Goal: Task Accomplishment & Management: Manage account settings

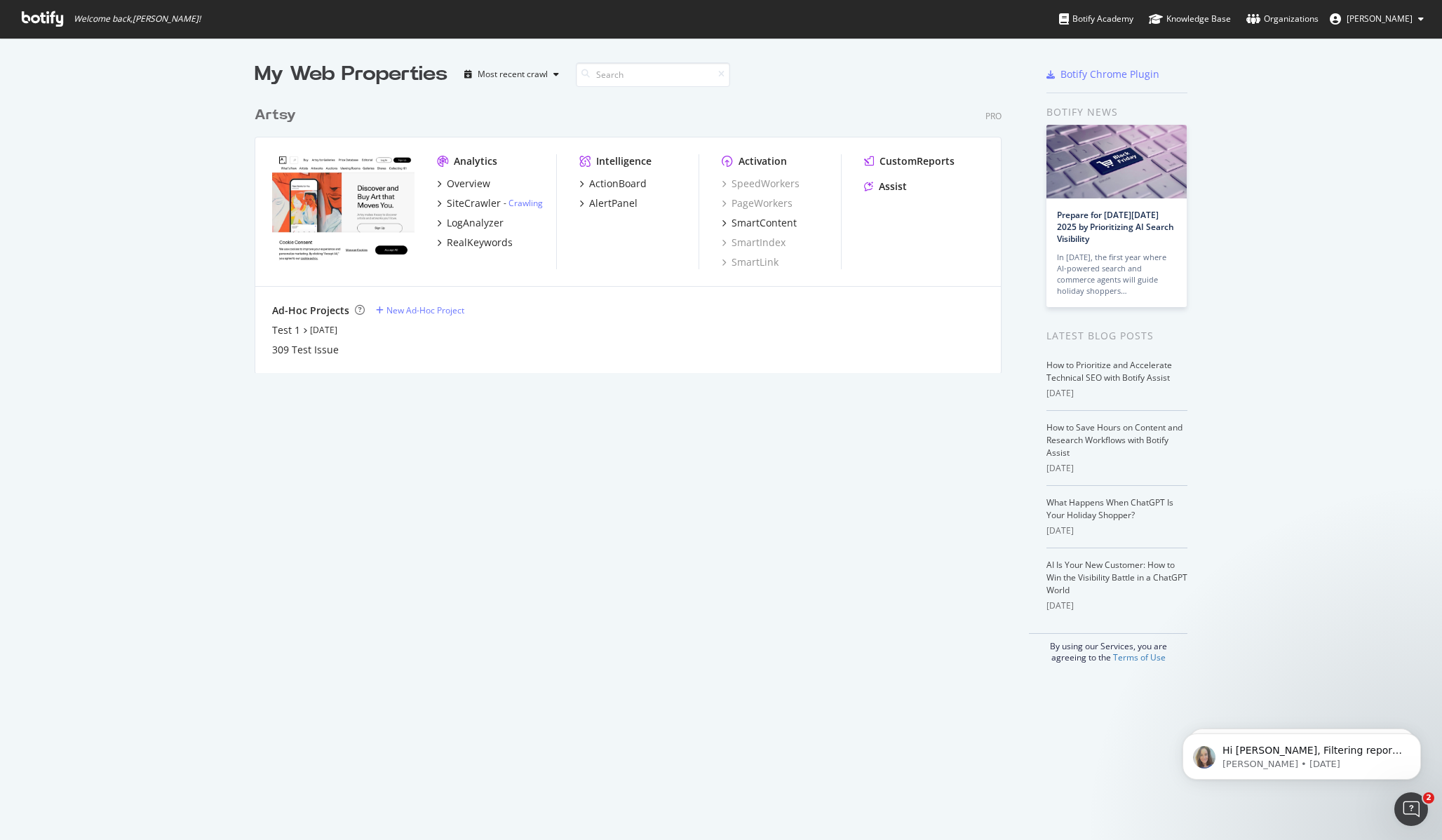
click at [1378, 20] on span "[PERSON_NAME]" at bounding box center [1379, 18] width 66 height 12
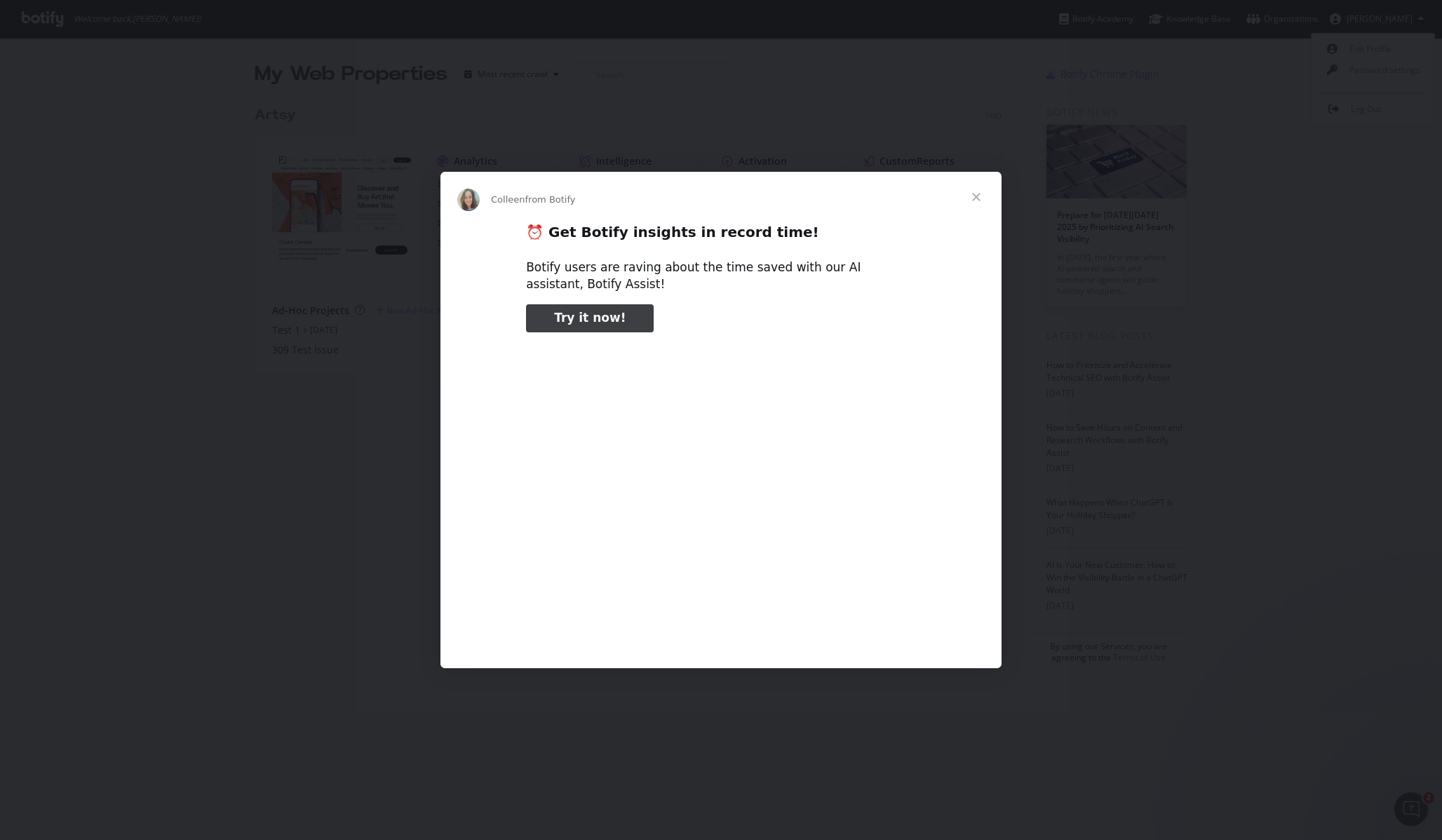
type input "105025"
click at [982, 195] on span "Close" at bounding box center [975, 197] width 51 height 51
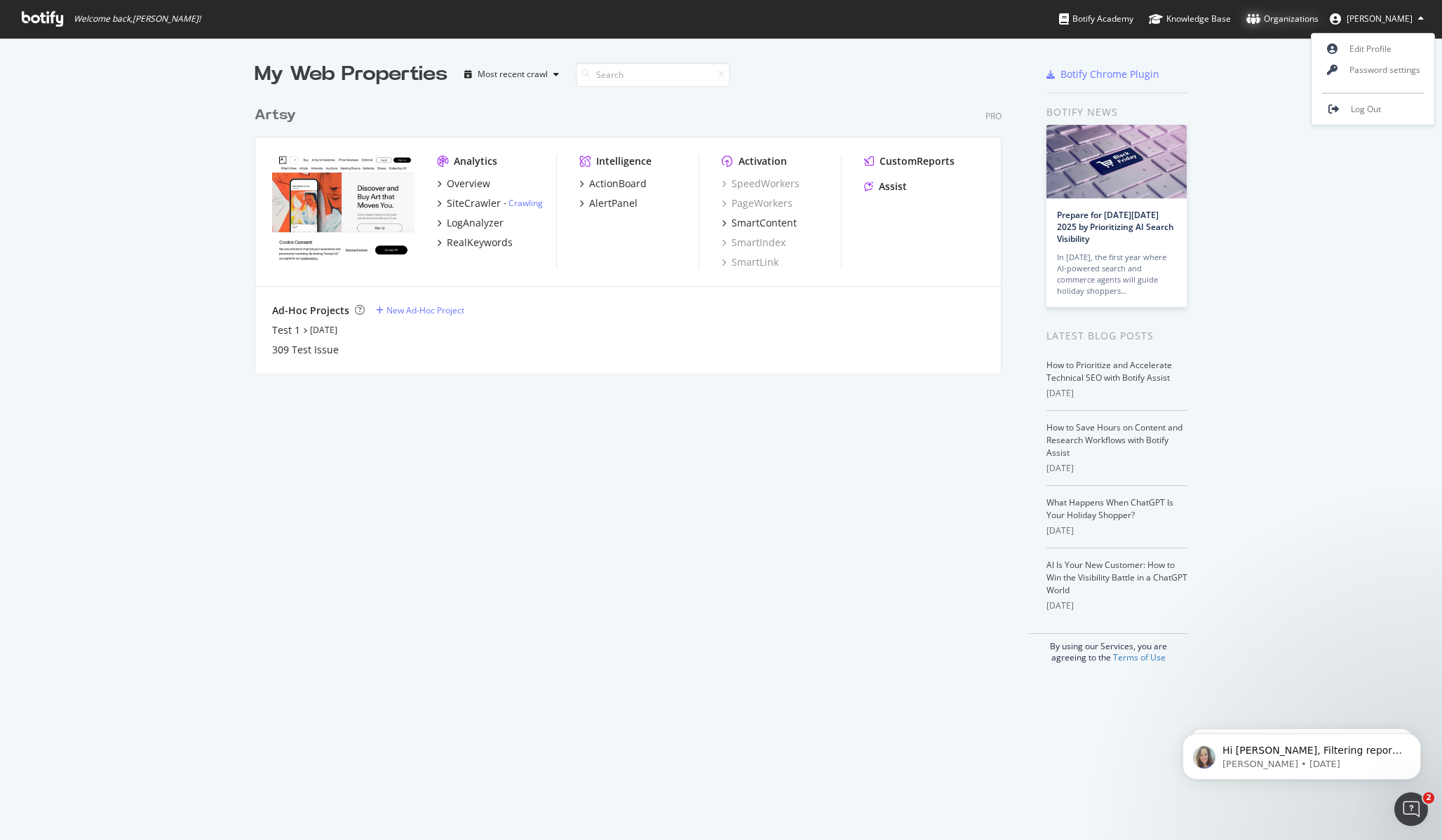
click at [1303, 16] on div "Organizations" at bounding box center [1282, 18] width 72 height 14
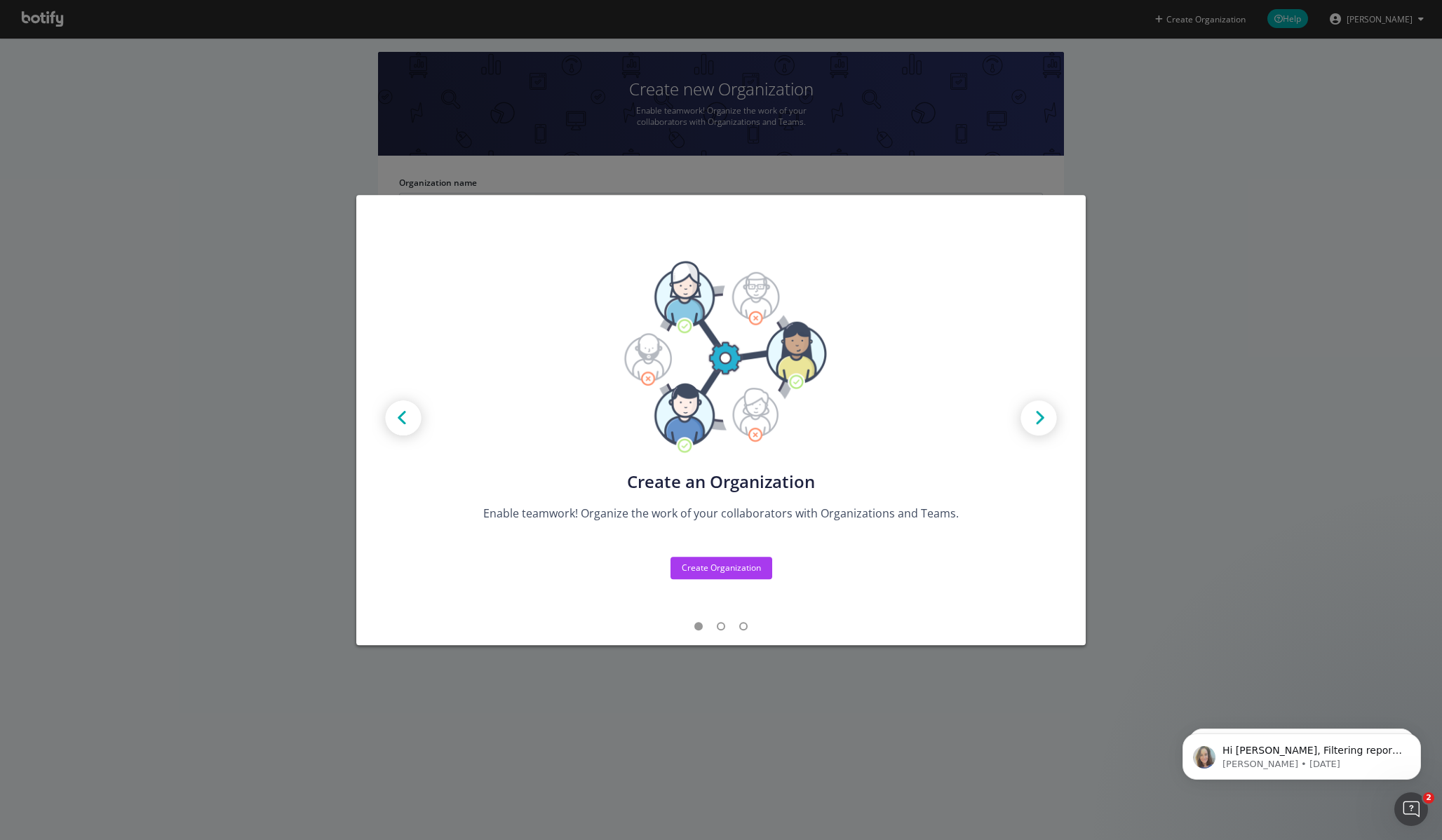
click at [1139, 388] on div "Create new Projects for your Teams Create the exact model that matches your Org…" at bounding box center [721, 420] width 1442 height 840
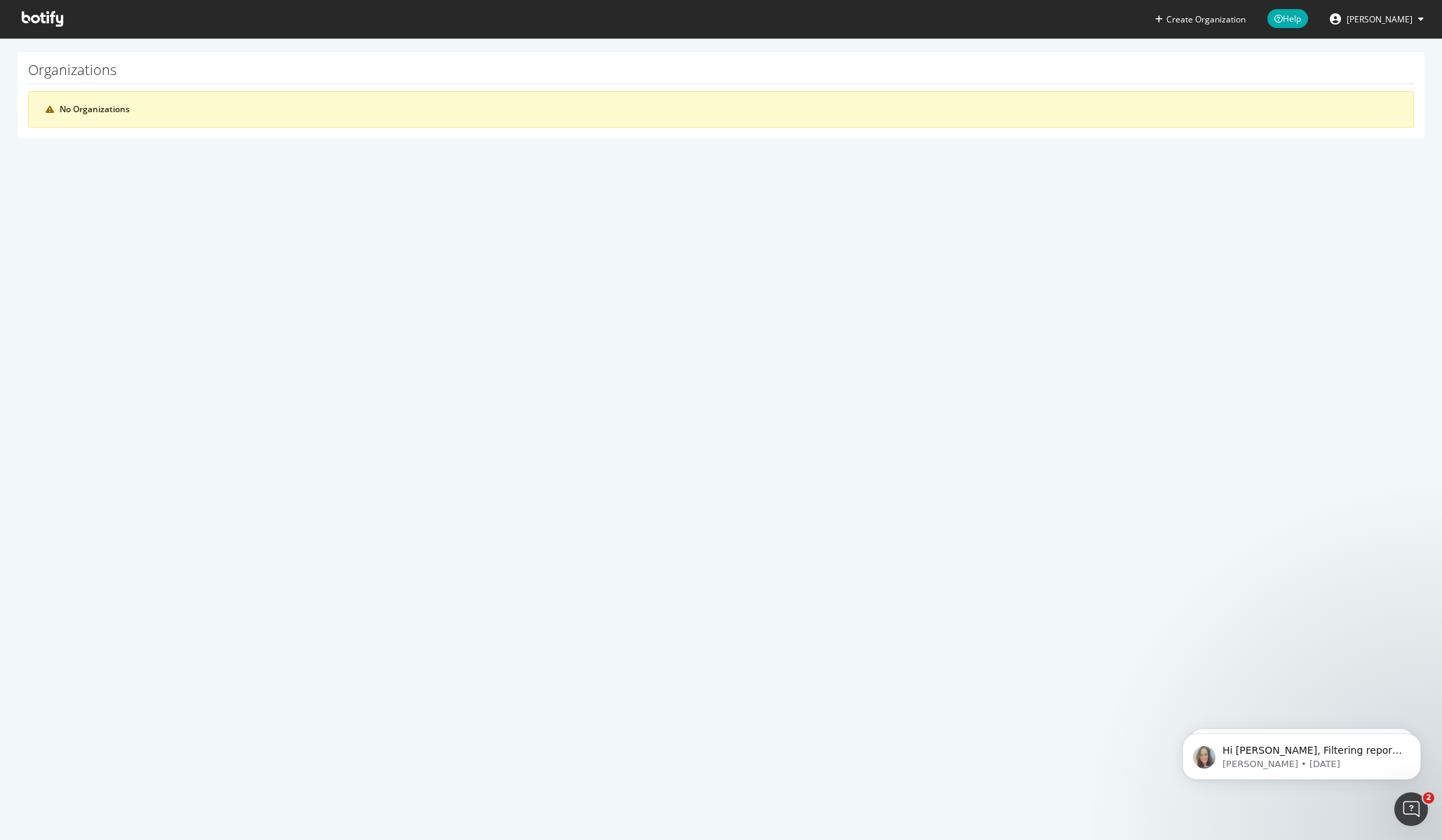
click at [49, 17] on icon at bounding box center [42, 18] width 42 height 16
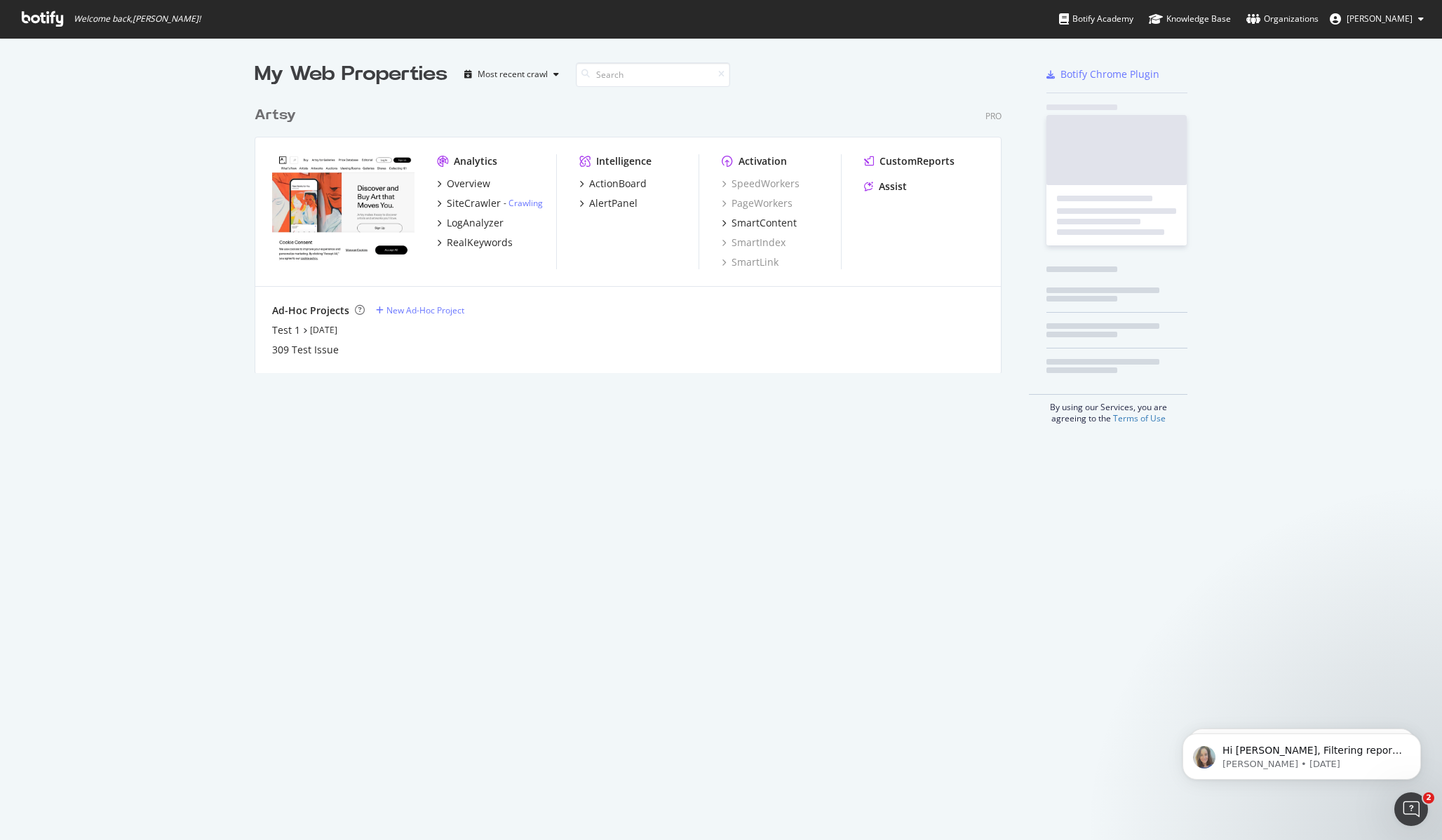
scroll to position [274, 748]
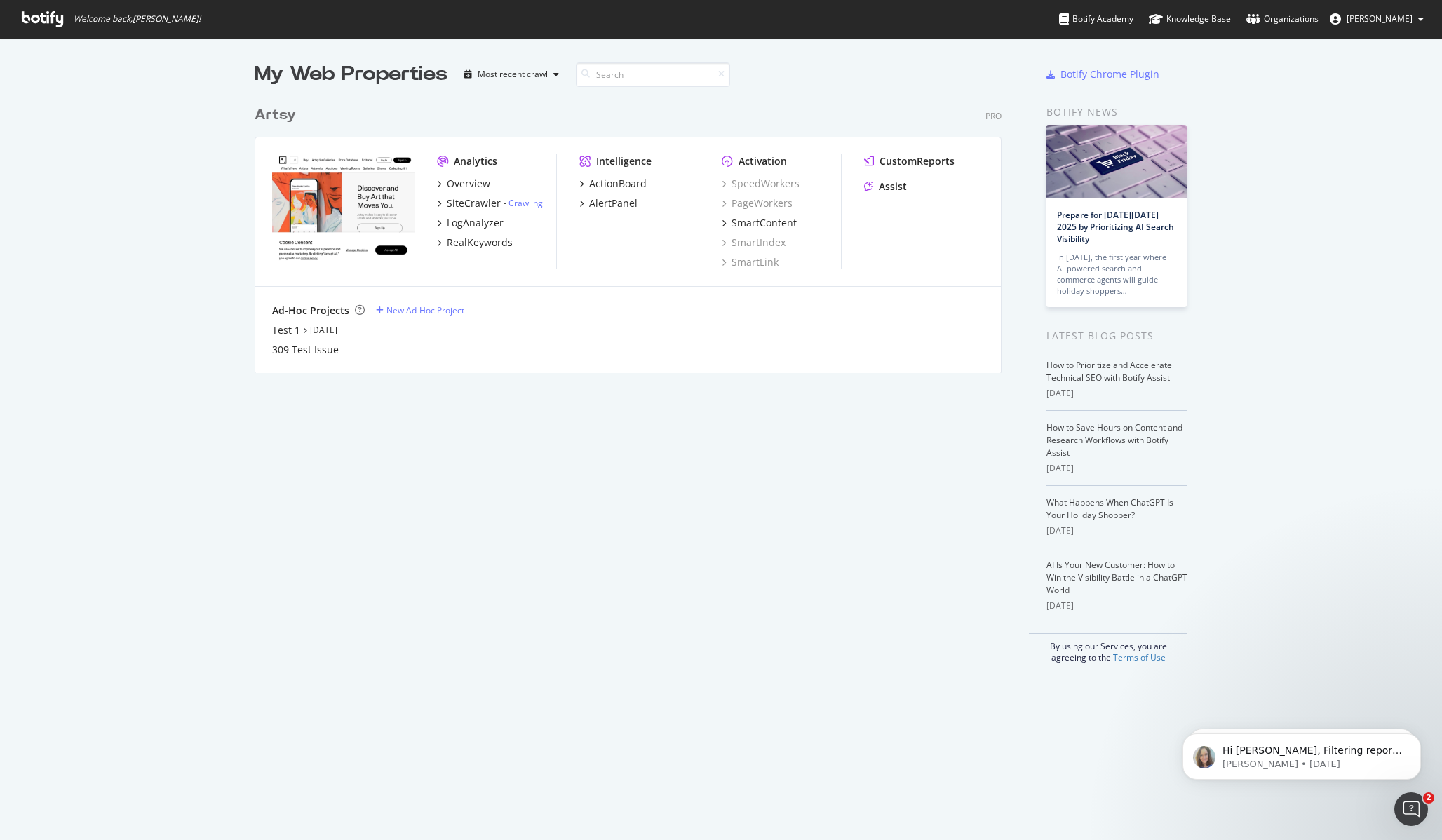
click at [1423, 21] on icon at bounding box center [1420, 19] width 6 height 8
click at [1371, 234] on div "My Web Properties Most recent crawl Artsy Pro Analytics Overview SiteCrawler - …" at bounding box center [721, 362] width 1442 height 648
click at [437, 185] on icon "grid" at bounding box center [438, 184] width 4 height 7
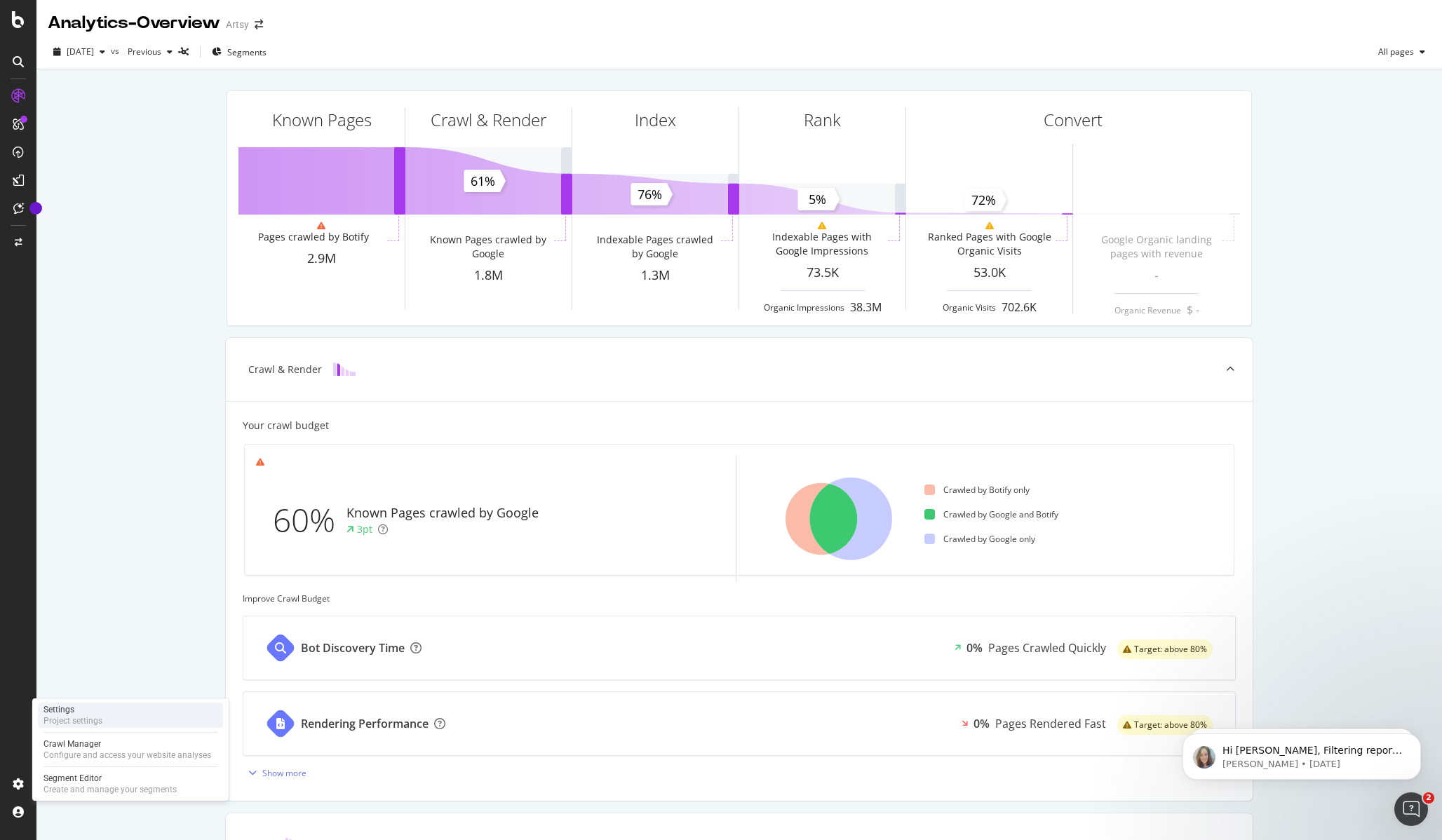
click at [86, 720] on div "Project settings" at bounding box center [72, 720] width 59 height 11
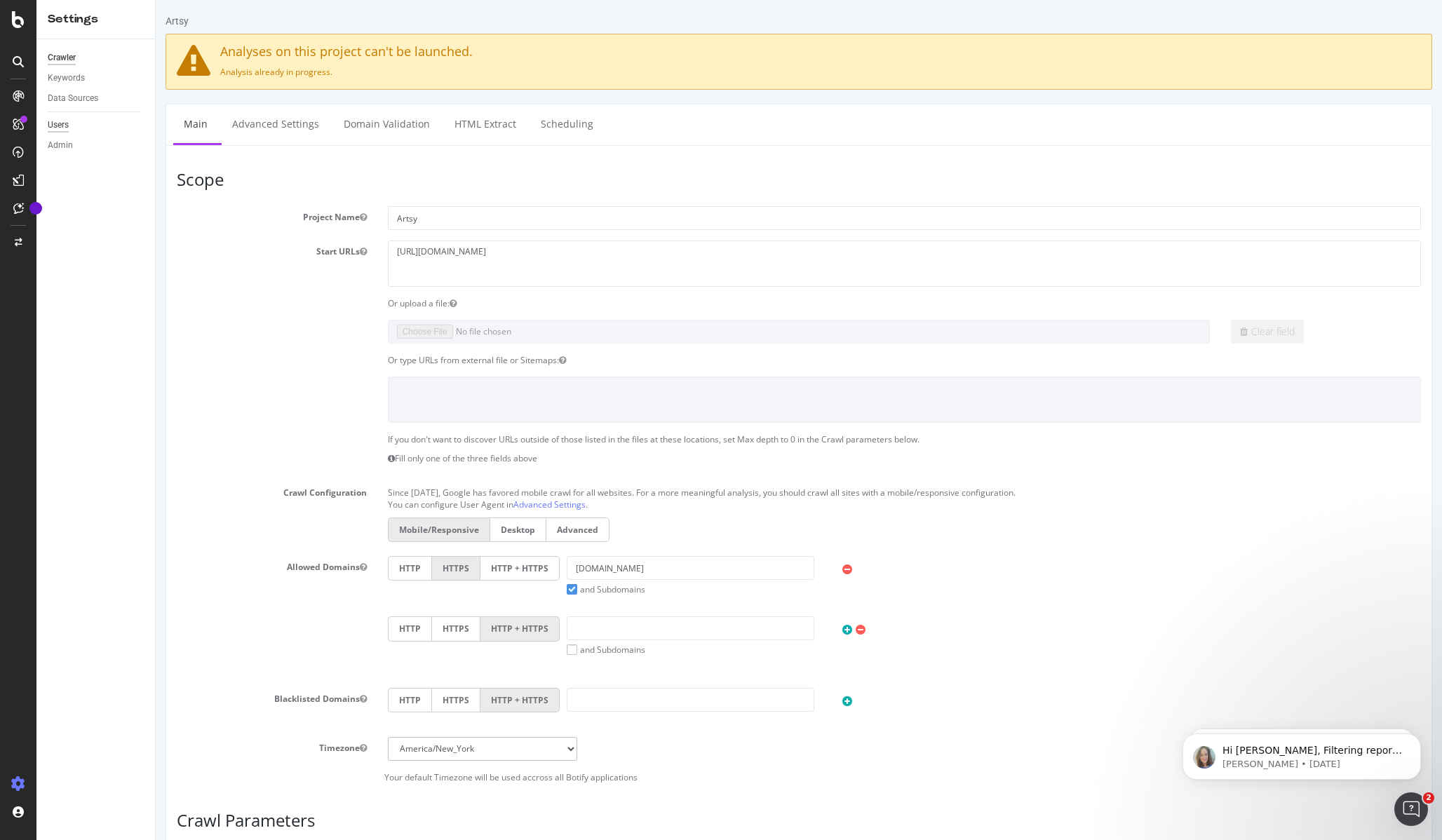
click at [62, 127] on div "Users" at bounding box center [57, 126] width 21 height 15
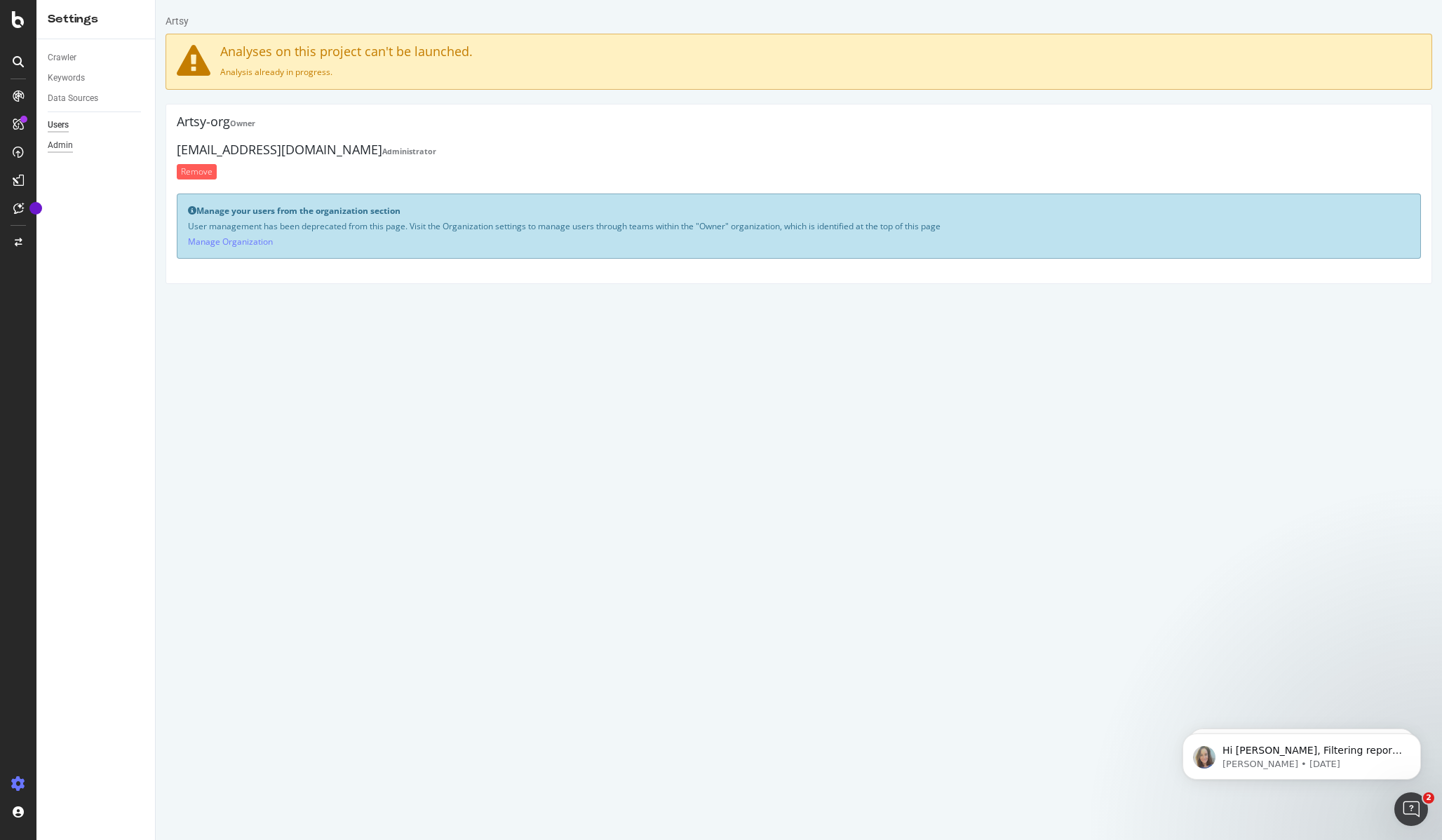
click at [67, 141] on div "Admin" at bounding box center [60, 146] width 25 height 15
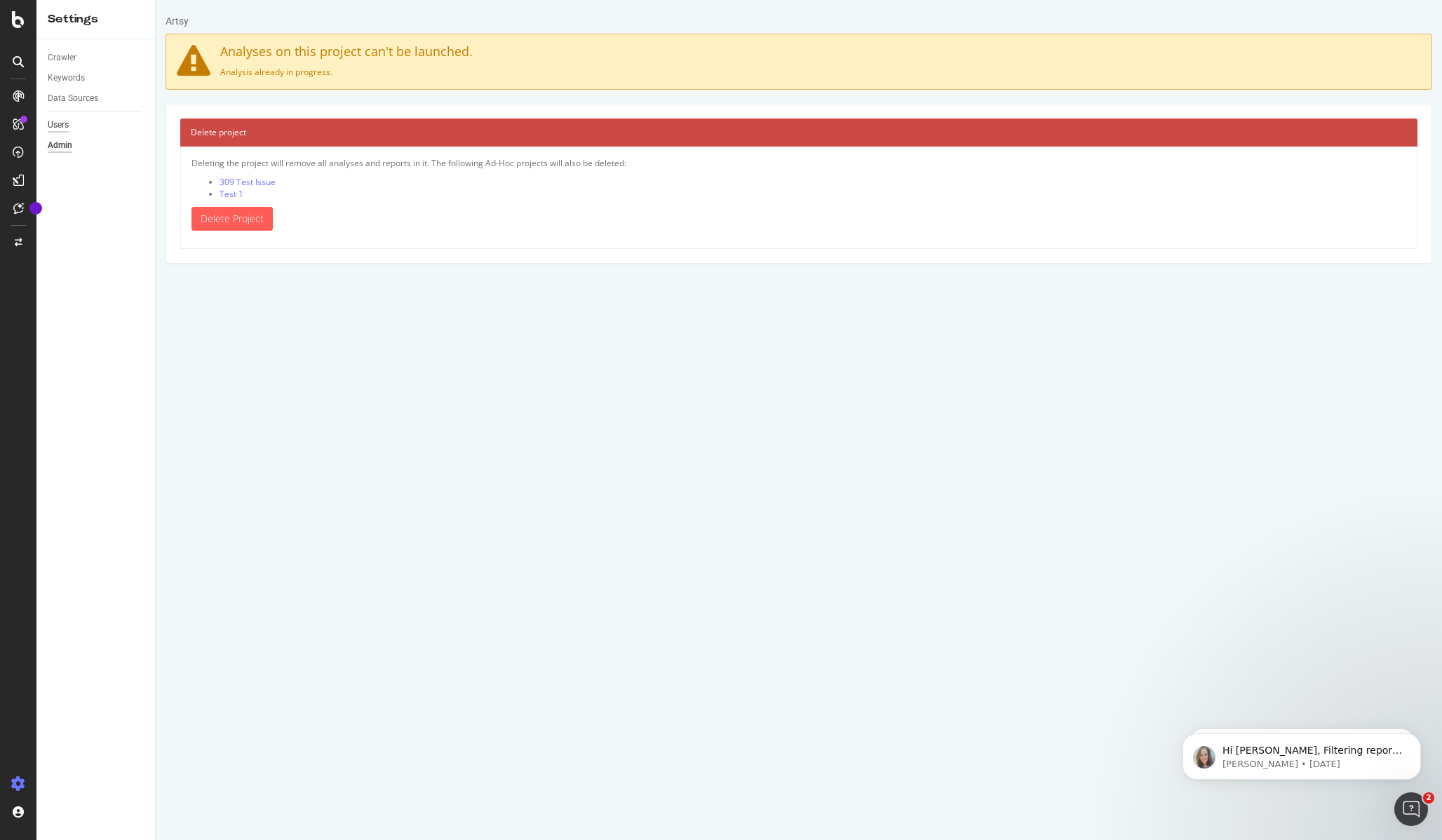
click at [56, 124] on div "Users" at bounding box center [57, 126] width 21 height 15
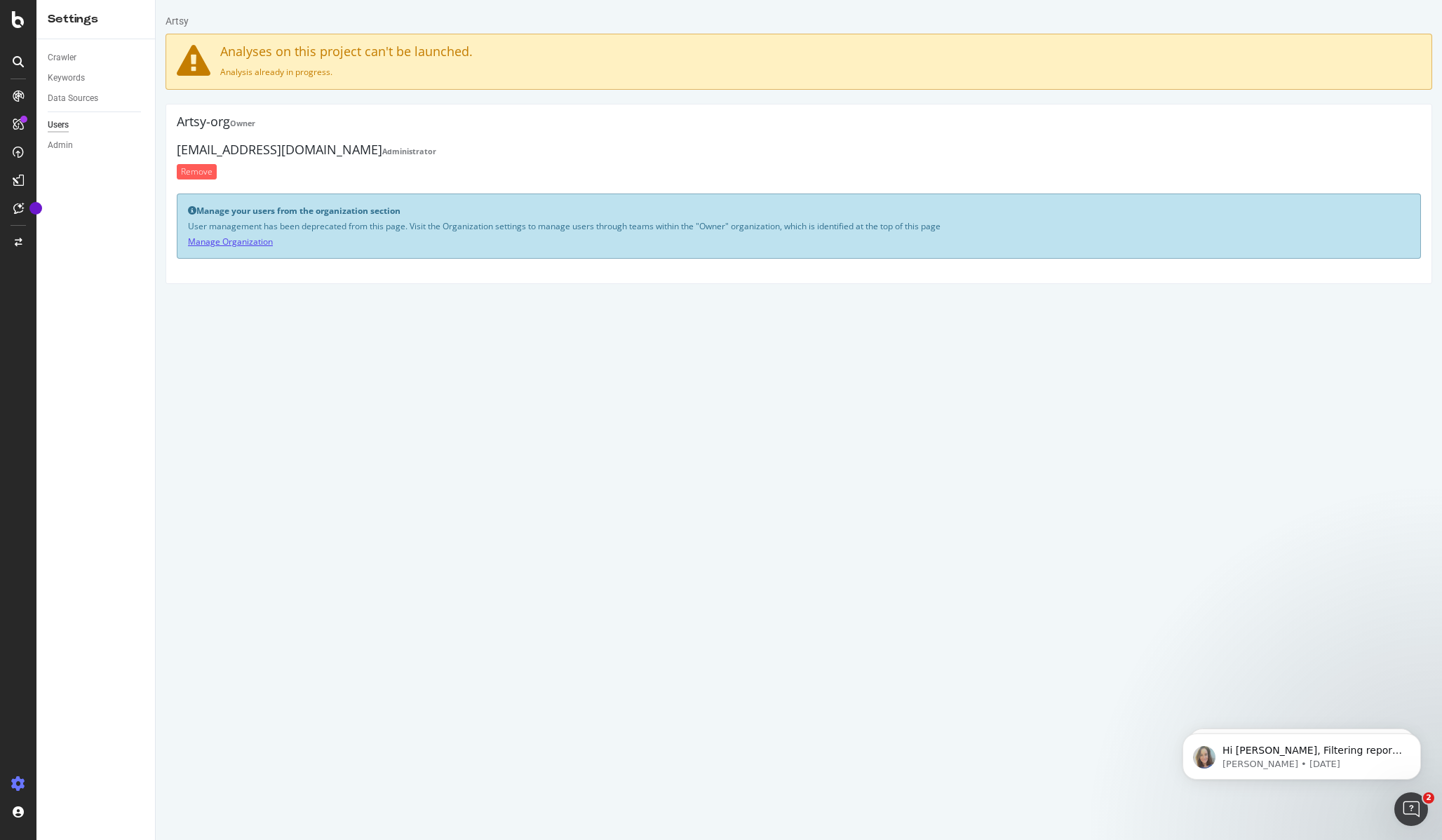
click at [244, 243] on link "Manage Organization" at bounding box center [230, 241] width 85 height 12
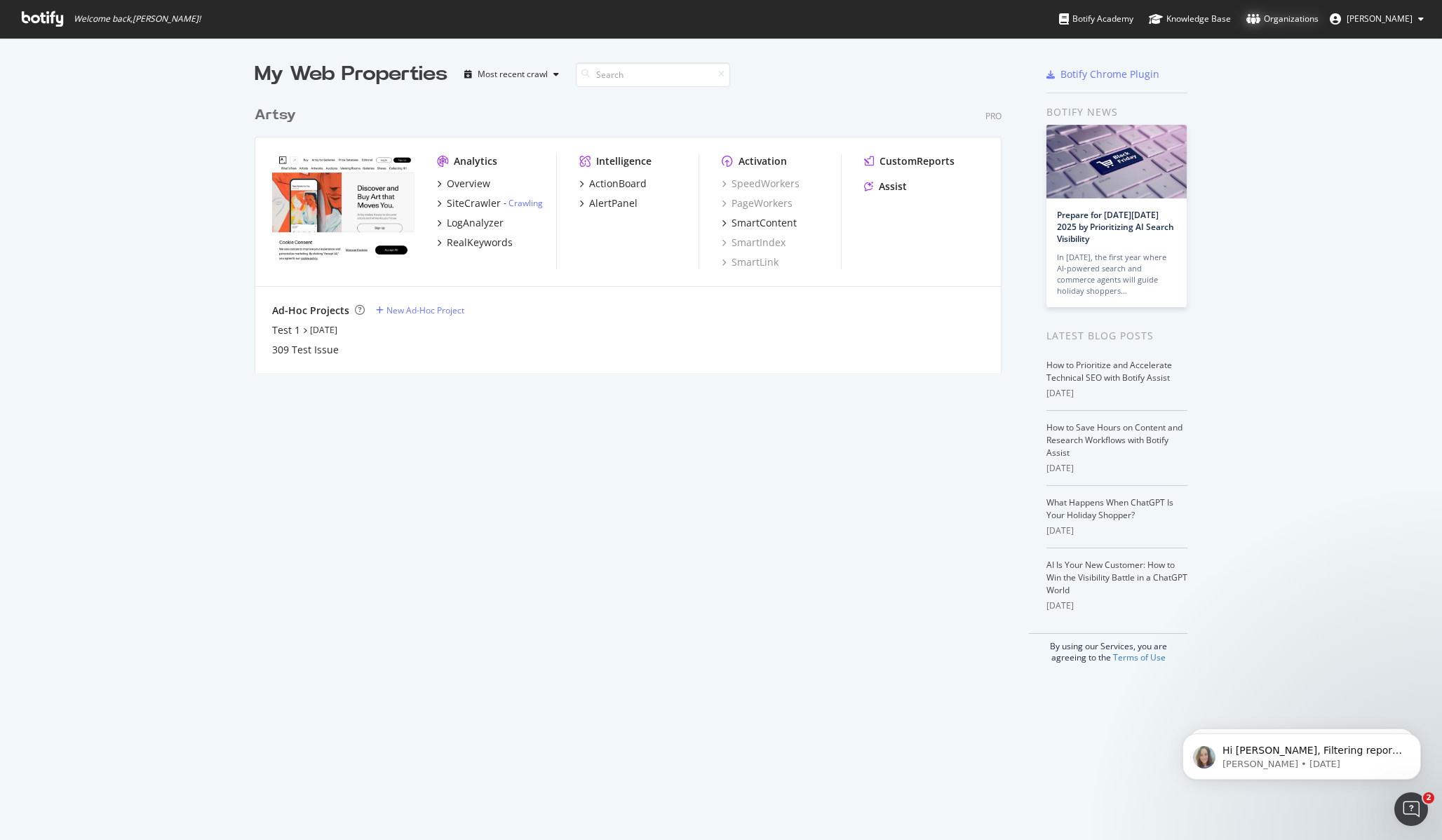
click at [1318, 22] on div "Organizations" at bounding box center [1282, 18] width 72 height 14
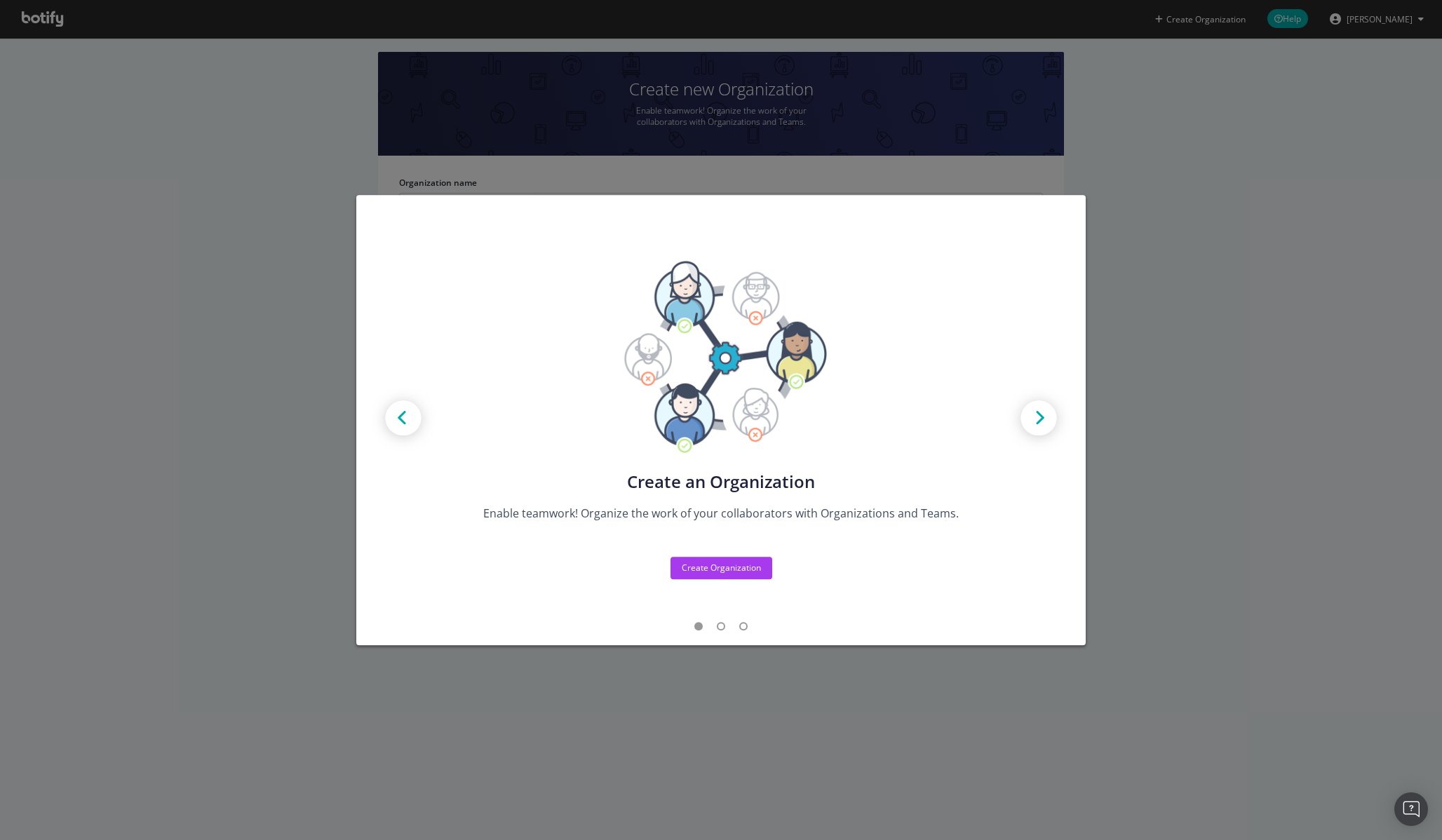
click at [1375, 316] on div "Create new Projects for your Teams Create the exact model that matches your Org…" at bounding box center [721, 420] width 1442 height 840
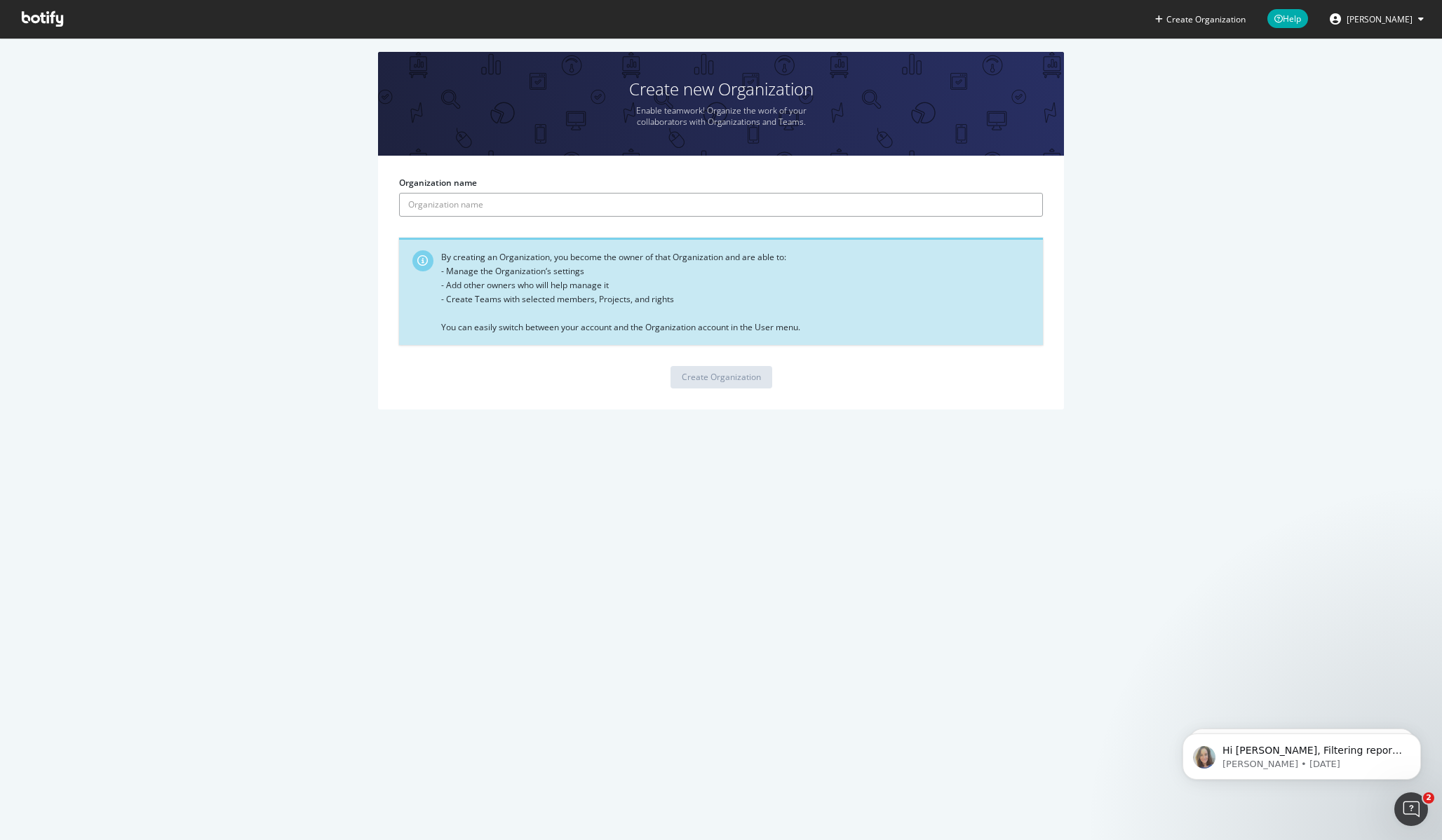
click at [571, 202] on input "Organization name" at bounding box center [721, 205] width 644 height 24
type input "Artsy"
click at [704, 372] on div "Create Organization" at bounding box center [721, 377] width 79 height 12
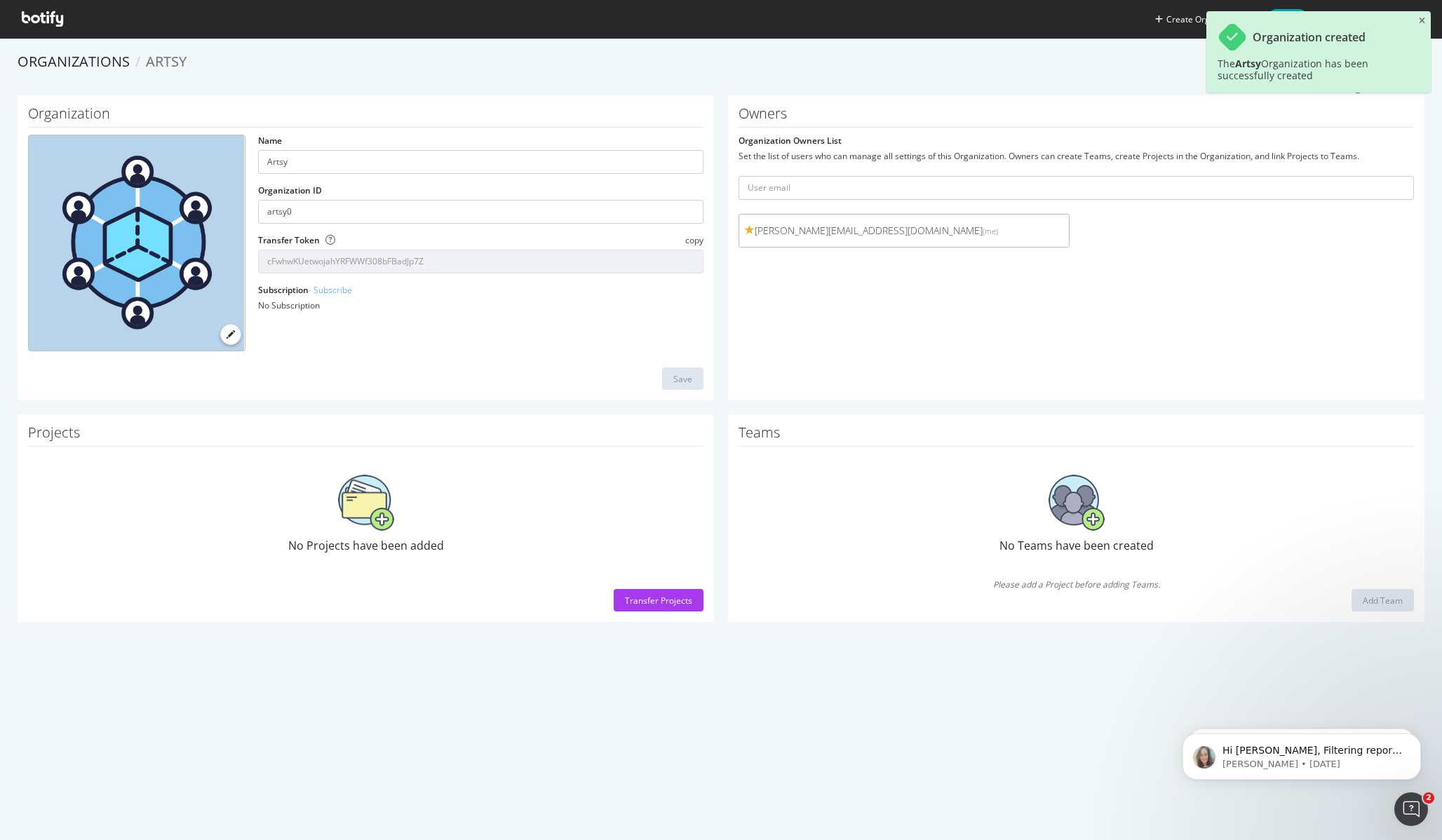
click at [1316, 660] on div "Create Organization Help [PERSON_NAME] Organizations Artsy Members list Organiz…" at bounding box center [721, 420] width 1442 height 840
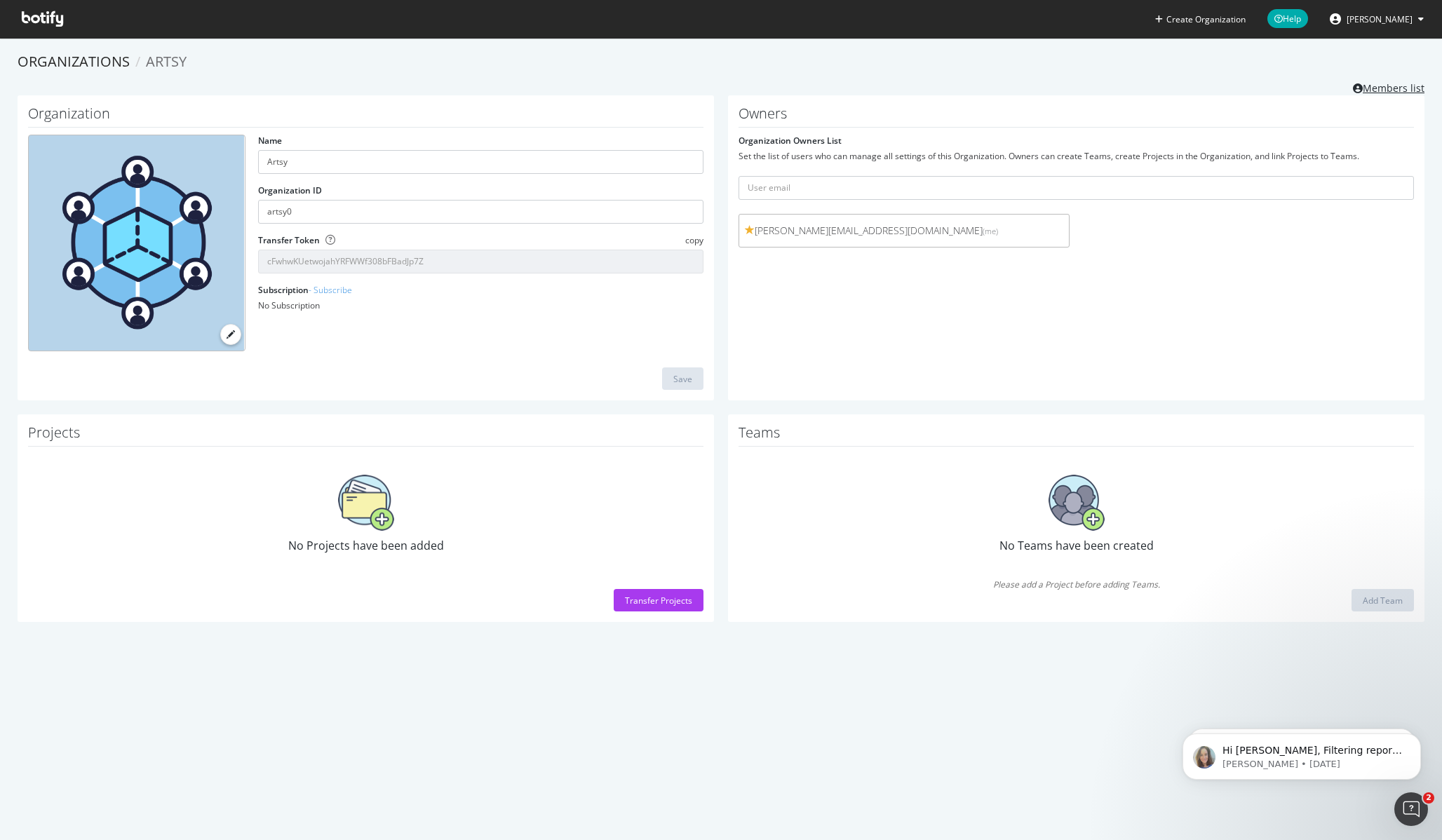
click at [1384, 83] on link "Members list" at bounding box center [1389, 86] width 72 height 17
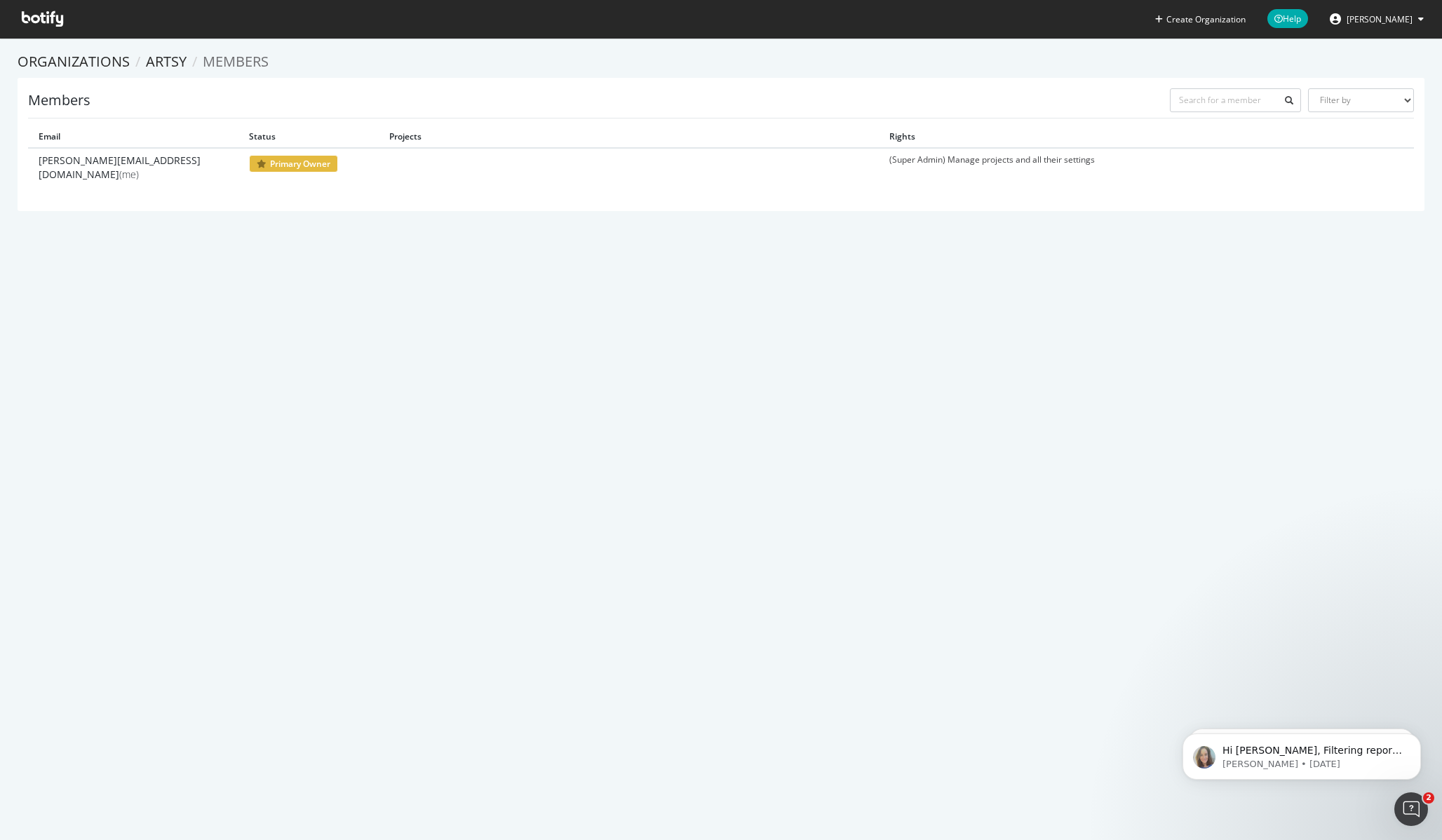
click at [594, 82] on div "Members Filter by Primary Owner Owner Member Admin Collaborator Guest Collabora…" at bounding box center [721, 145] width 1407 height 133
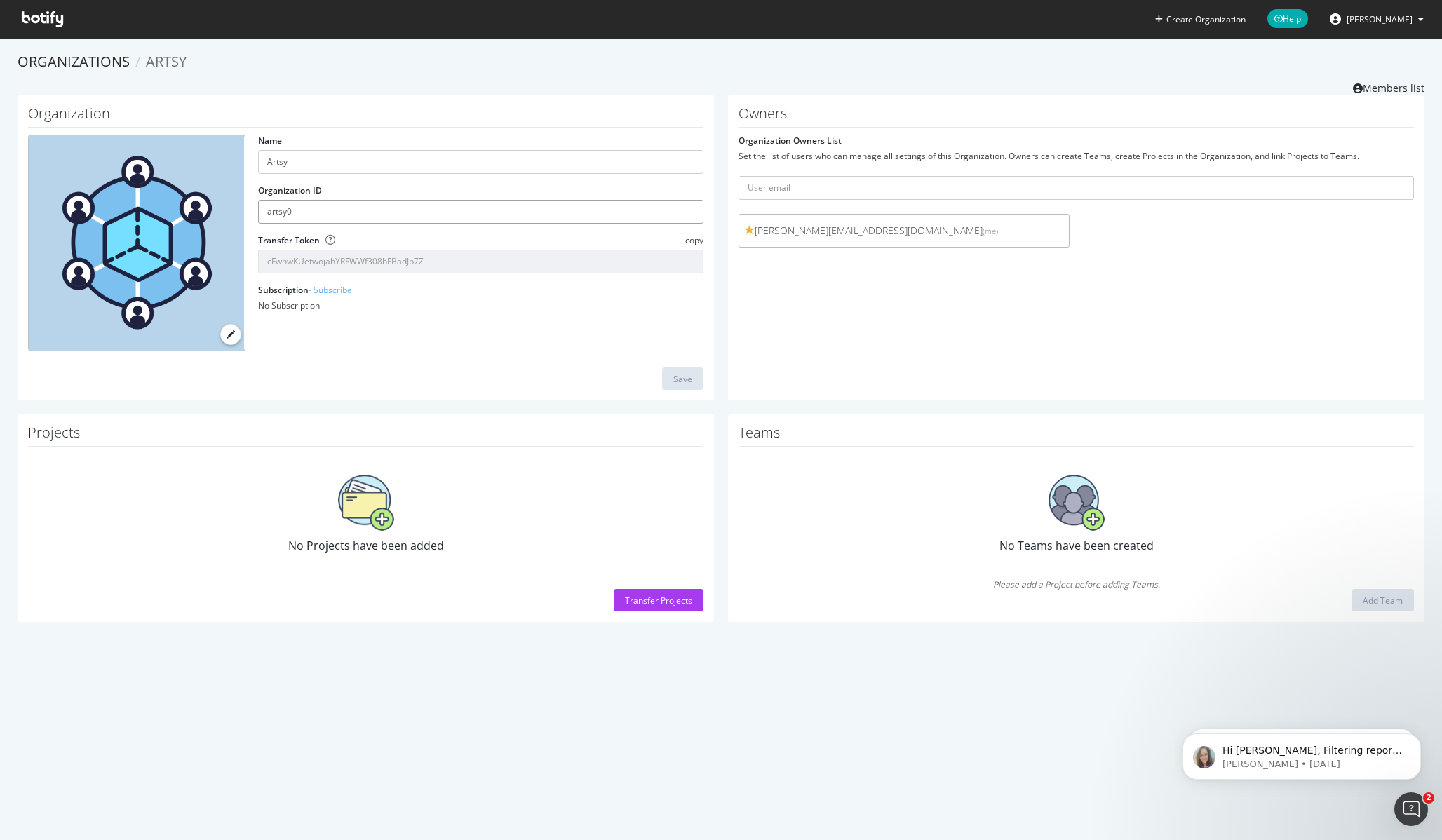
click at [413, 221] on input "artsy0" at bounding box center [480, 211] width 445 height 24
click at [602, 86] on div "Organizations Artsy Members list" at bounding box center [721, 73] width 1407 height 43
click at [646, 595] on div "Transfer Projects" at bounding box center [658, 600] width 67 height 12
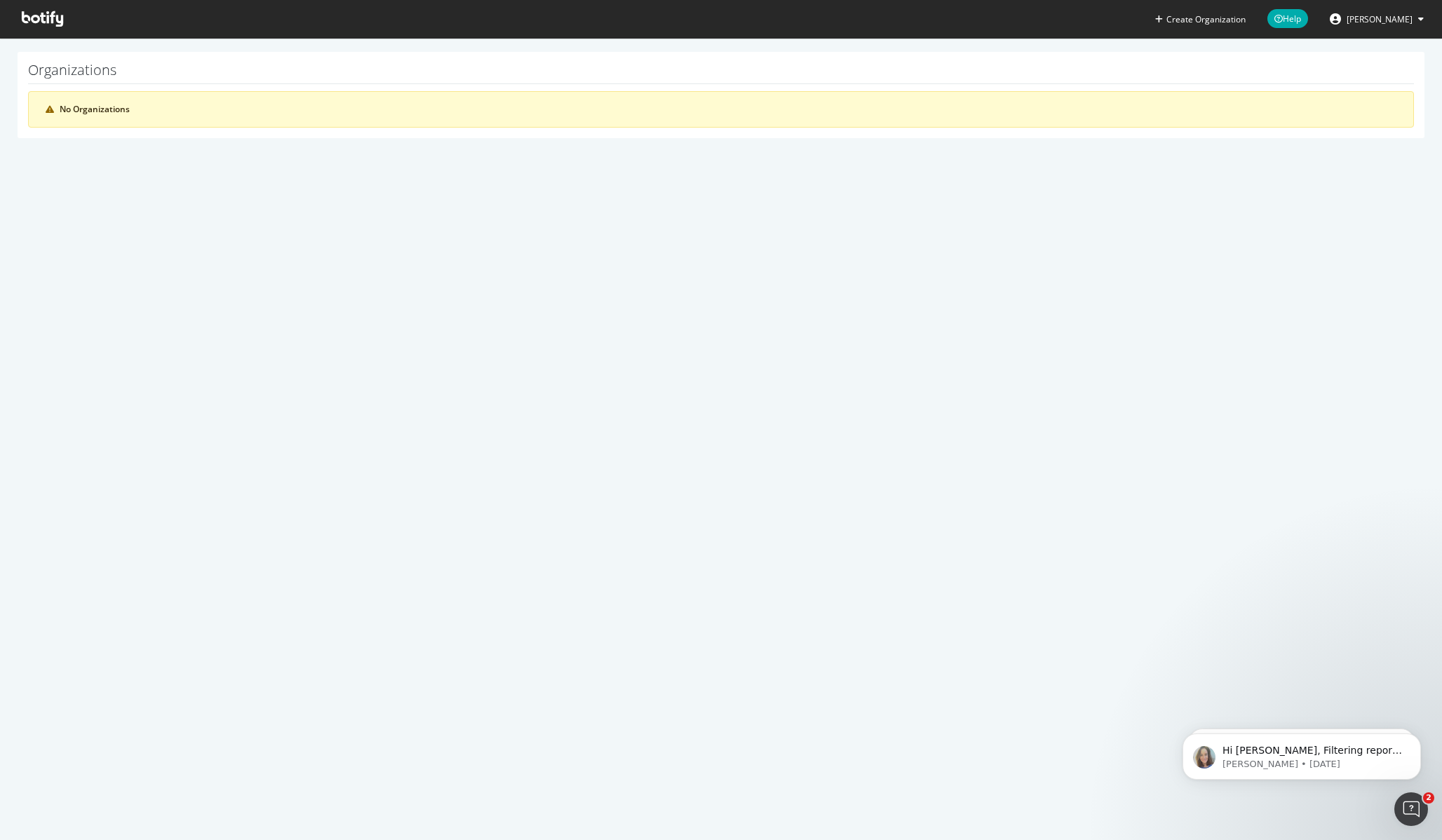
click at [421, 360] on div "Create Organization Help Joey Aghion Organizations No Organizations" at bounding box center [721, 420] width 1442 height 840
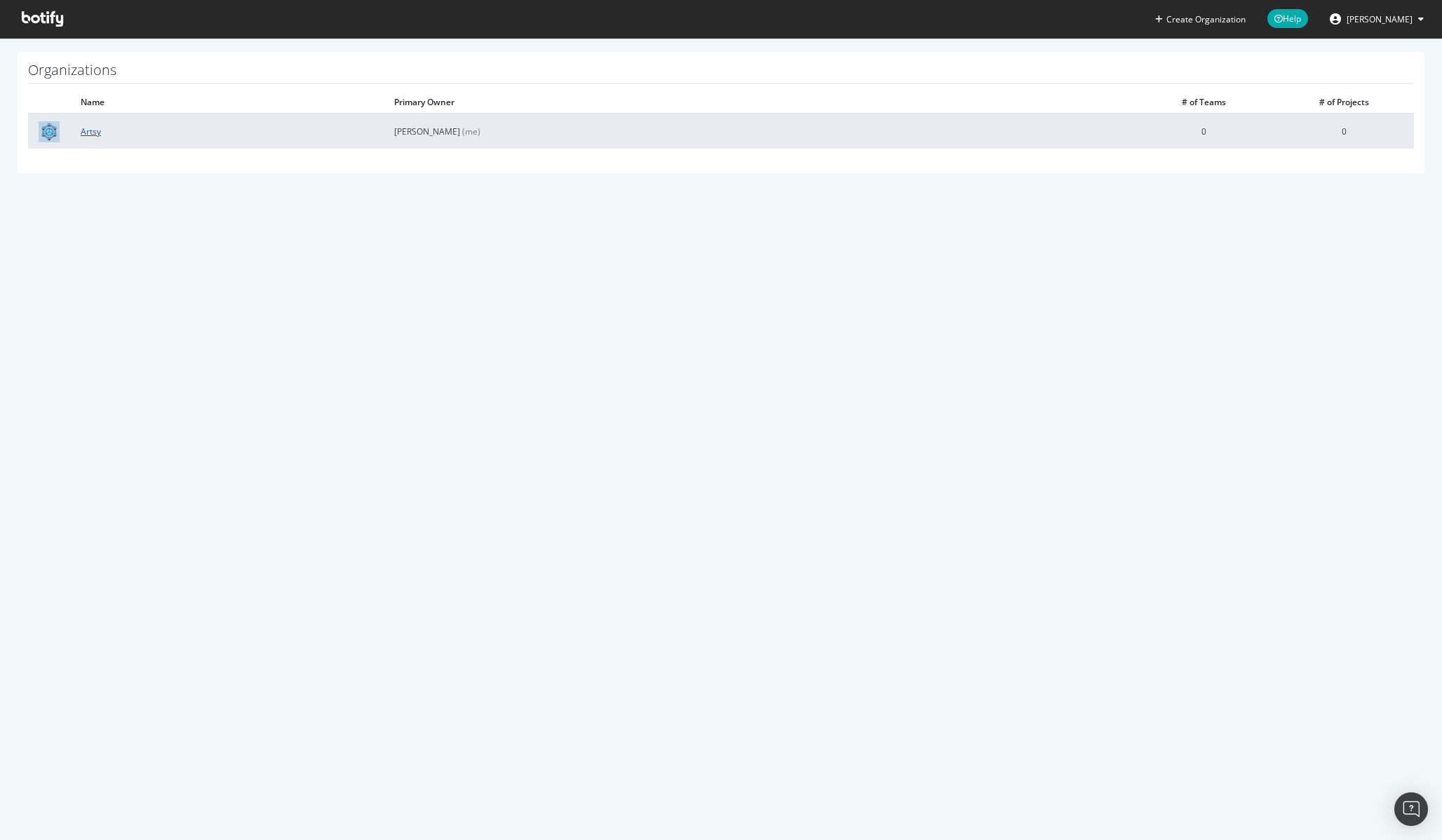
click at [99, 131] on link "Artsy" at bounding box center [91, 131] width 20 height 12
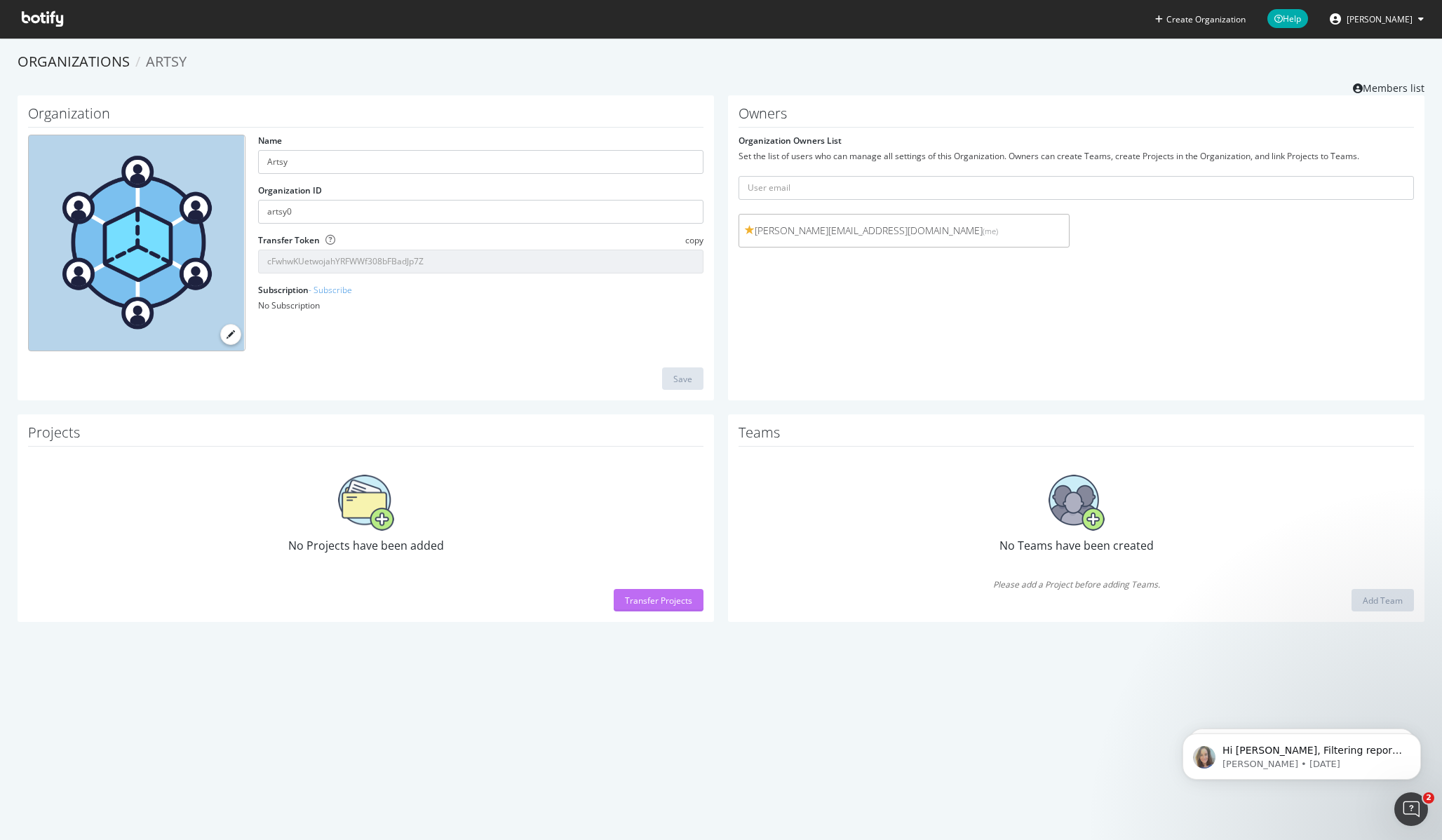
click at [641, 595] on div "Transfer Projects" at bounding box center [658, 600] width 67 height 12
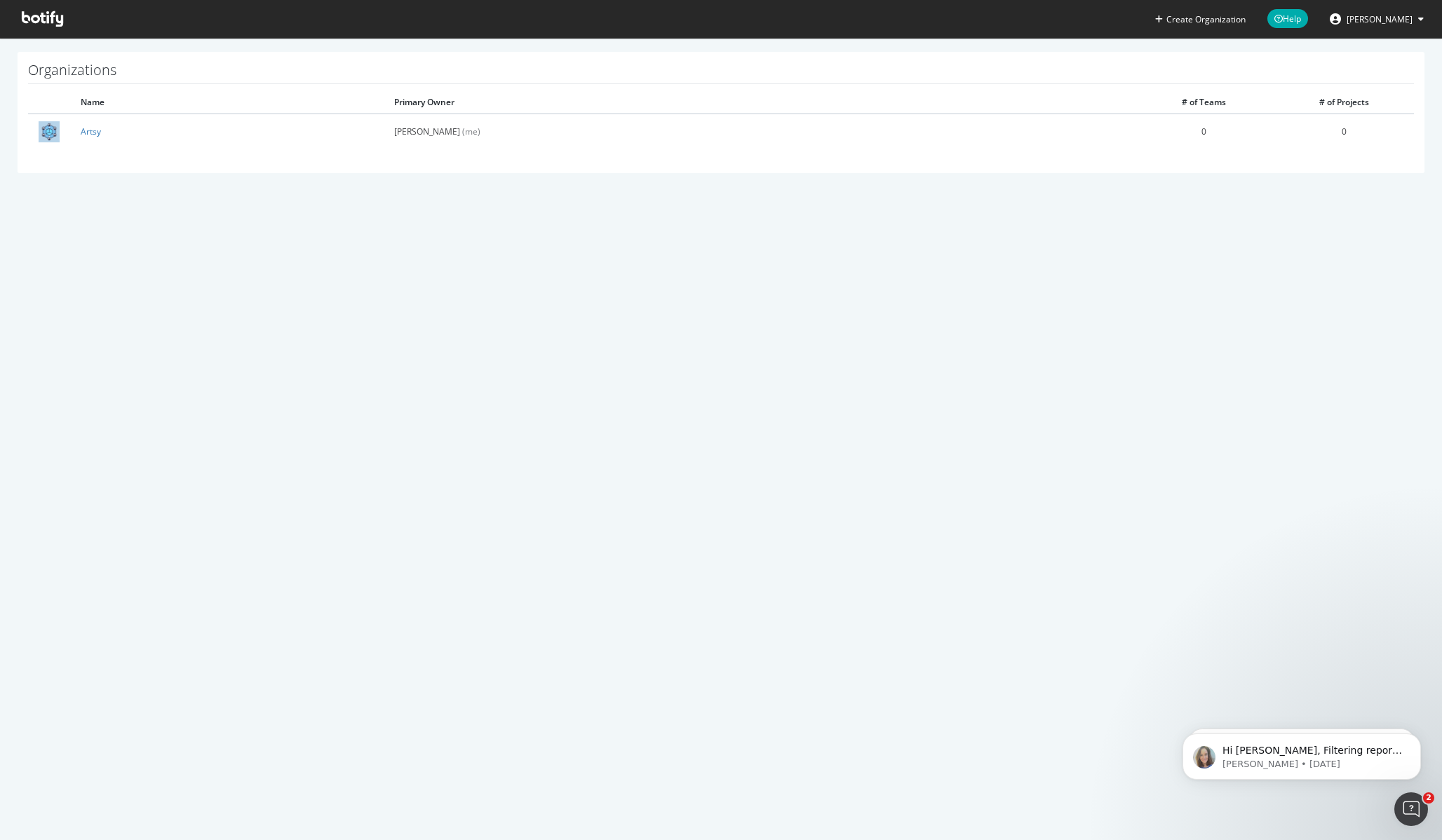
click at [565, 289] on div "Create Organization Help Joey Aghion Organizations Name Primary Owner # of Team…" at bounding box center [721, 420] width 1442 height 840
click at [1405, 803] on icon "Open Intercom Messenger" at bounding box center [1410, 808] width 23 height 23
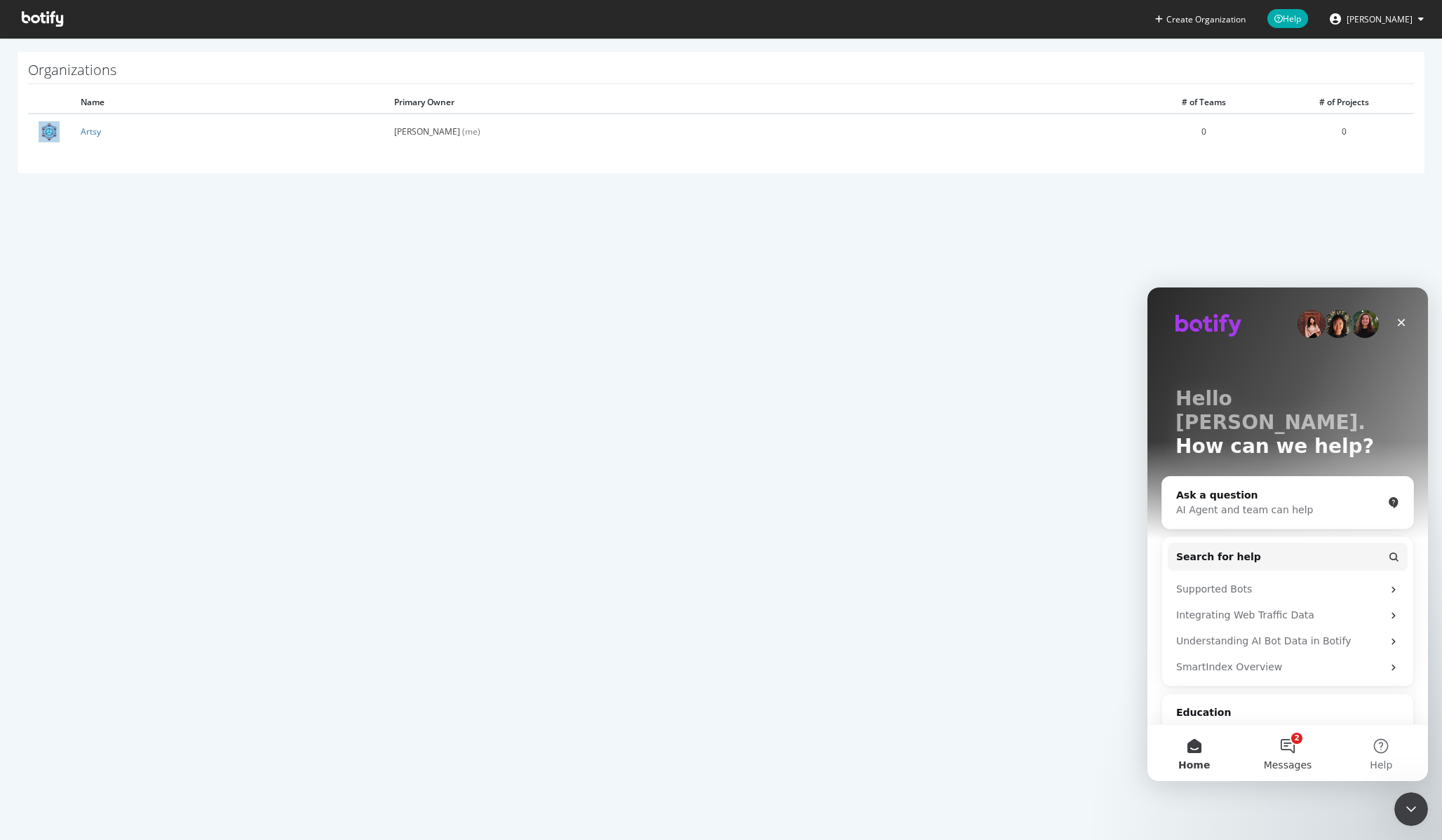
click at [1289, 750] on button "2 Messages" at bounding box center [1287, 753] width 93 height 56
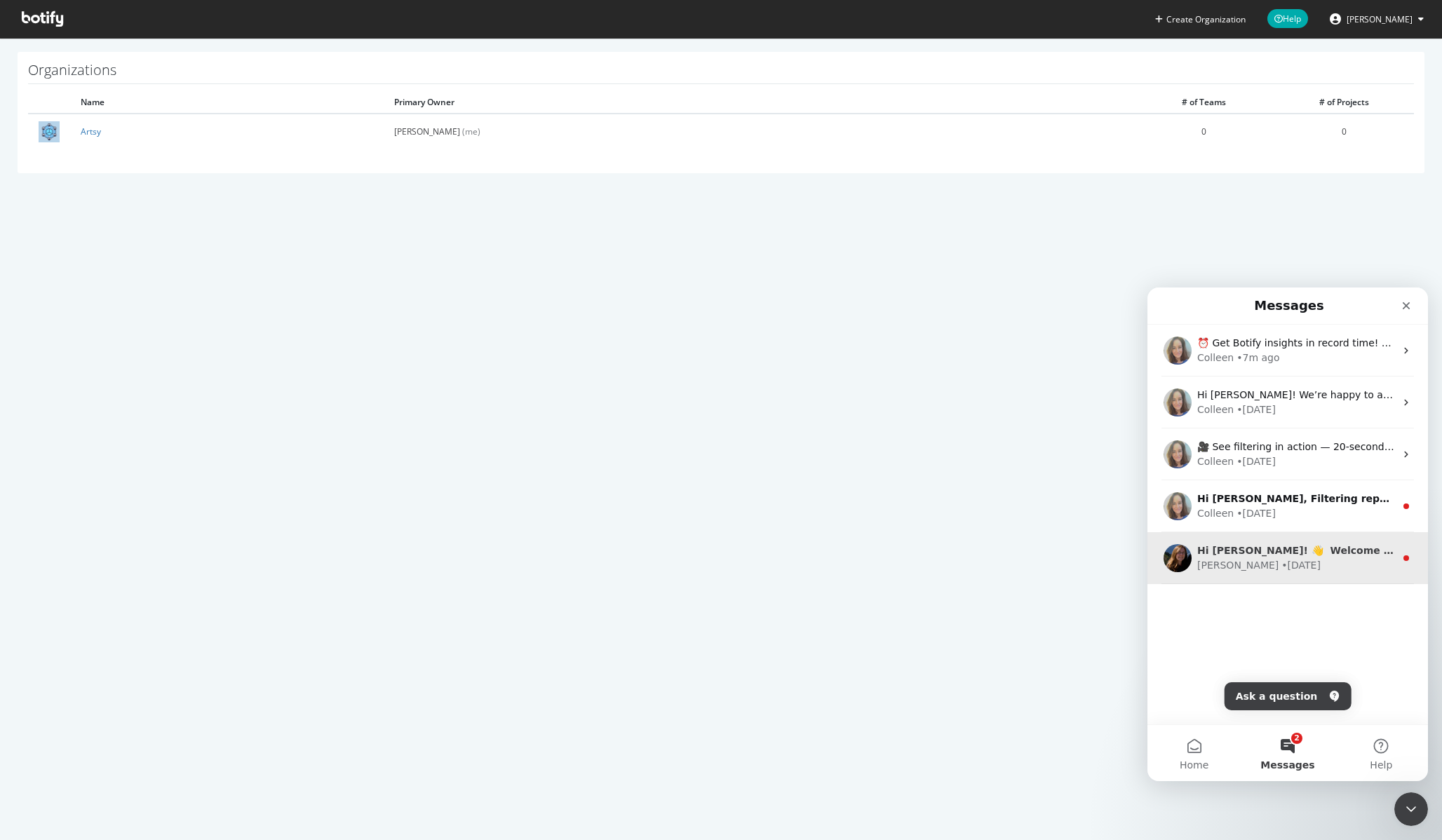
click at [1282, 557] on div "Hi Joey! 👋 Welcome to Botify chat support! Have a question? Reply to this messa…" at bounding box center [1296, 551] width 198 height 15
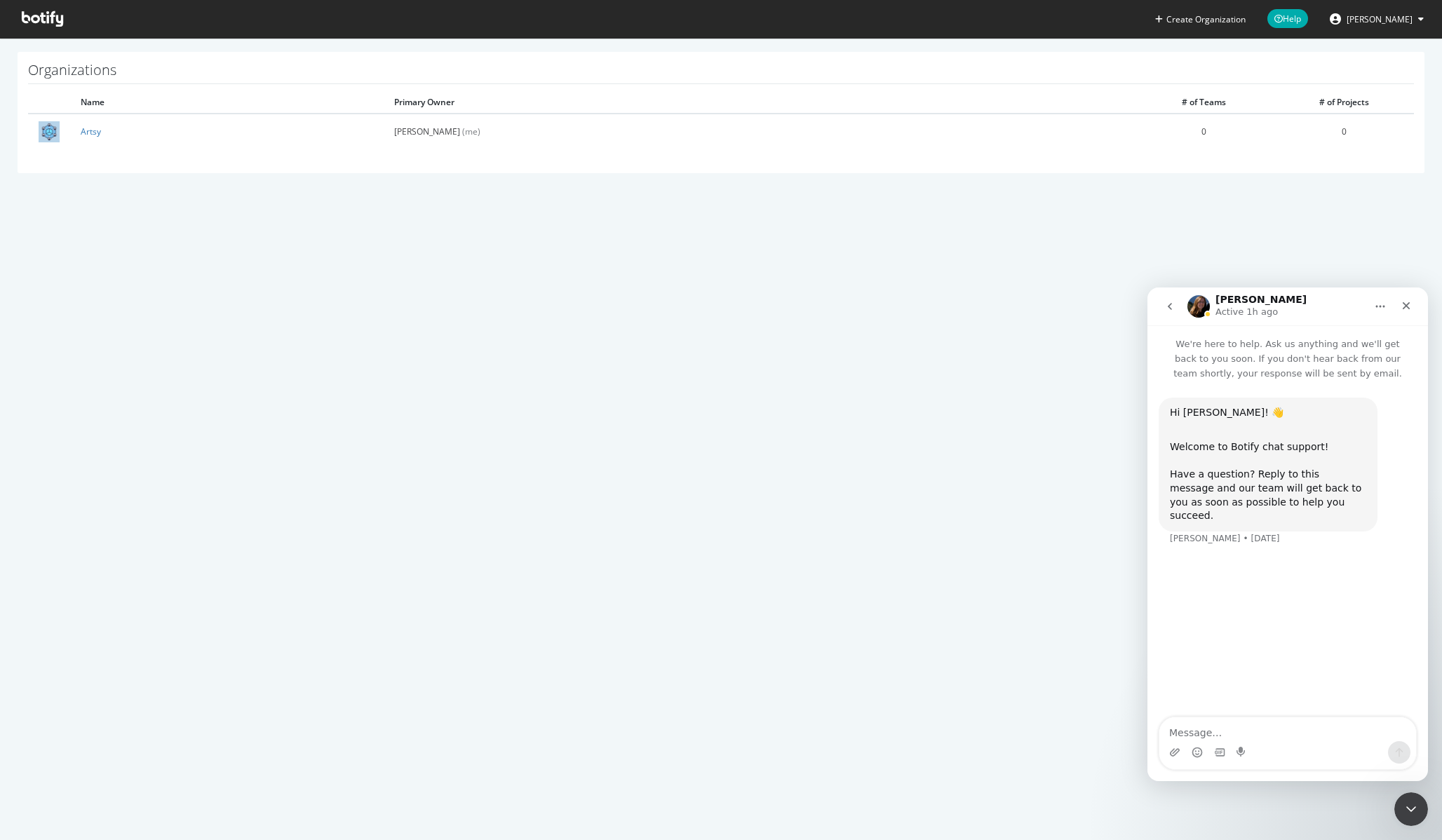
click at [1167, 311] on icon "go back" at bounding box center [1169, 306] width 11 height 11
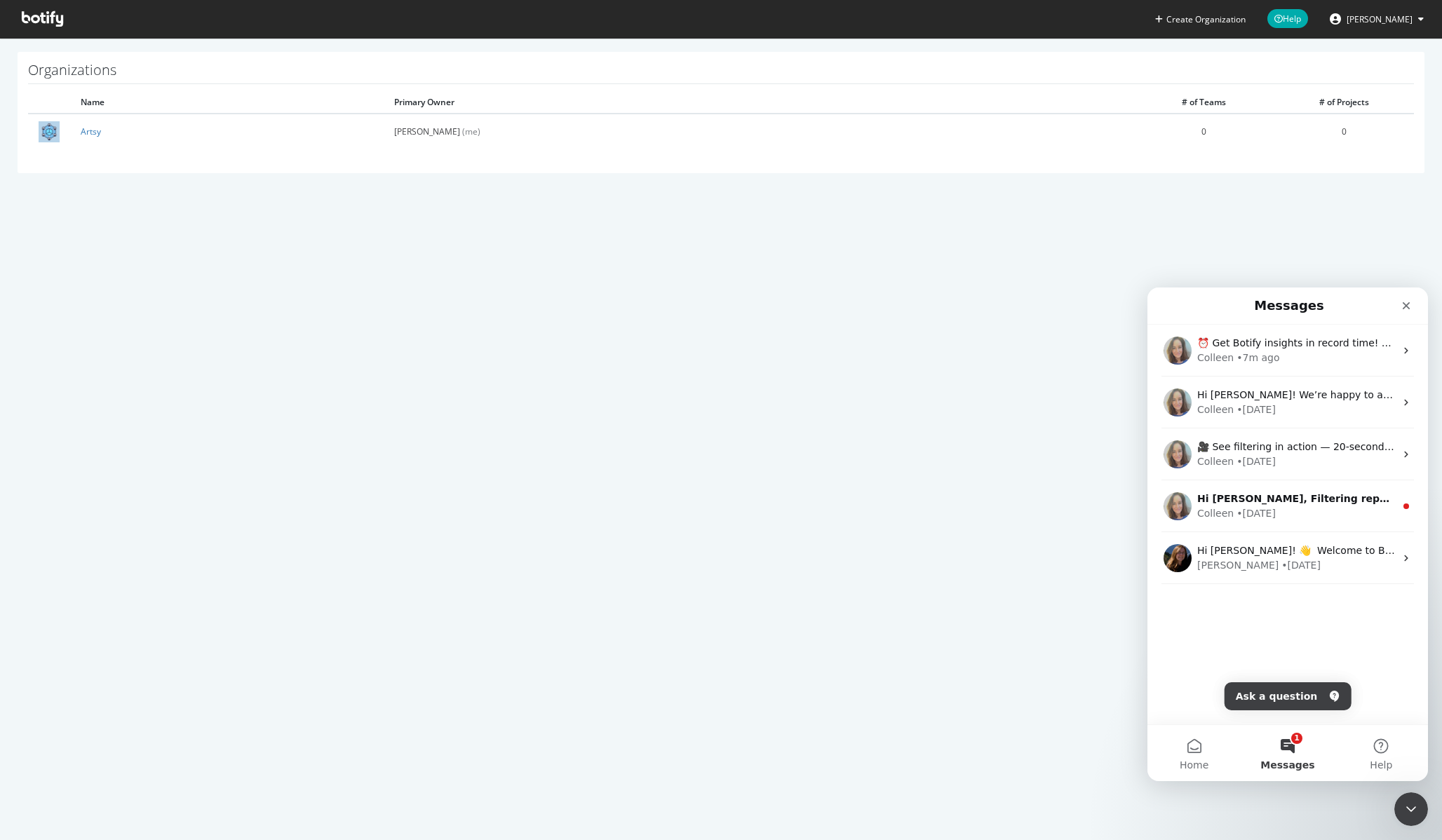
click at [1282, 743] on button "1 Messages" at bounding box center [1287, 753] width 93 height 56
click at [1282, 567] on div "• 26w ago" at bounding box center [1301, 566] width 39 height 15
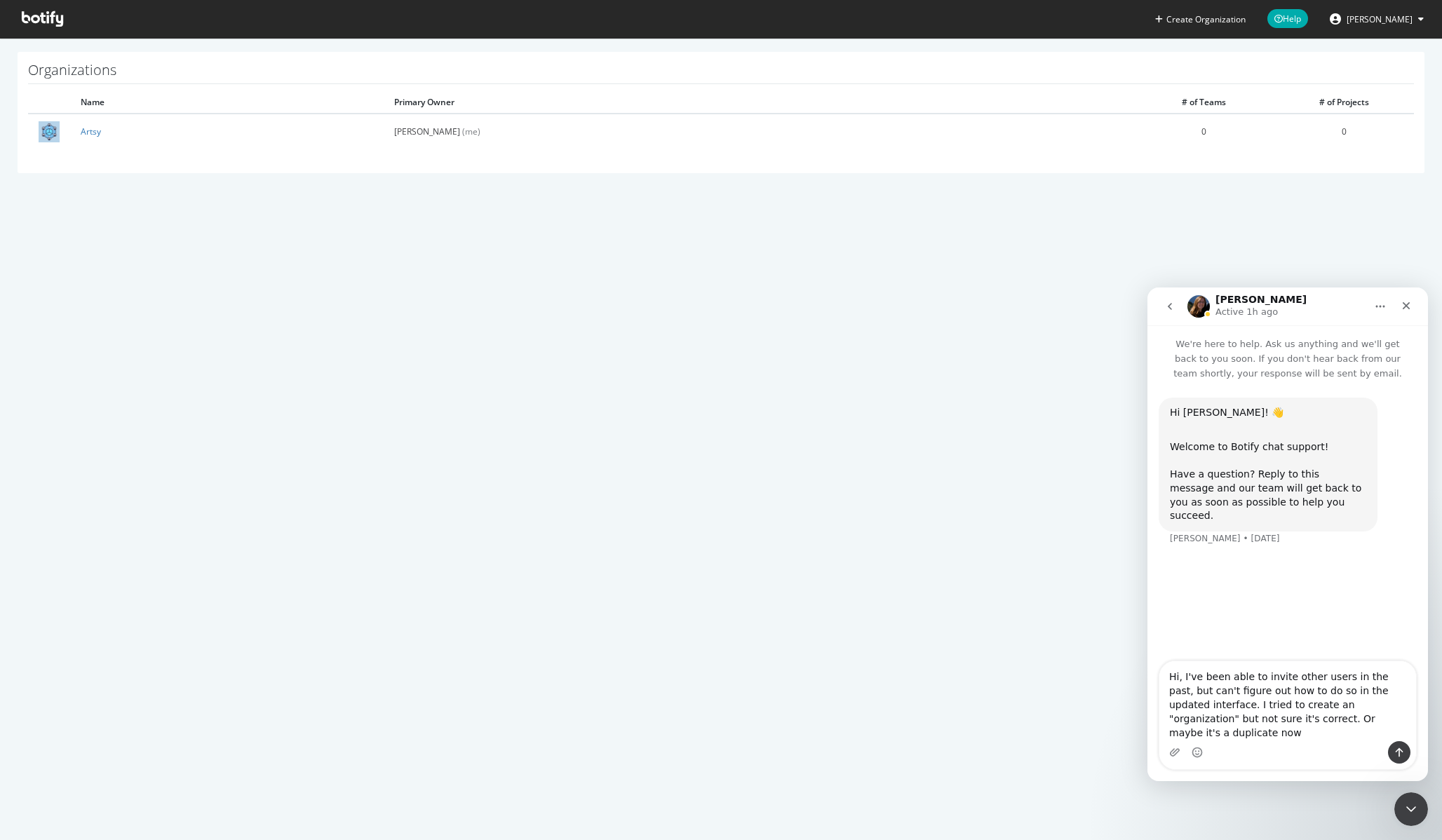
type textarea "Hi, I've been able to invite other users in the past, but can't figure out how …"
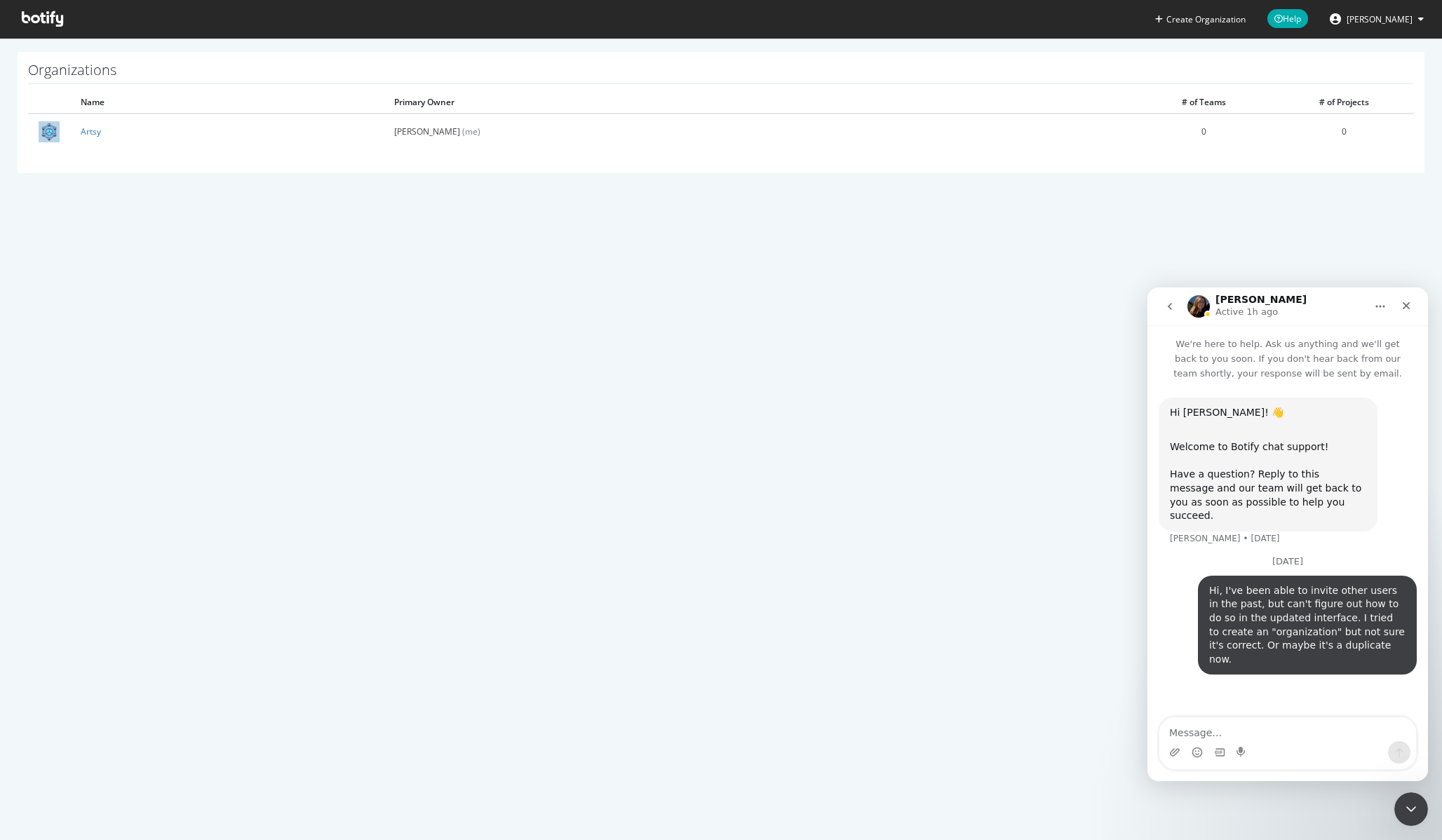
click at [653, 263] on div "Create Organization Help [PERSON_NAME] Organizations Name Primary Owner # of Te…" at bounding box center [721, 420] width 1442 height 840
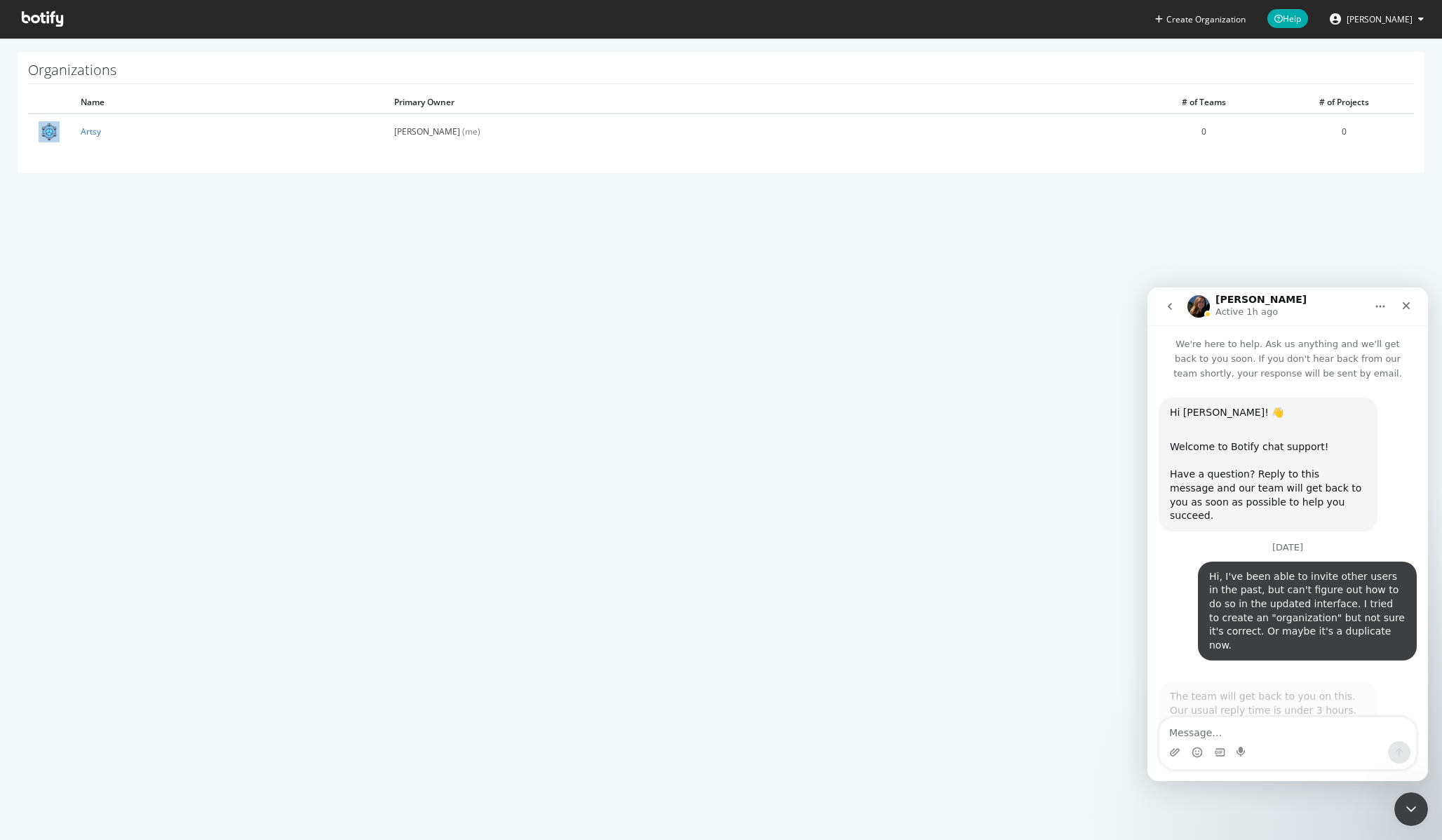
click at [643, 284] on div "Create Organization Help [PERSON_NAME] Organizations Name Primary Owner # of Te…" at bounding box center [721, 420] width 1442 height 840
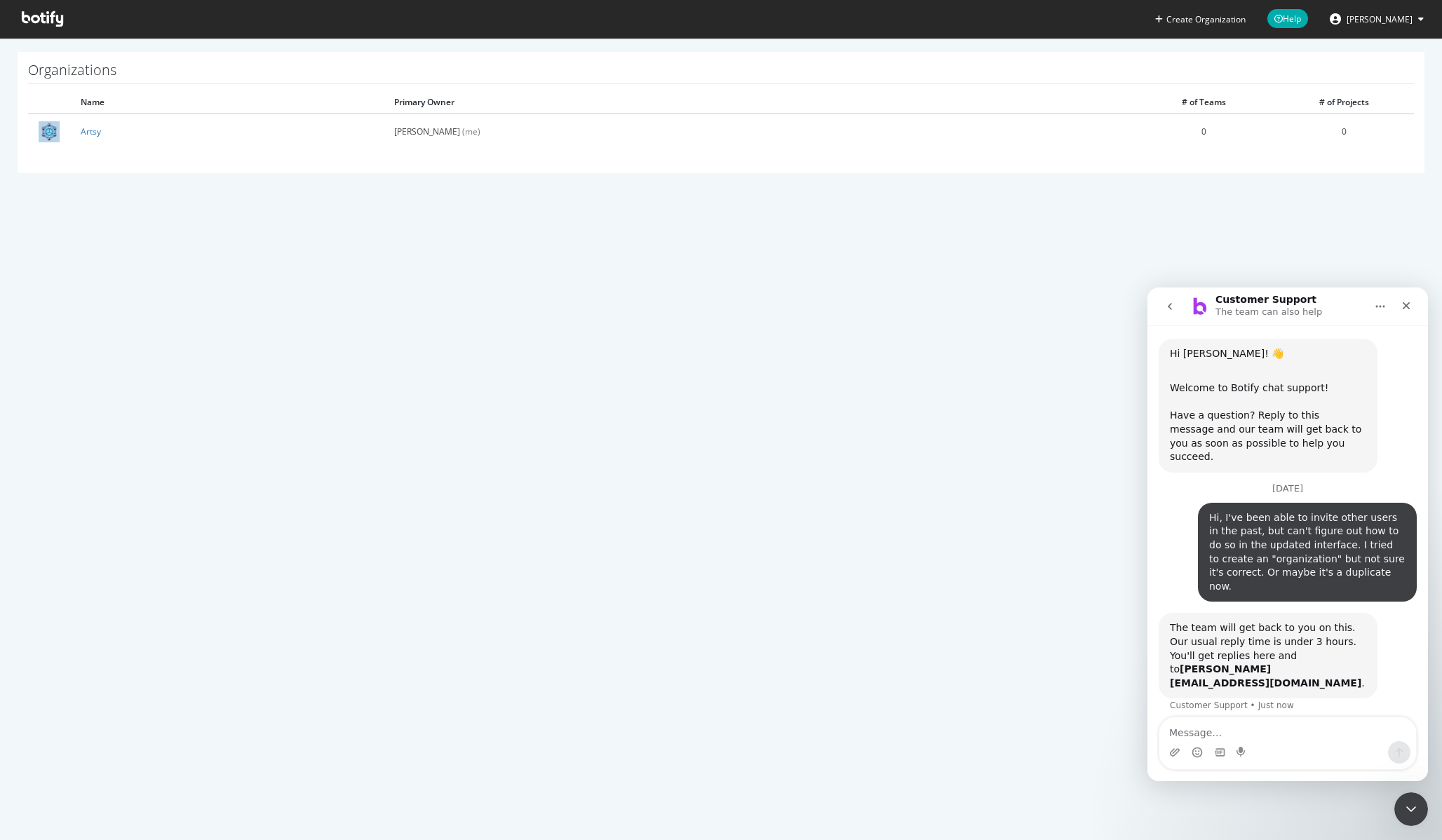
scroll to position [74, 0]
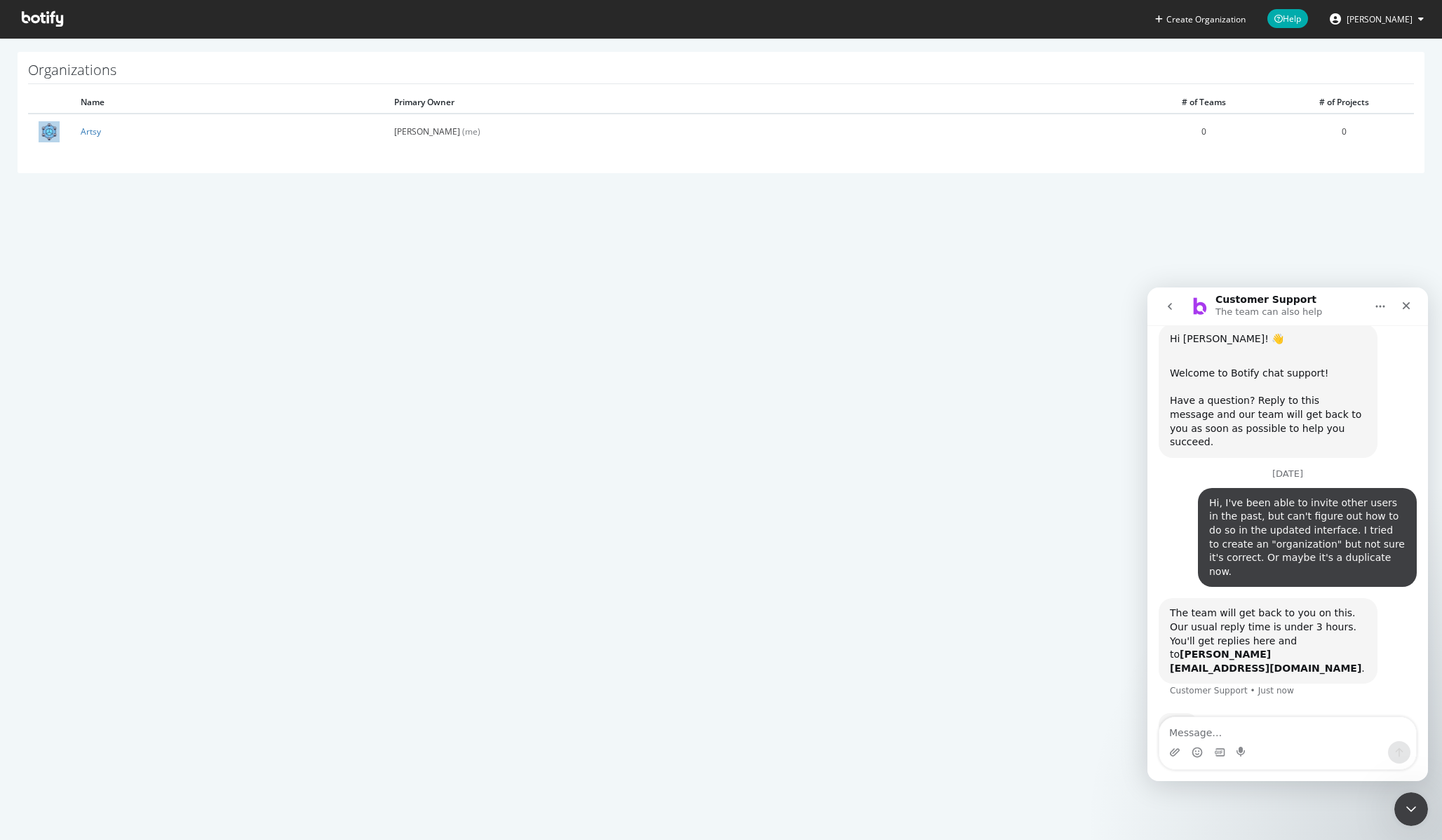
click at [597, 318] on div "Create Organization Help [PERSON_NAME] Organizations Name Primary Owner # of Te…" at bounding box center [721, 420] width 1442 height 840
click at [647, 381] on div "Create Organization Help [PERSON_NAME] Organizations Name Primary Owner # of Te…" at bounding box center [721, 420] width 1442 height 840
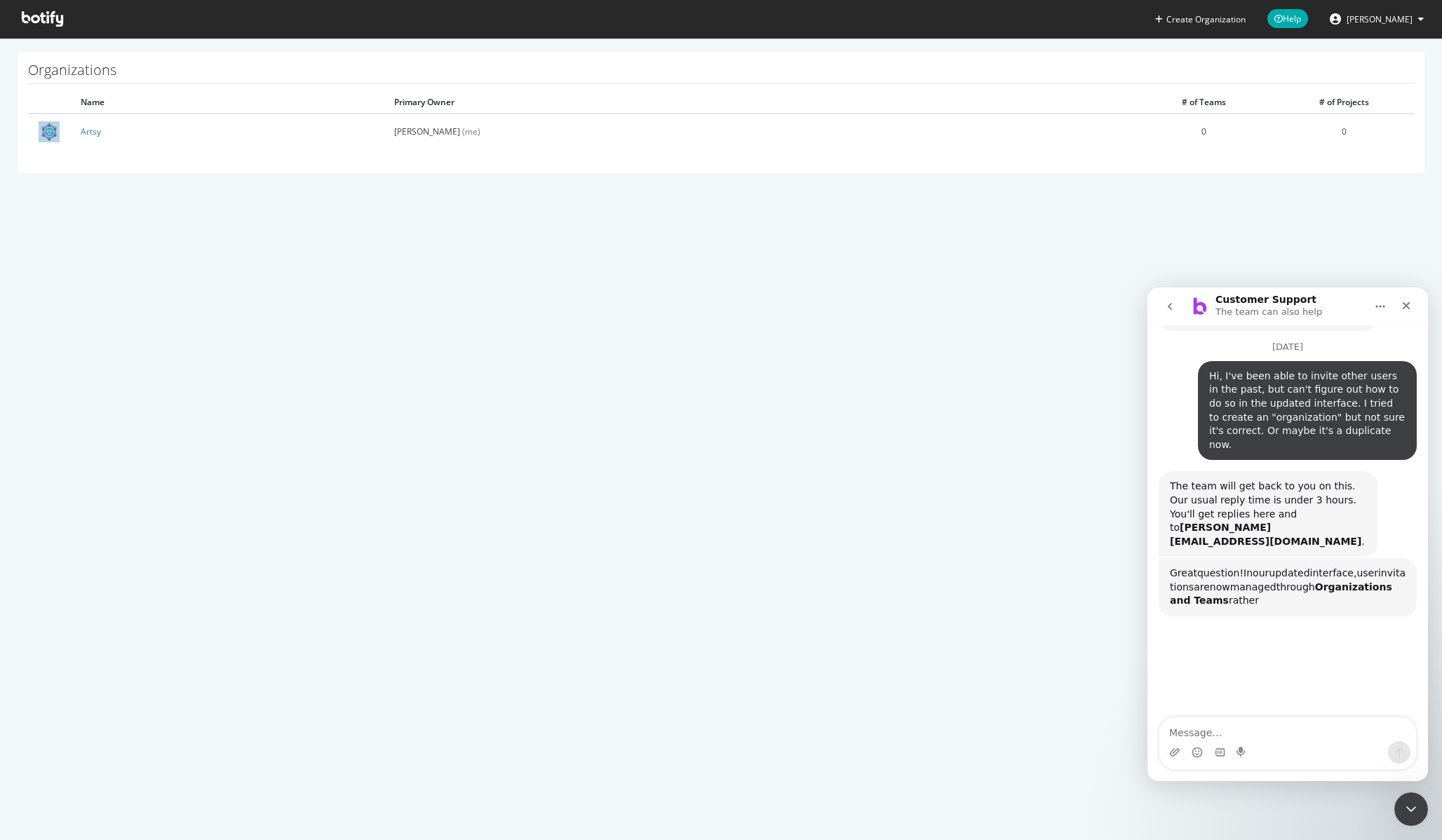
scroll to position [212, 0]
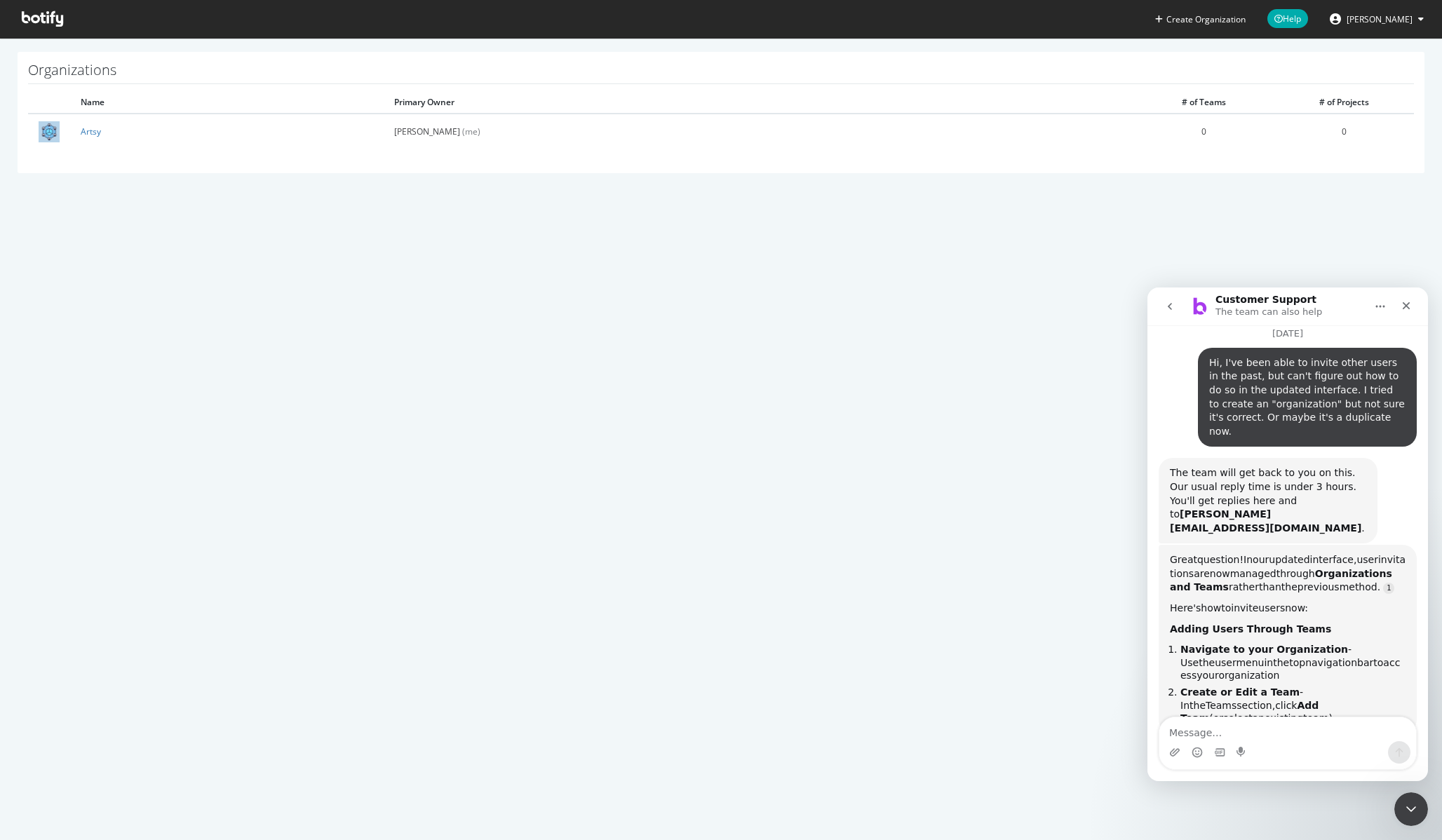
click at [572, 282] on div "Create Organization Help [PERSON_NAME] Organizations Name Primary Owner # of Te…" at bounding box center [721, 420] width 1442 height 840
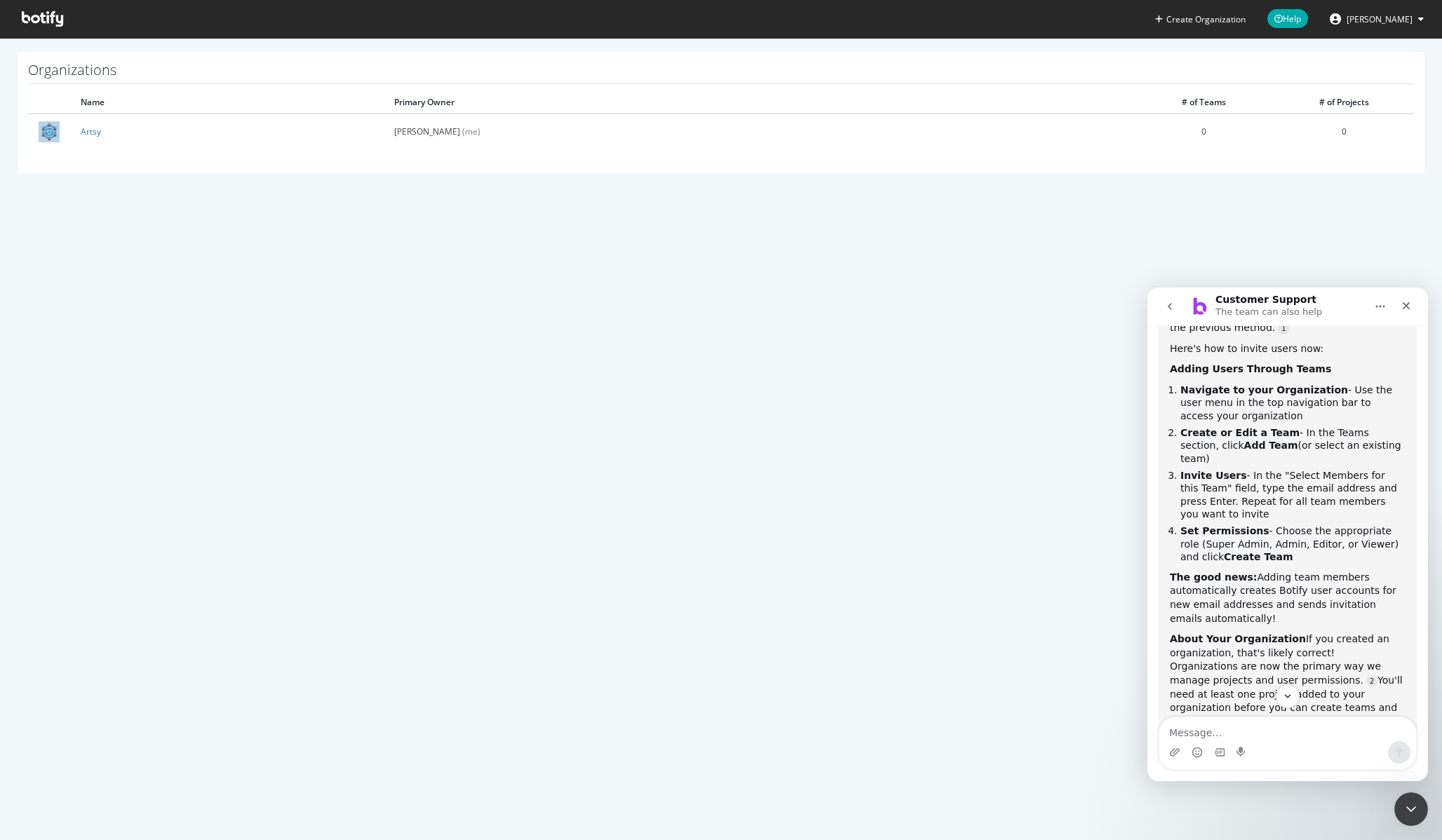
scroll to position [549, 0]
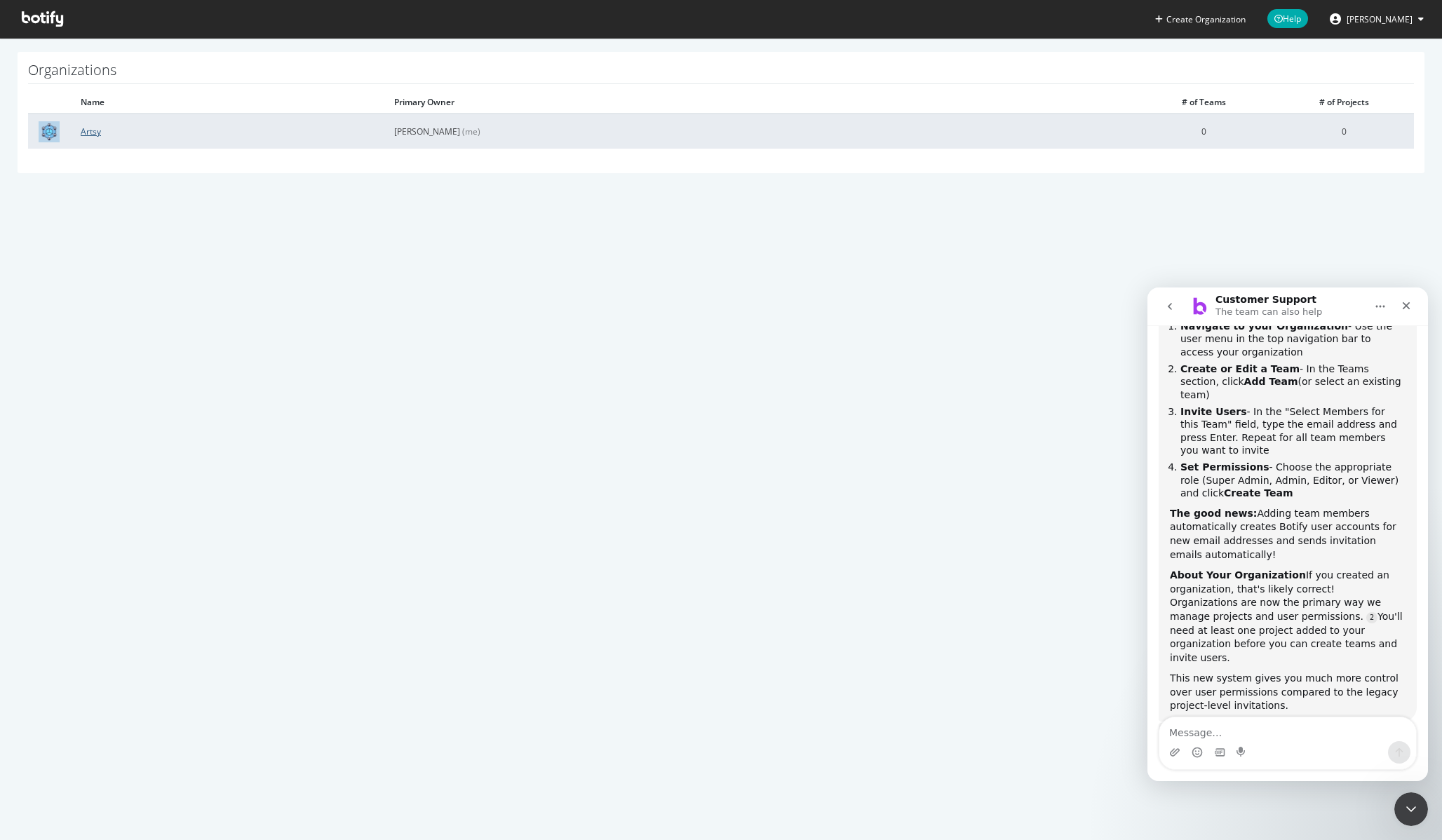
click at [95, 132] on link "Artsy" at bounding box center [91, 131] width 20 height 12
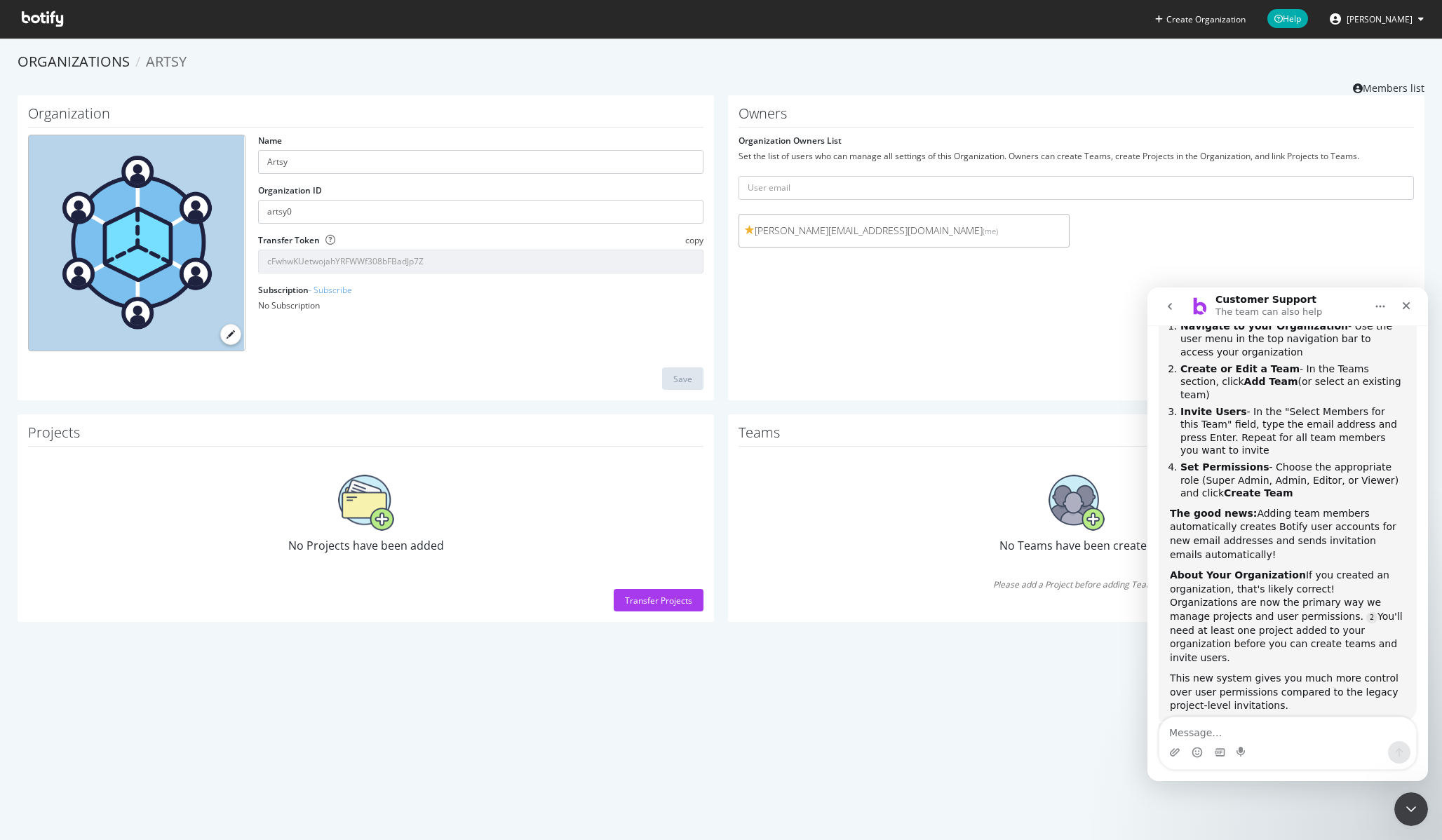
click at [366, 508] on img at bounding box center [365, 502] width 56 height 56
click at [111, 66] on link "Organizations" at bounding box center [73, 61] width 112 height 19
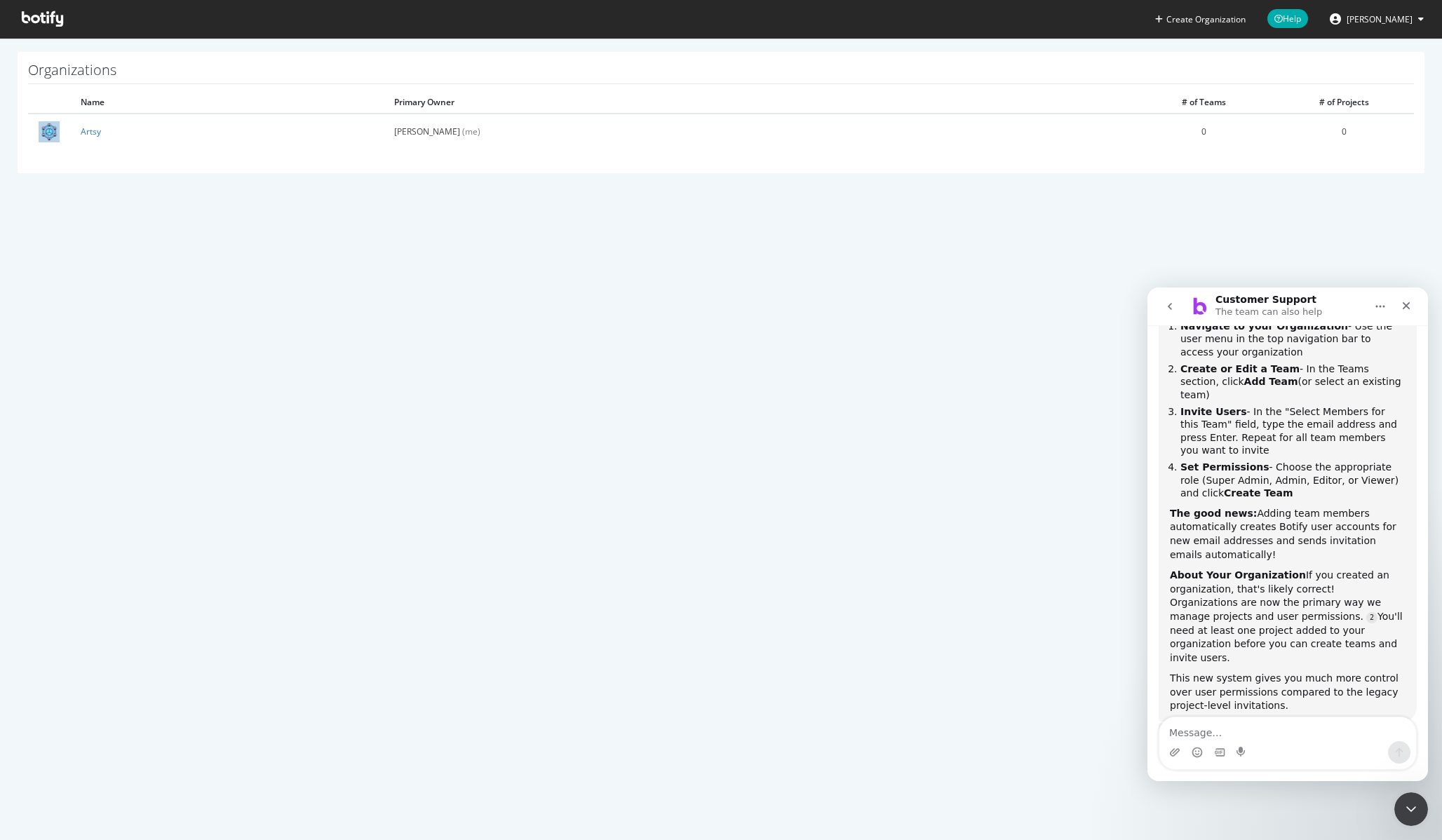
click at [111, 66] on h1 "Organizations" at bounding box center [721, 73] width 1385 height 22
click at [53, 27] on span at bounding box center [42, 19] width 64 height 38
click at [47, 22] on icon at bounding box center [42, 18] width 42 height 16
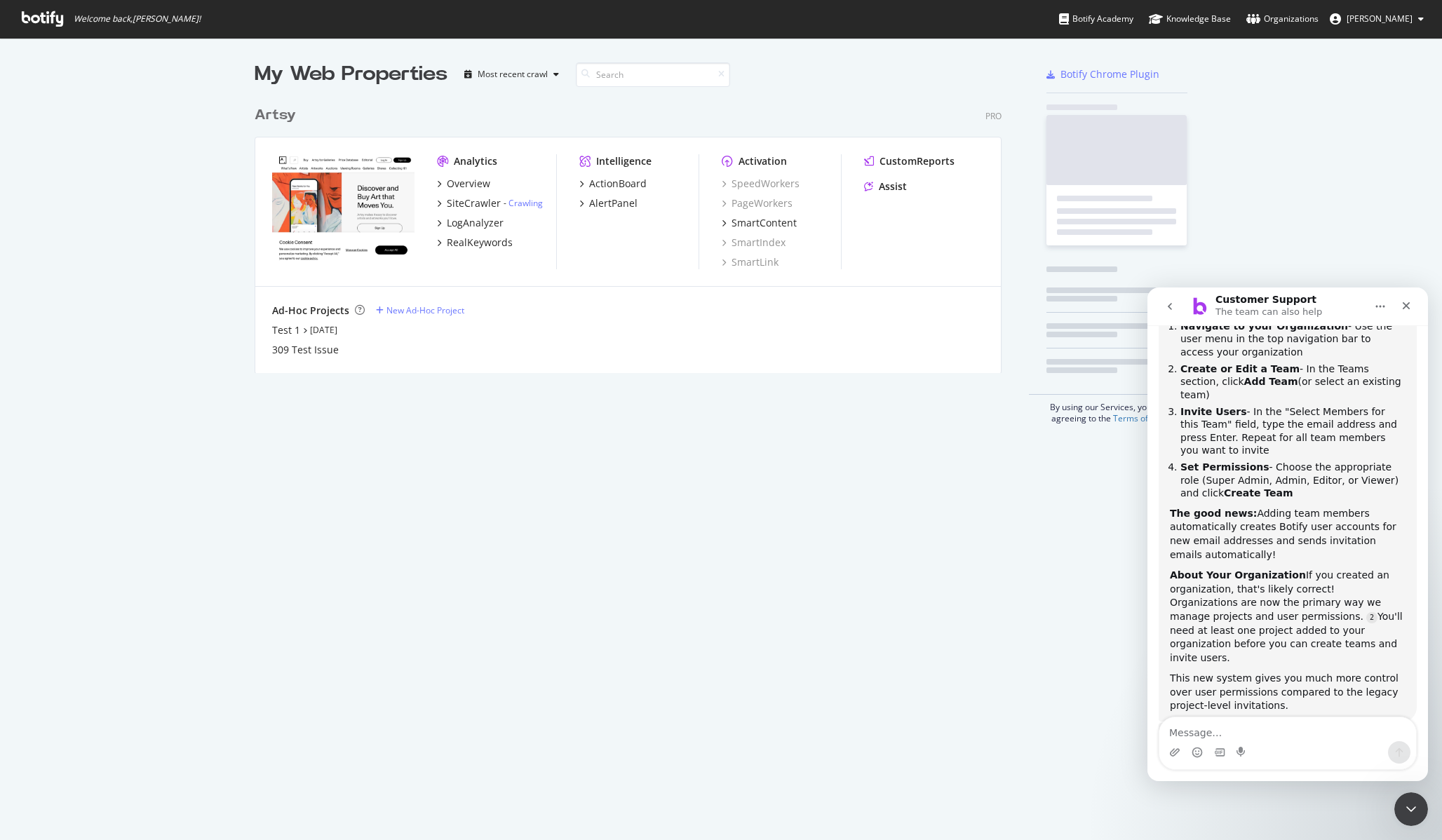
scroll to position [274, 748]
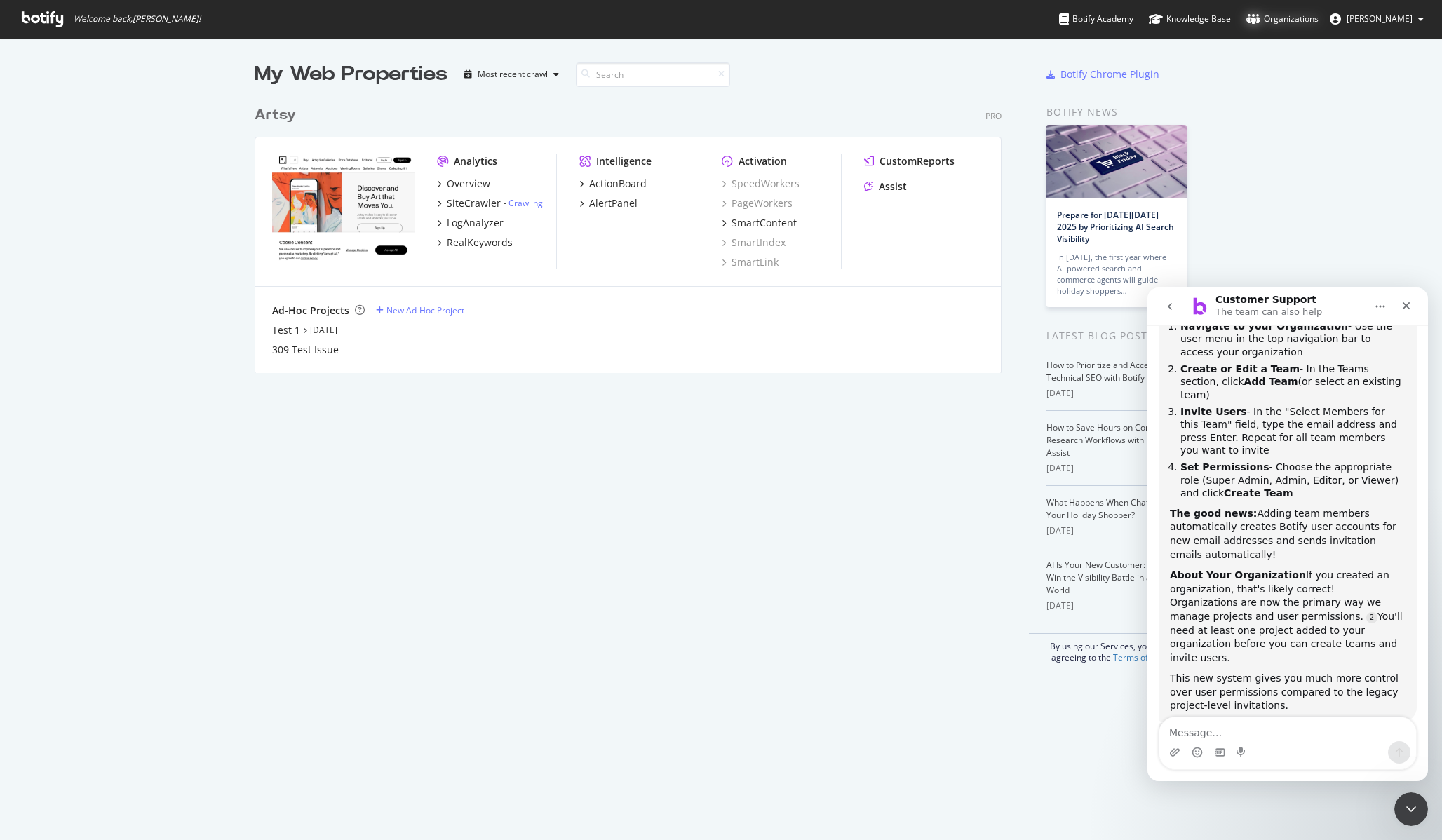
click at [1296, 18] on div "Organizations" at bounding box center [1282, 18] width 72 height 14
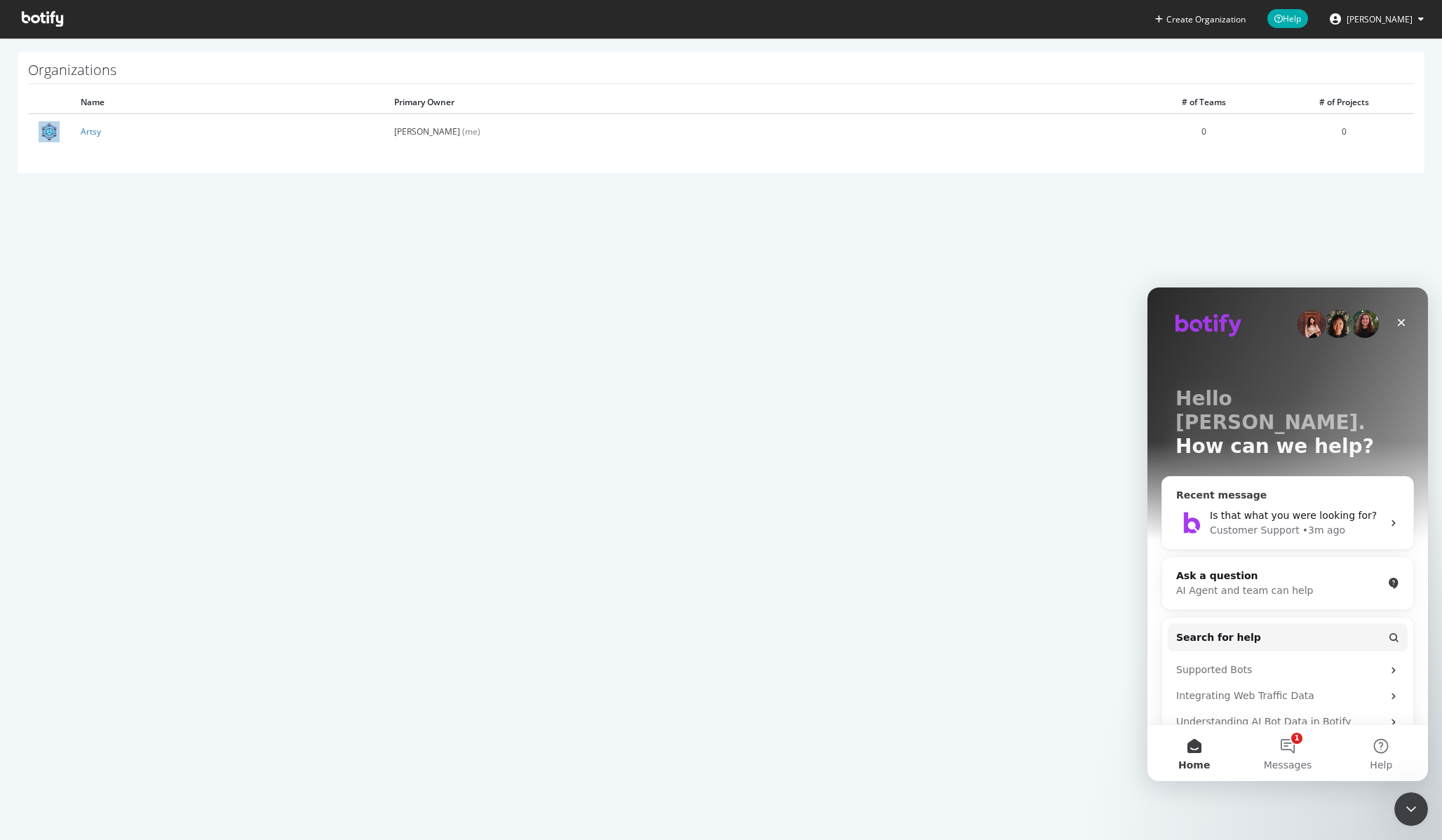
scroll to position [157, 0]
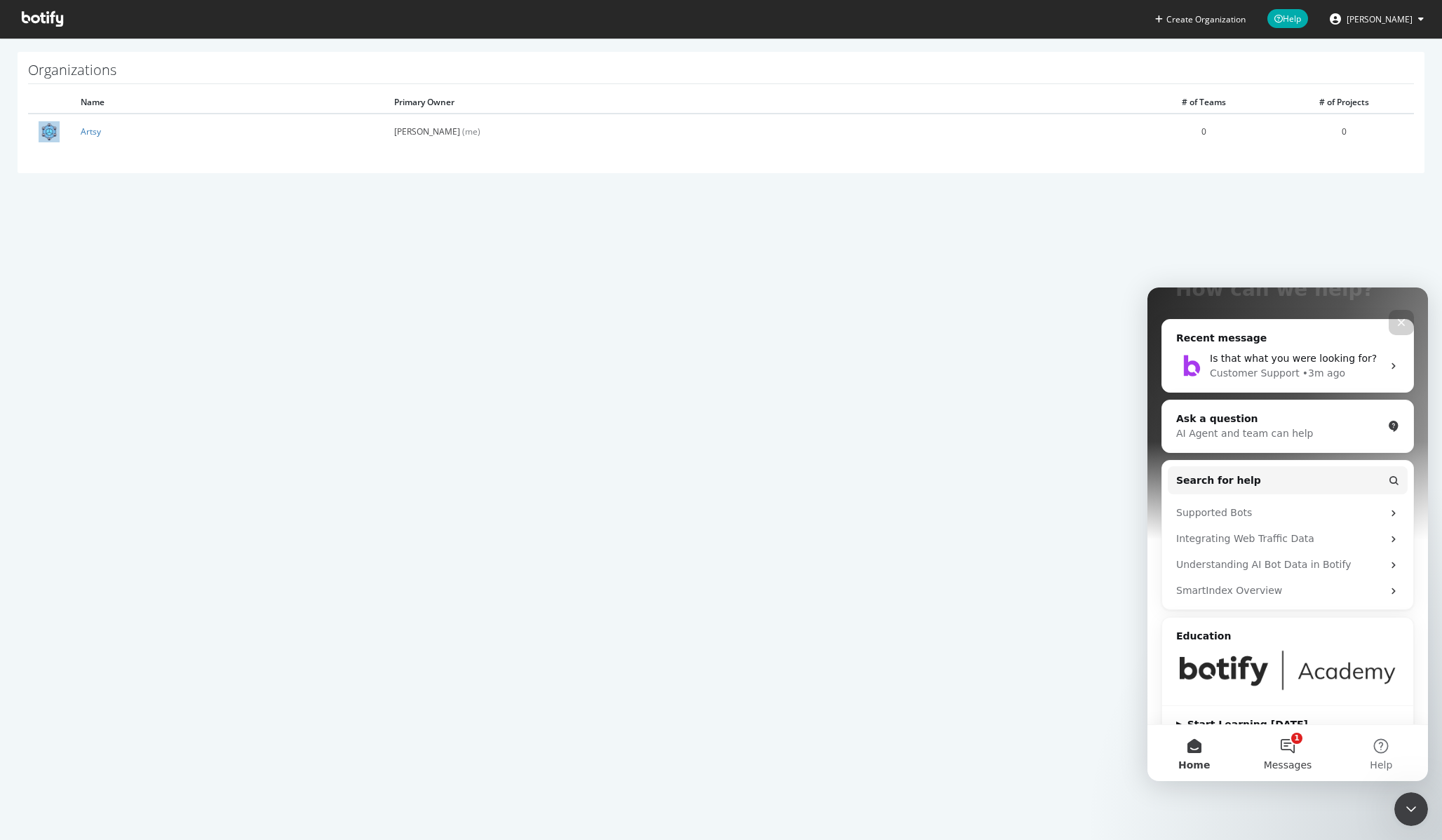
click at [1287, 743] on button "1 Messages" at bounding box center [1287, 753] width 93 height 56
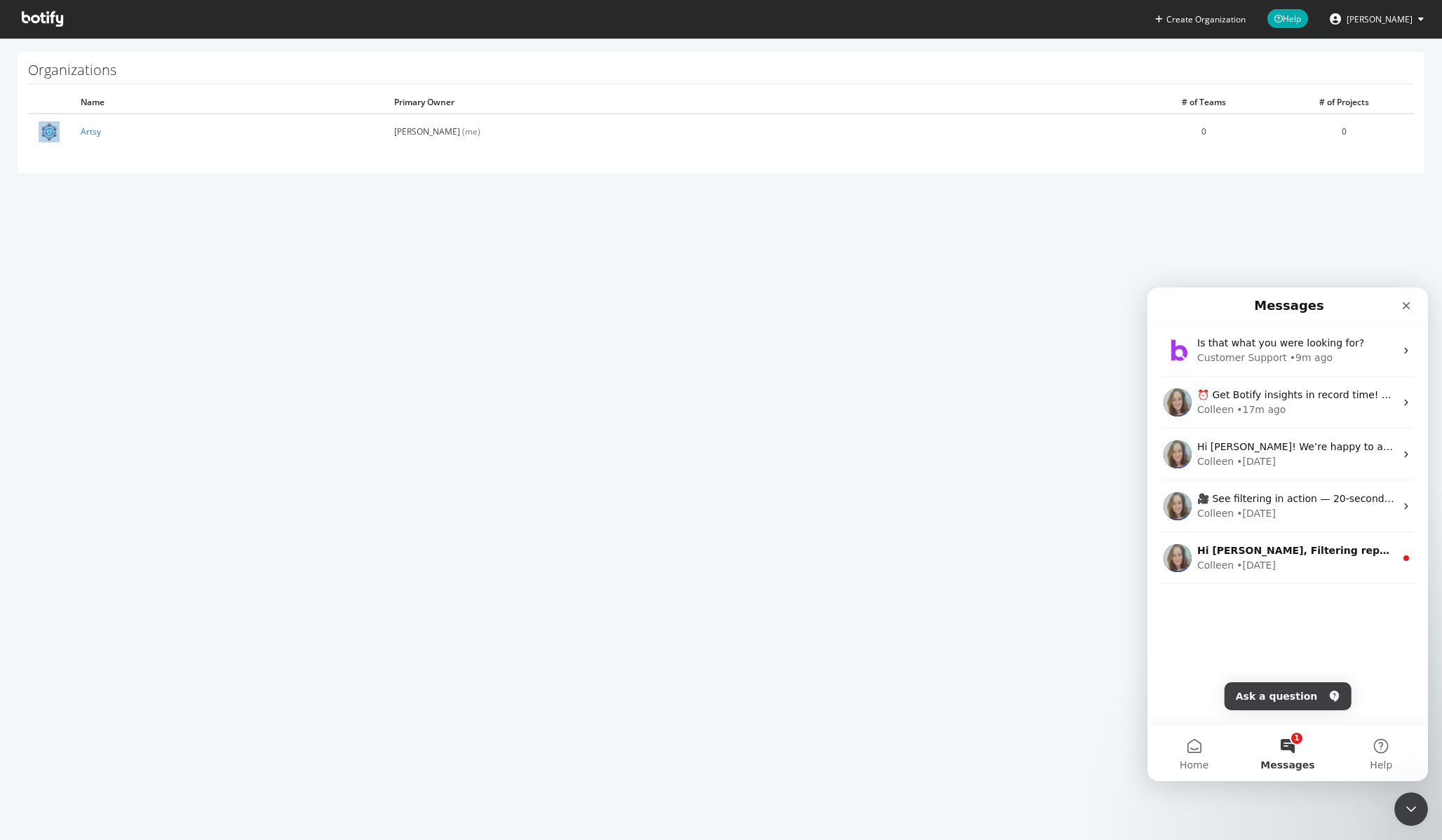
click at [1291, 758] on button "1 Messages" at bounding box center [1287, 753] width 93 height 56
click at [1268, 700] on button "Ask a question" at bounding box center [1287, 696] width 127 height 28
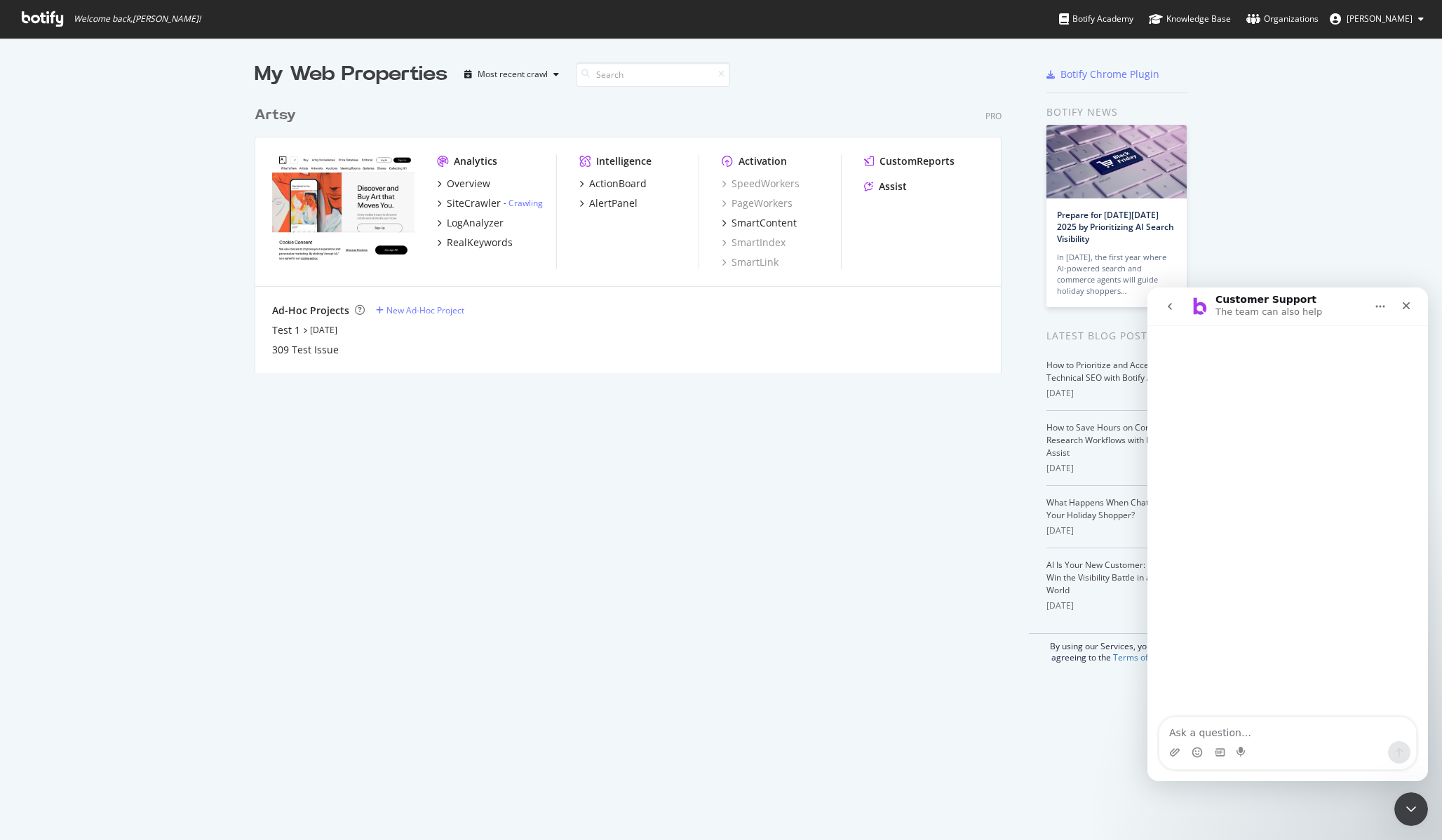
click at [1170, 307] on icon "go back" at bounding box center [1169, 306] width 11 height 11
click at [1312, 19] on div "Organizations" at bounding box center [1282, 18] width 72 height 14
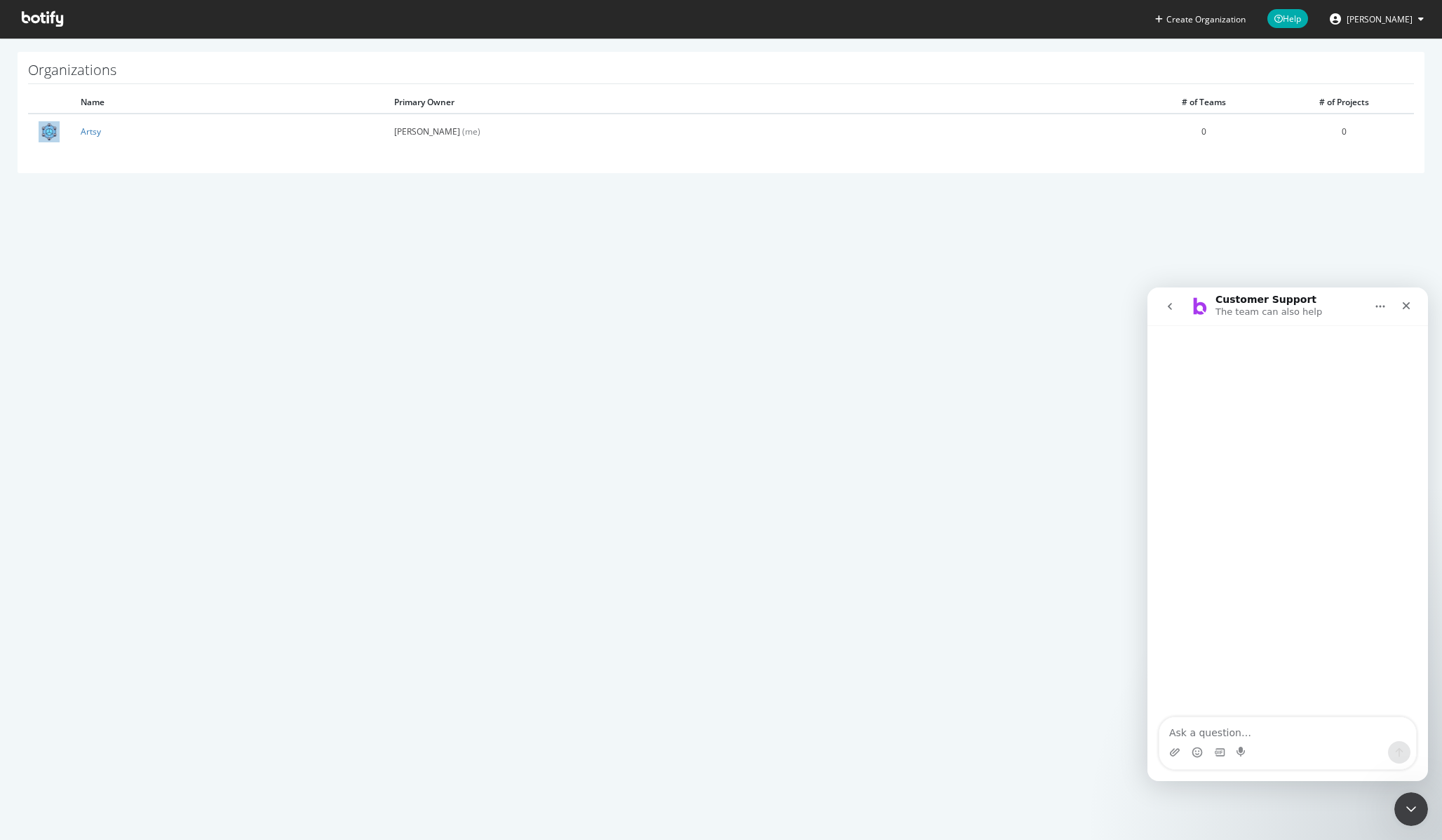
click at [618, 279] on div "Create Organization Help [PERSON_NAME] Organizations Name Primary Owner # of Te…" at bounding box center [721, 420] width 1442 height 840
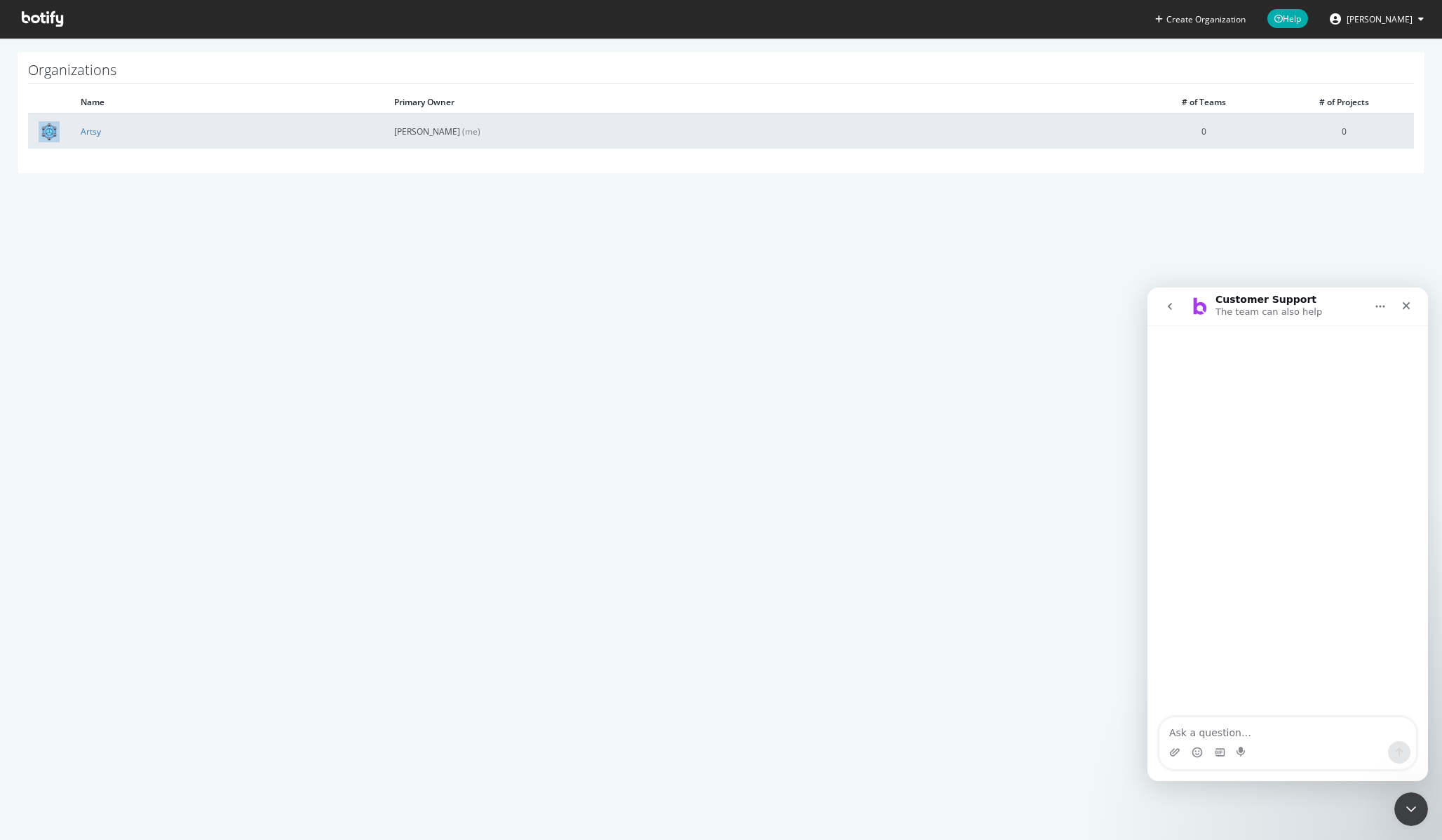
click at [95, 138] on td "Artsy" at bounding box center [226, 131] width 314 height 35
click at [95, 136] on link "Artsy" at bounding box center [91, 131] width 20 height 12
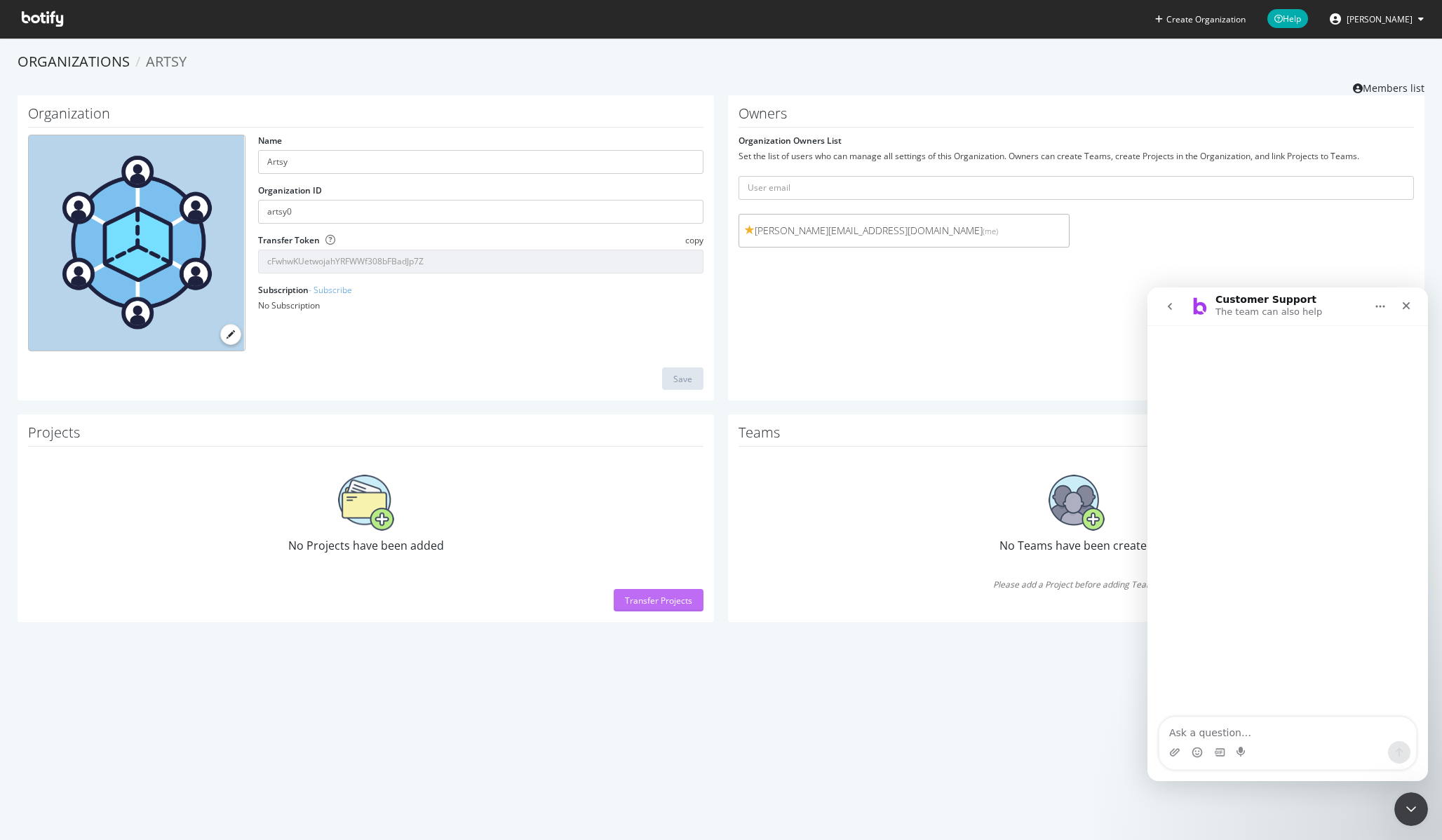
click at [652, 600] on div "Transfer Projects" at bounding box center [658, 600] width 67 height 12
click at [1383, 83] on link "Members list" at bounding box center [1389, 86] width 72 height 17
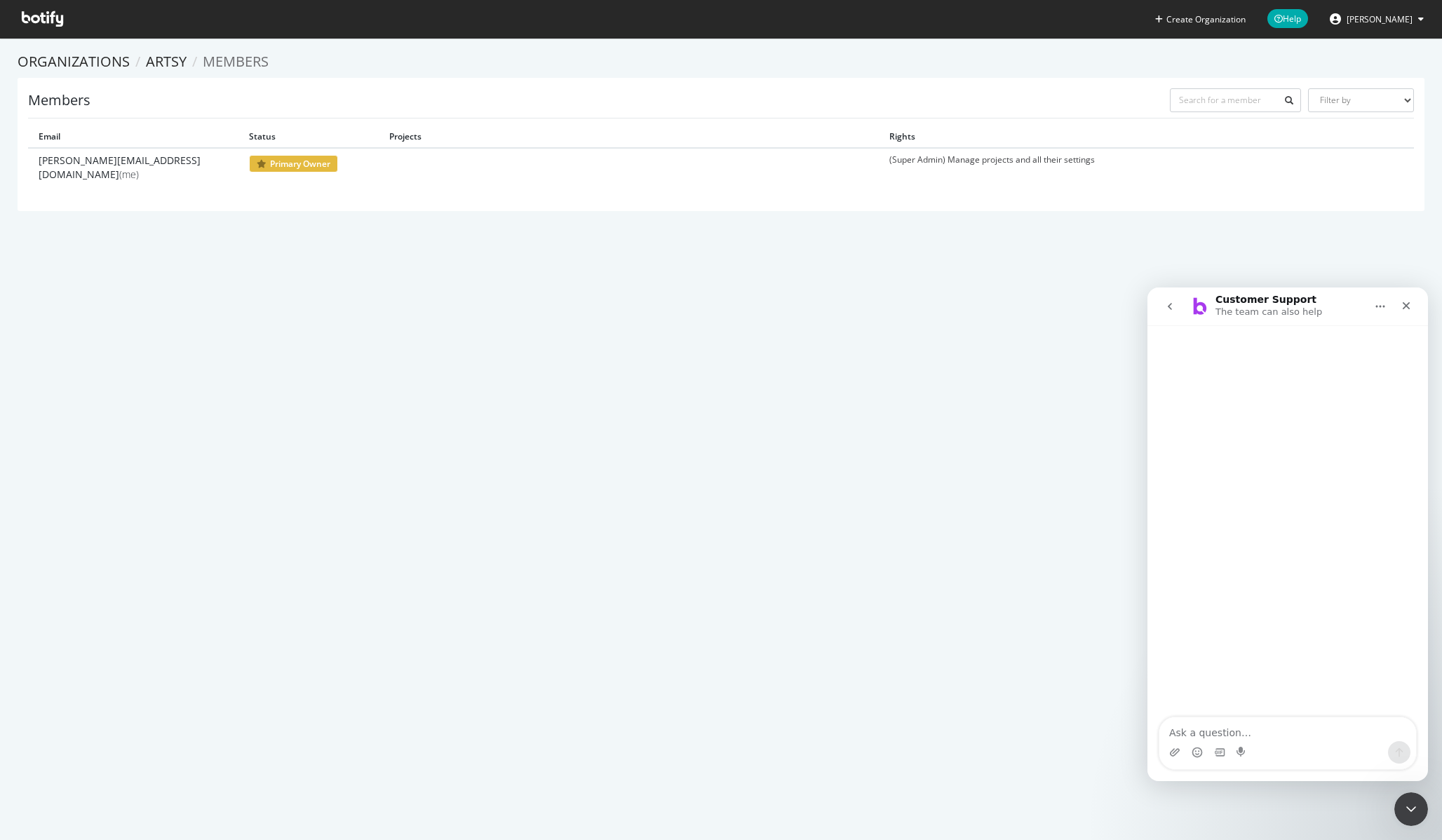
click at [489, 339] on div "Create Organization Help Joey Aghion Organizations Artsy Members Members Filter…" at bounding box center [721, 420] width 1442 height 840
click at [1405, 813] on icon "Close Intercom Messenger" at bounding box center [1409, 807] width 17 height 17
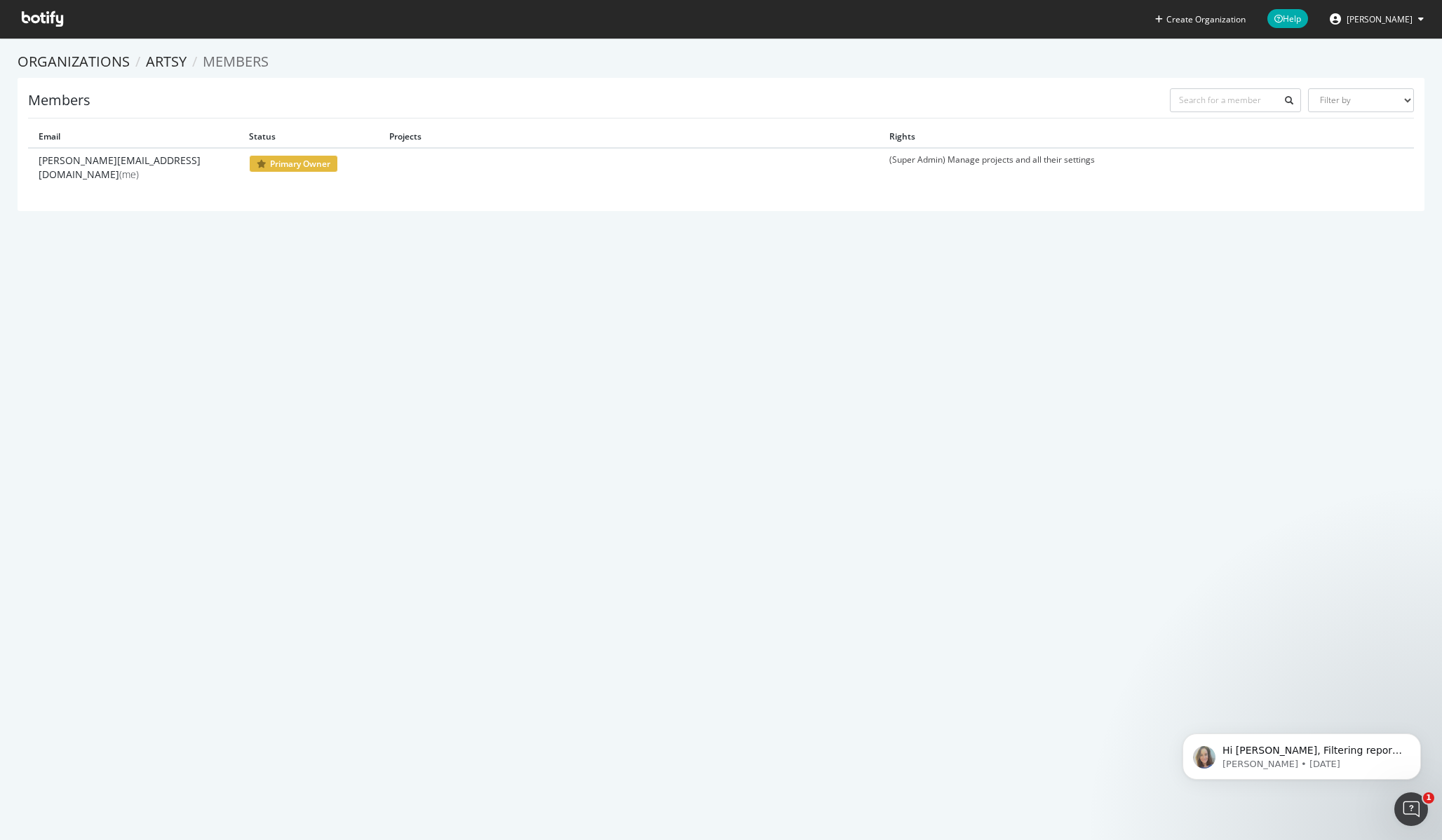
click at [289, 165] on span "primary owner" at bounding box center [293, 163] width 89 height 17
click at [506, 301] on div "Create Organization Help Joey Aghion Organizations Artsy Members Members Filter…" at bounding box center [721, 420] width 1442 height 840
click at [579, 289] on div "Create Organization Help Joey Aghion Organizations Artsy Members Members Filter…" at bounding box center [721, 420] width 1442 height 840
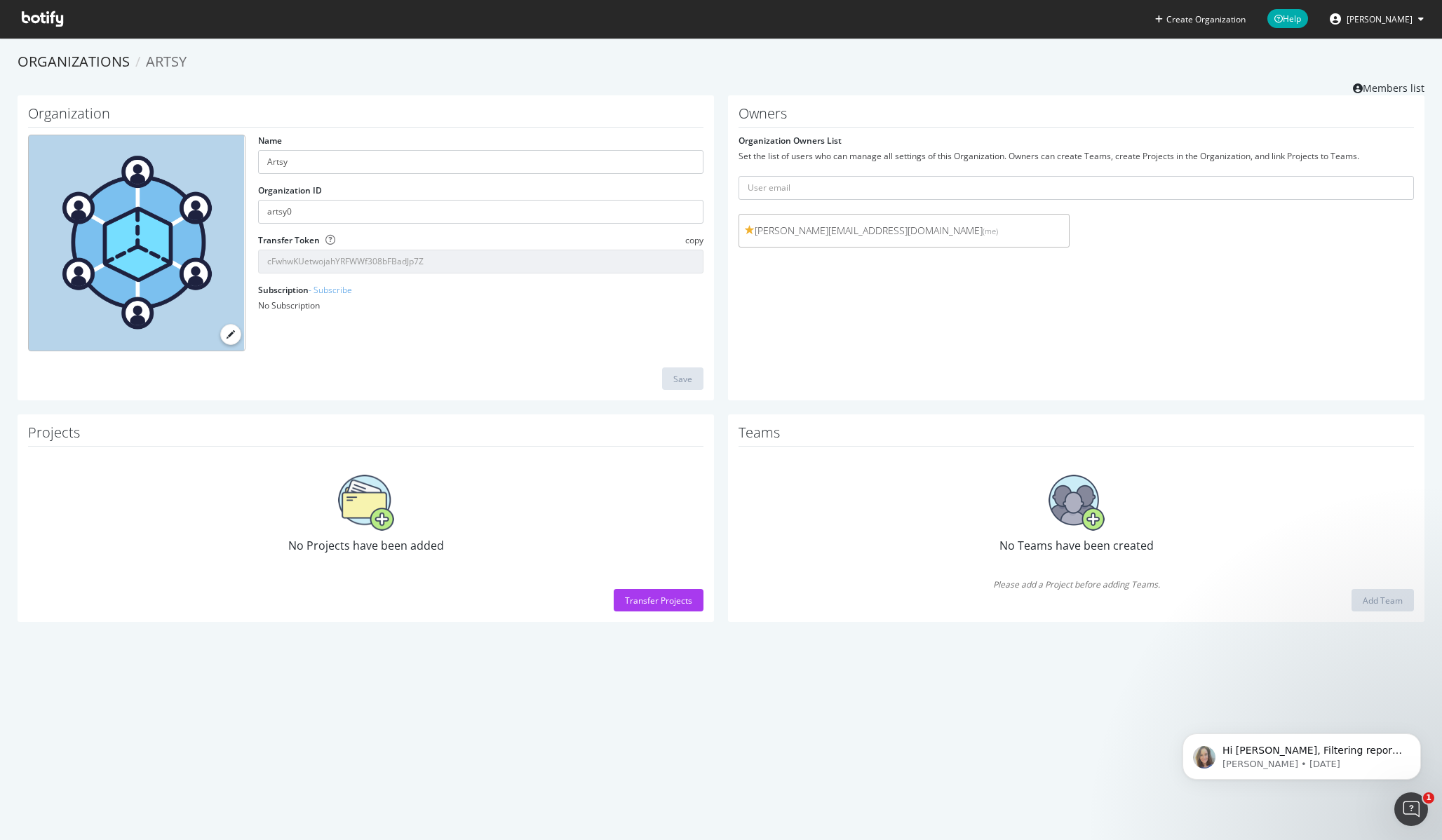
click at [1076, 595] on div "Add Team" at bounding box center [1076, 600] width 675 height 22
click at [1078, 638] on section "Organizations Artsy Members list Organization Name Artsy Organization ID artsy0…" at bounding box center [721, 344] width 1442 height 612
click at [651, 595] on div "Transfer Projects" at bounding box center [658, 600] width 67 height 12
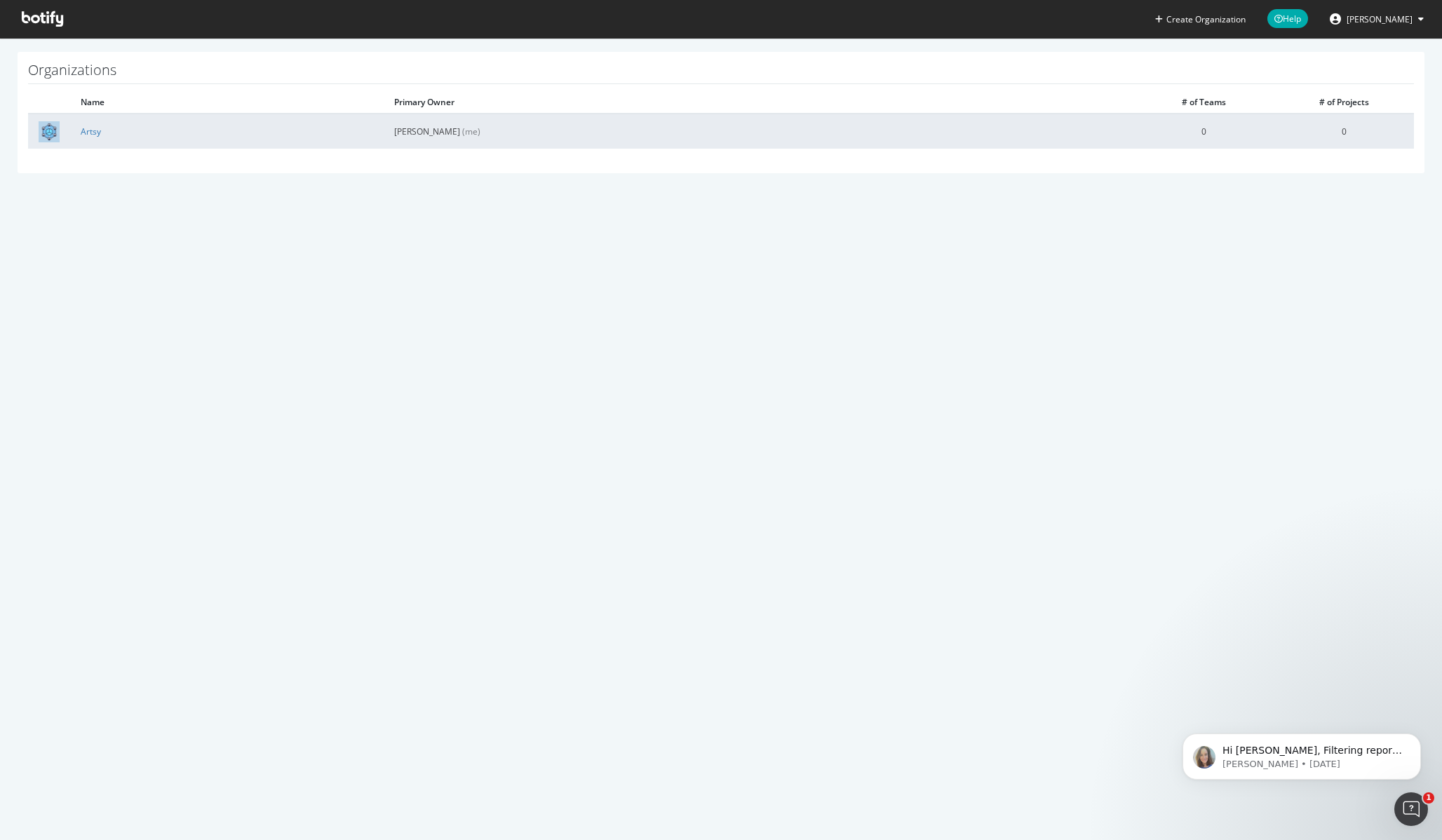
click at [333, 138] on td "Artsy" at bounding box center [226, 131] width 314 height 35
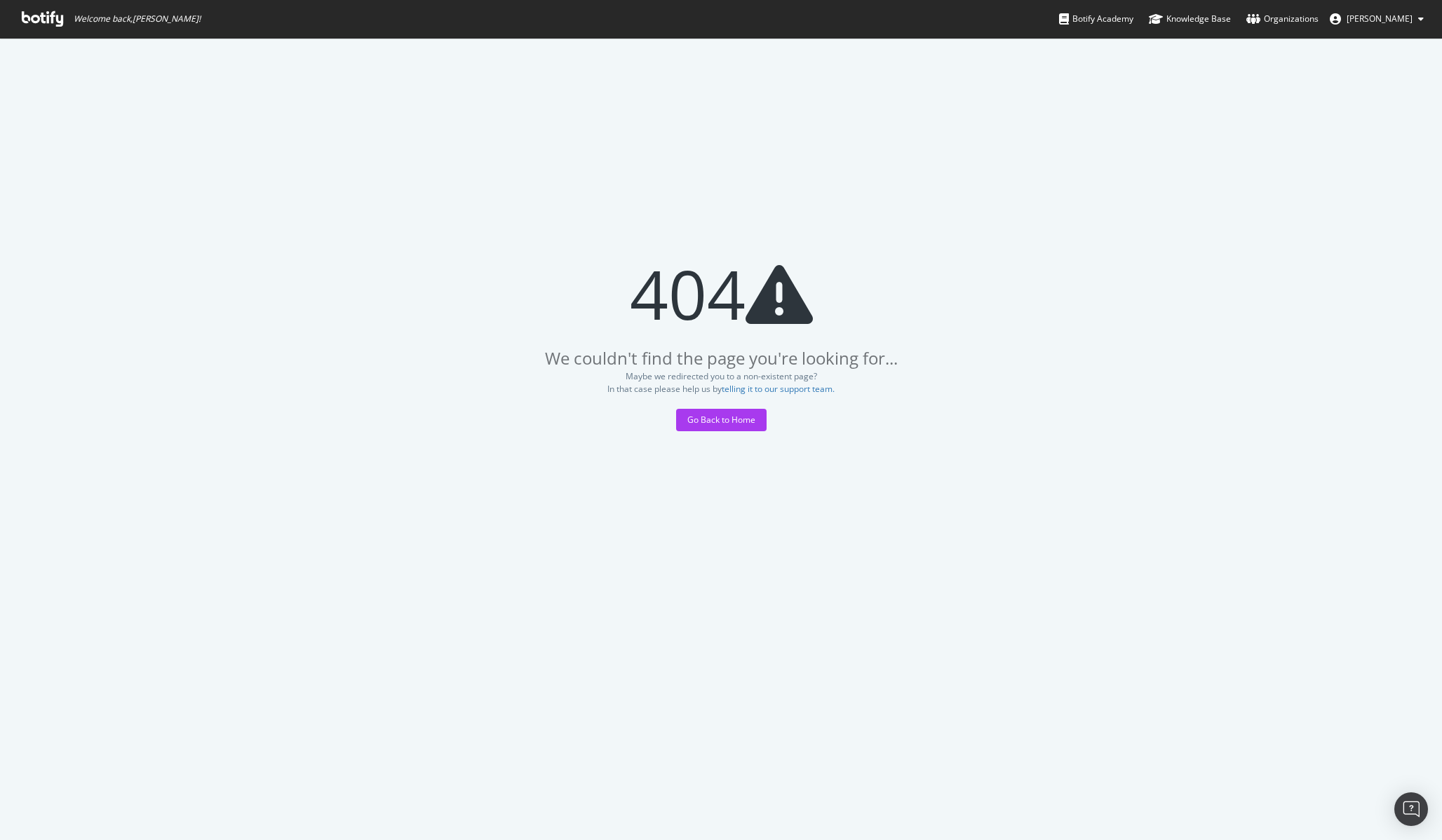
click at [713, 200] on div "404 We couldn't find the page you're looking for... Maybe we redirected you to …" at bounding box center [721, 439] width 1442 height 803
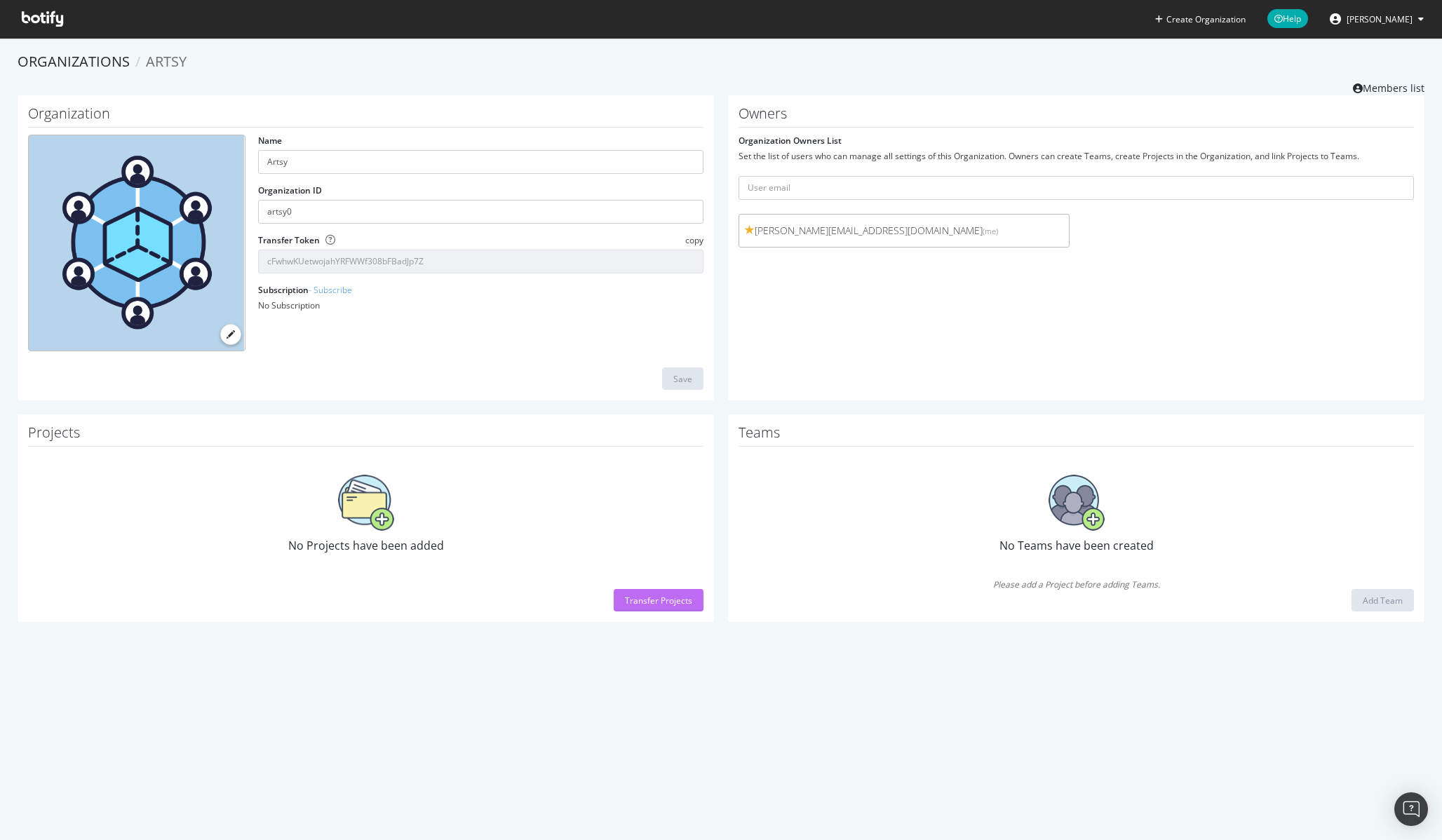
click at [662, 602] on div "Transfer Projects" at bounding box center [658, 600] width 67 height 12
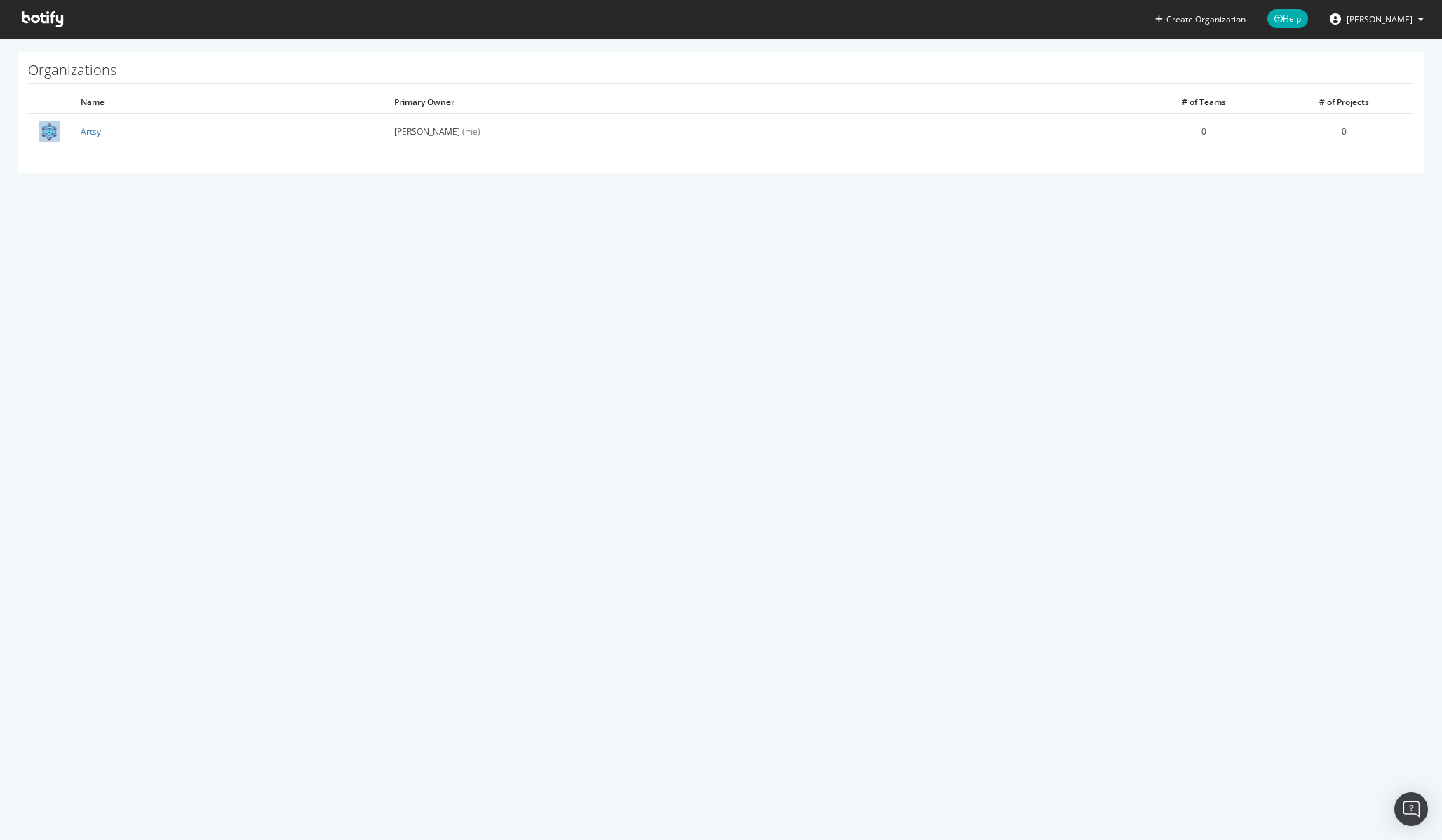
click at [588, 460] on div "Create Organization Help [PERSON_NAME] Organizations Name Primary Owner # of Te…" at bounding box center [721, 420] width 1442 height 840
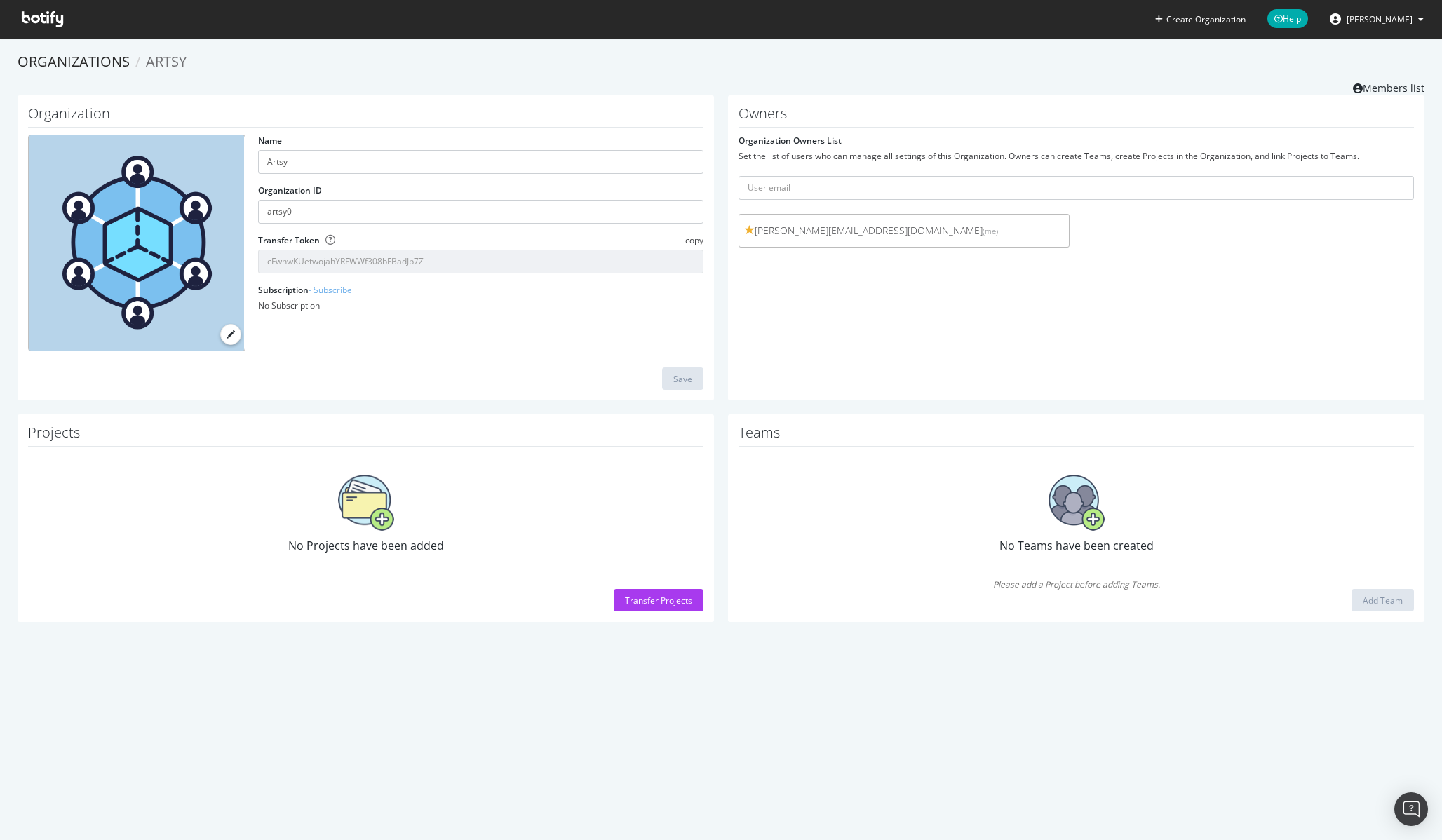
click at [359, 512] on img at bounding box center [365, 502] width 56 height 56
click at [387, 519] on img at bounding box center [365, 502] width 56 height 56
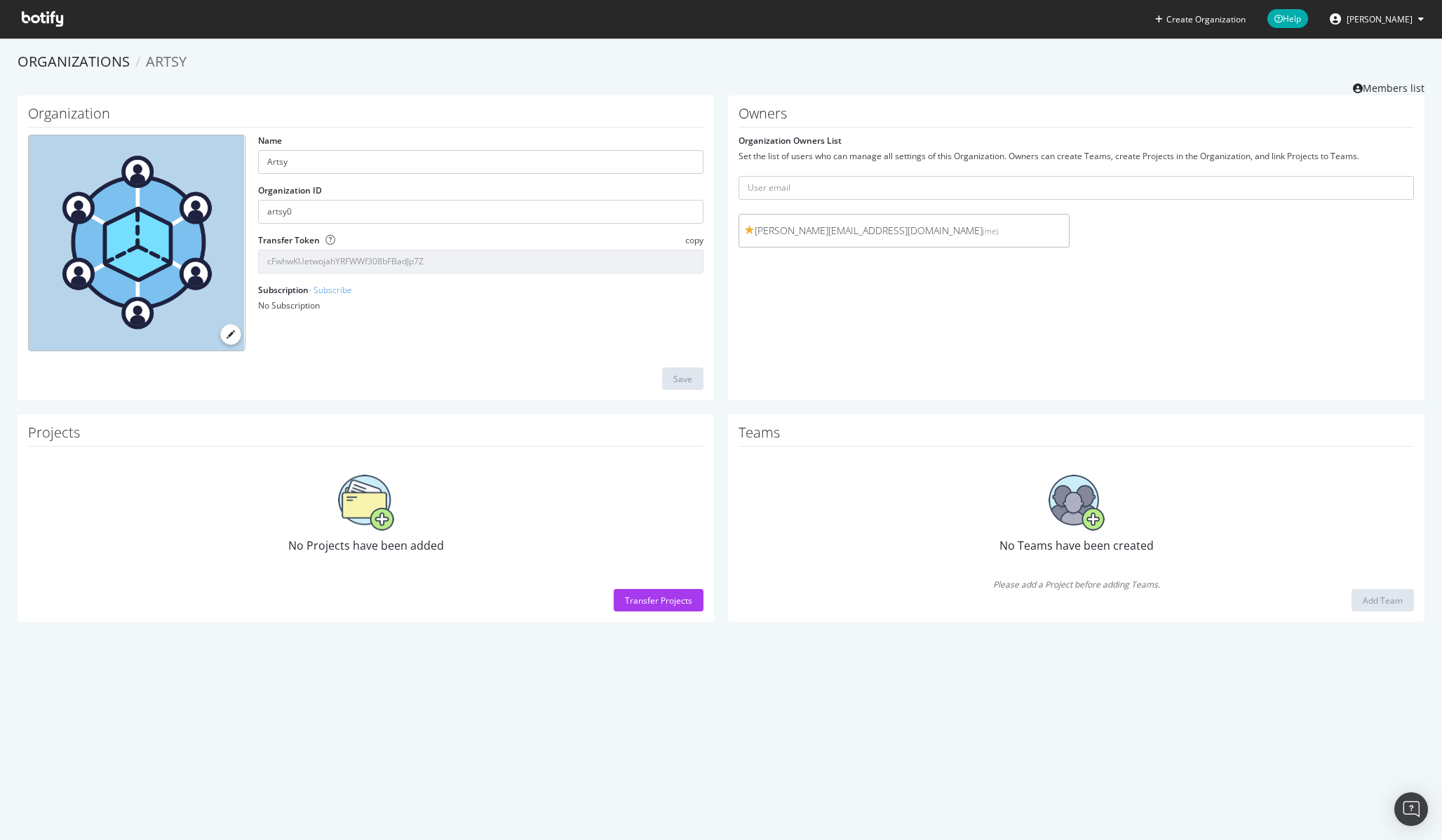
click at [387, 519] on img at bounding box center [365, 502] width 56 height 56
click at [384, 512] on img at bounding box center [365, 502] width 56 height 56
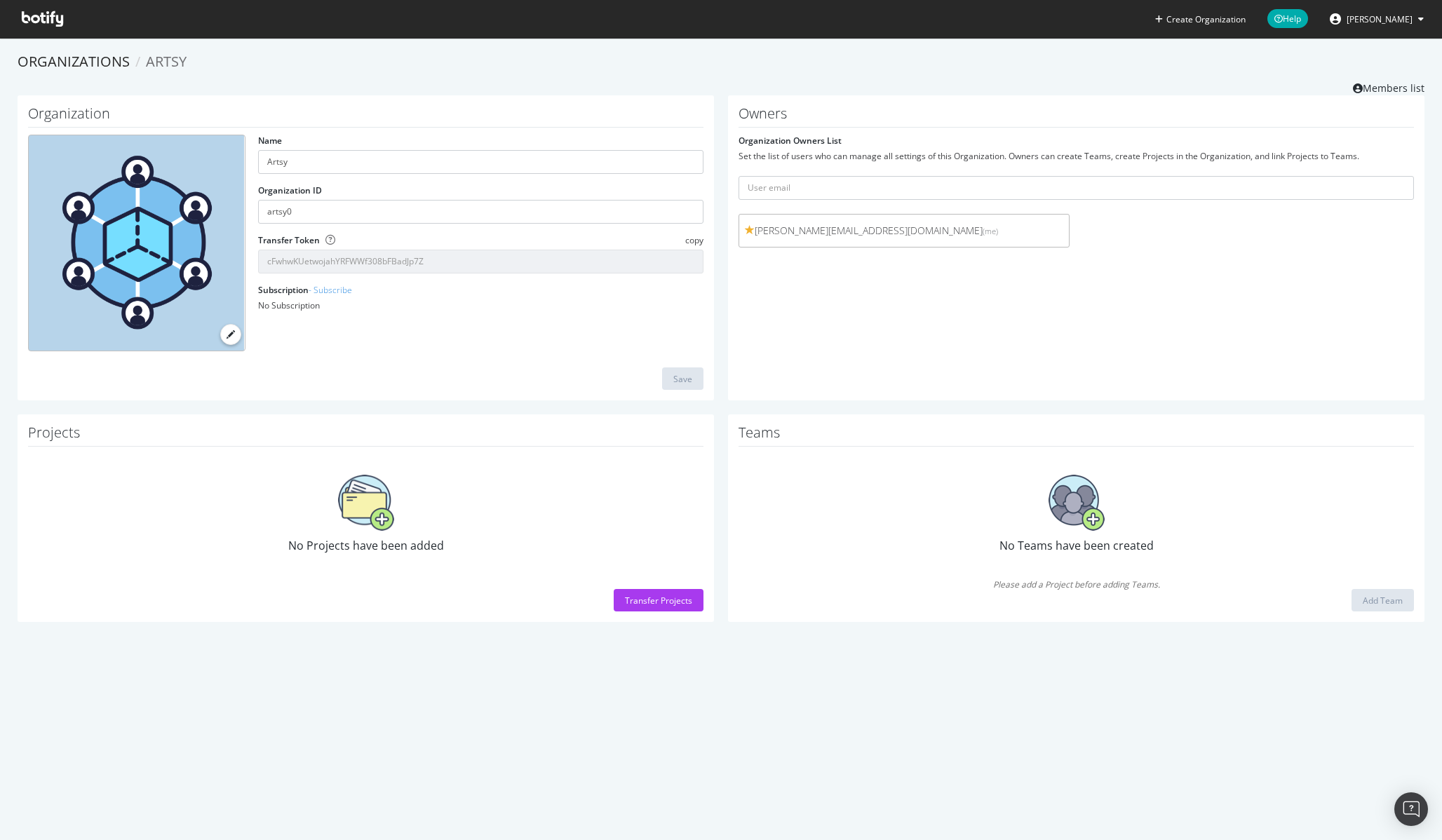
click at [369, 502] on img at bounding box center [365, 502] width 56 height 56
click at [938, 197] on input "text" at bounding box center [1076, 188] width 675 height 24
click at [930, 197] on input "text" at bounding box center [1076, 188] width 675 height 24
type input "janae."
paste input "janae.edwards@artsymail.com"
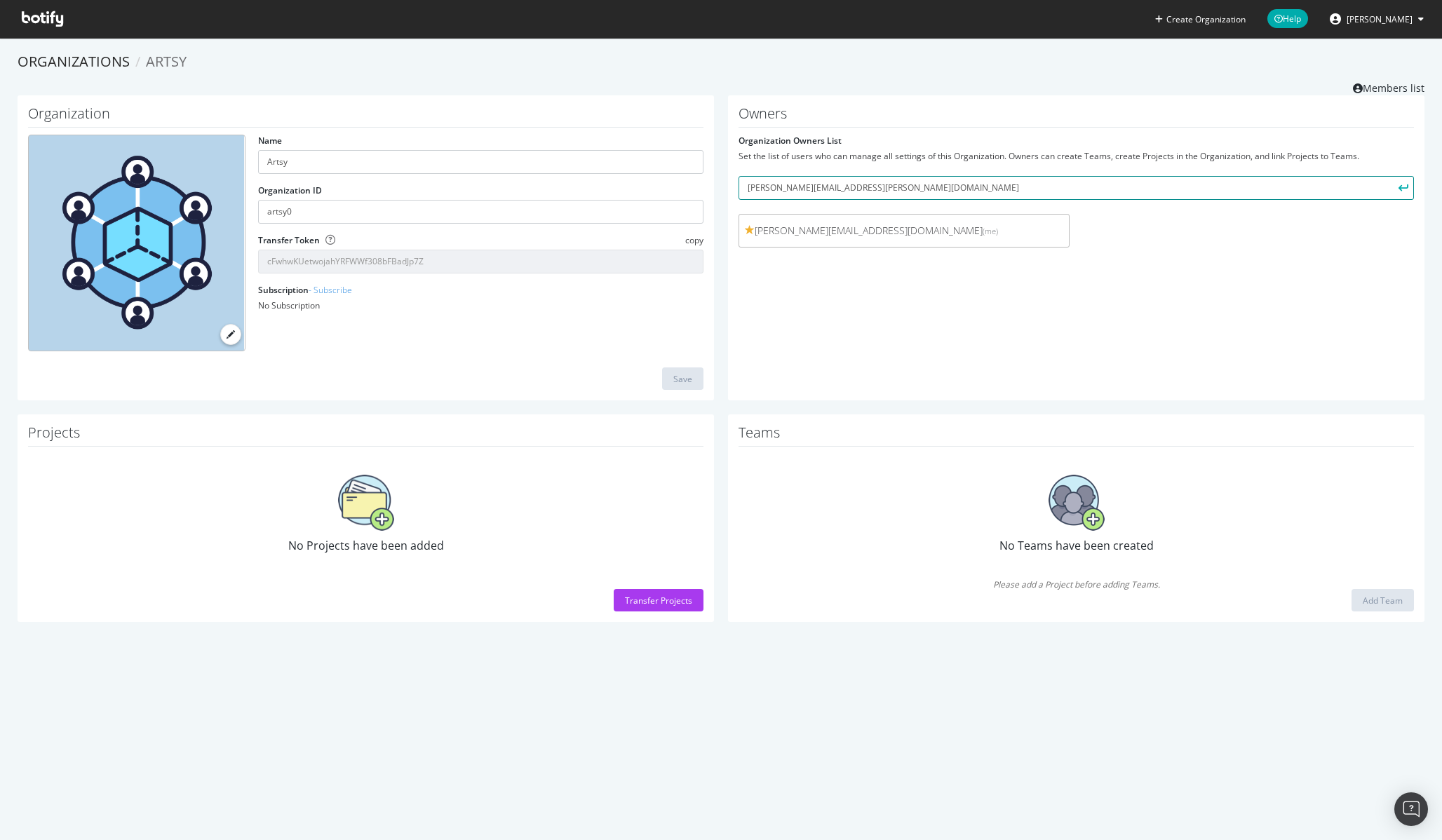
type input "janae.edwards@artsymail.com"
click at [1390, 185] on button "submit" at bounding box center [1401, 188] width 24 height 24
click at [1059, 70] on ol "Organizations Artsy" at bounding box center [721, 62] width 1407 height 20
click at [1063, 77] on div "Organizations Artsy Members list" at bounding box center [721, 73] width 1407 height 43
click at [727, 52] on ol "Organizations Artsy" at bounding box center [721, 62] width 1407 height 20
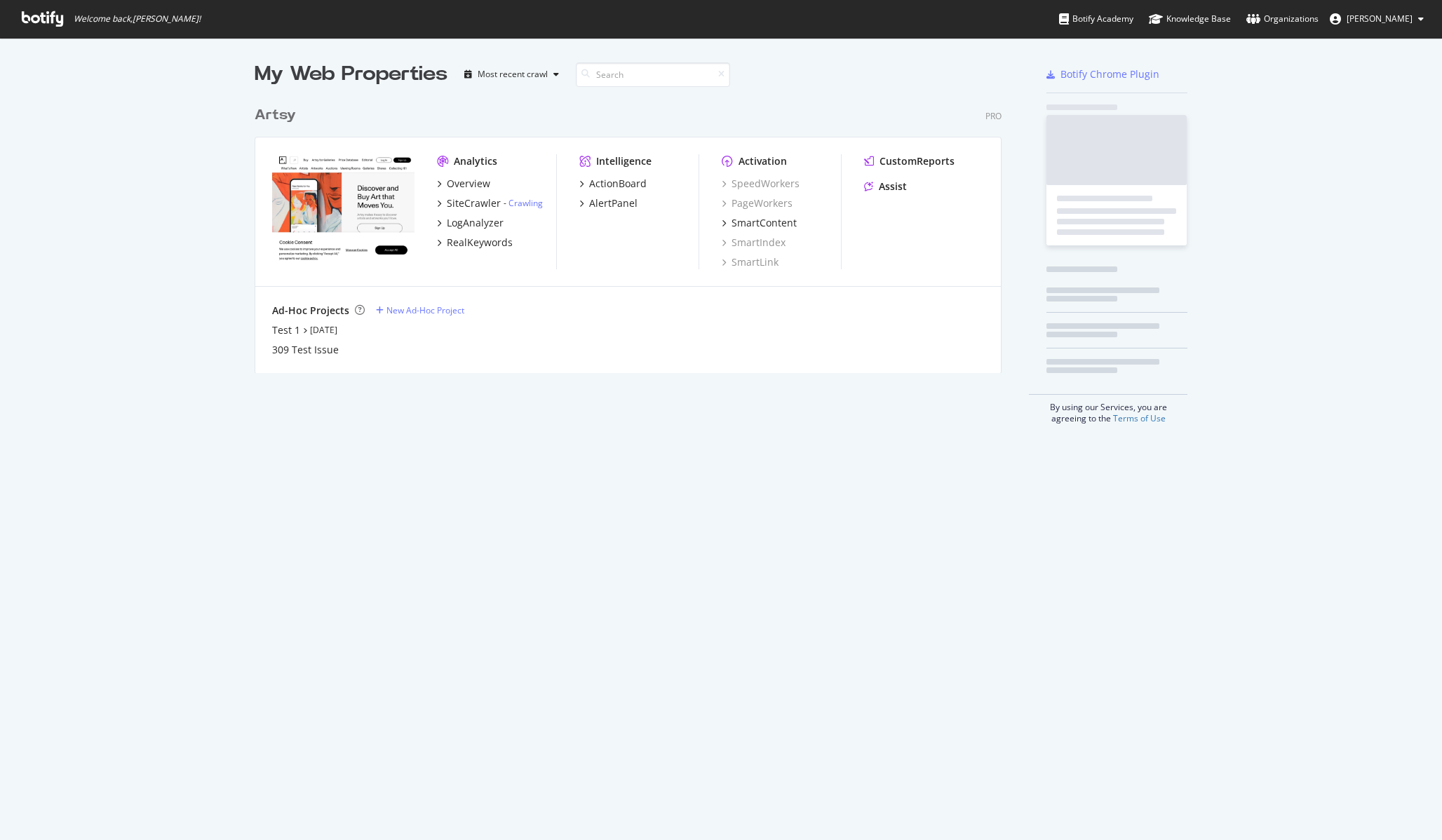
scroll to position [274, 748]
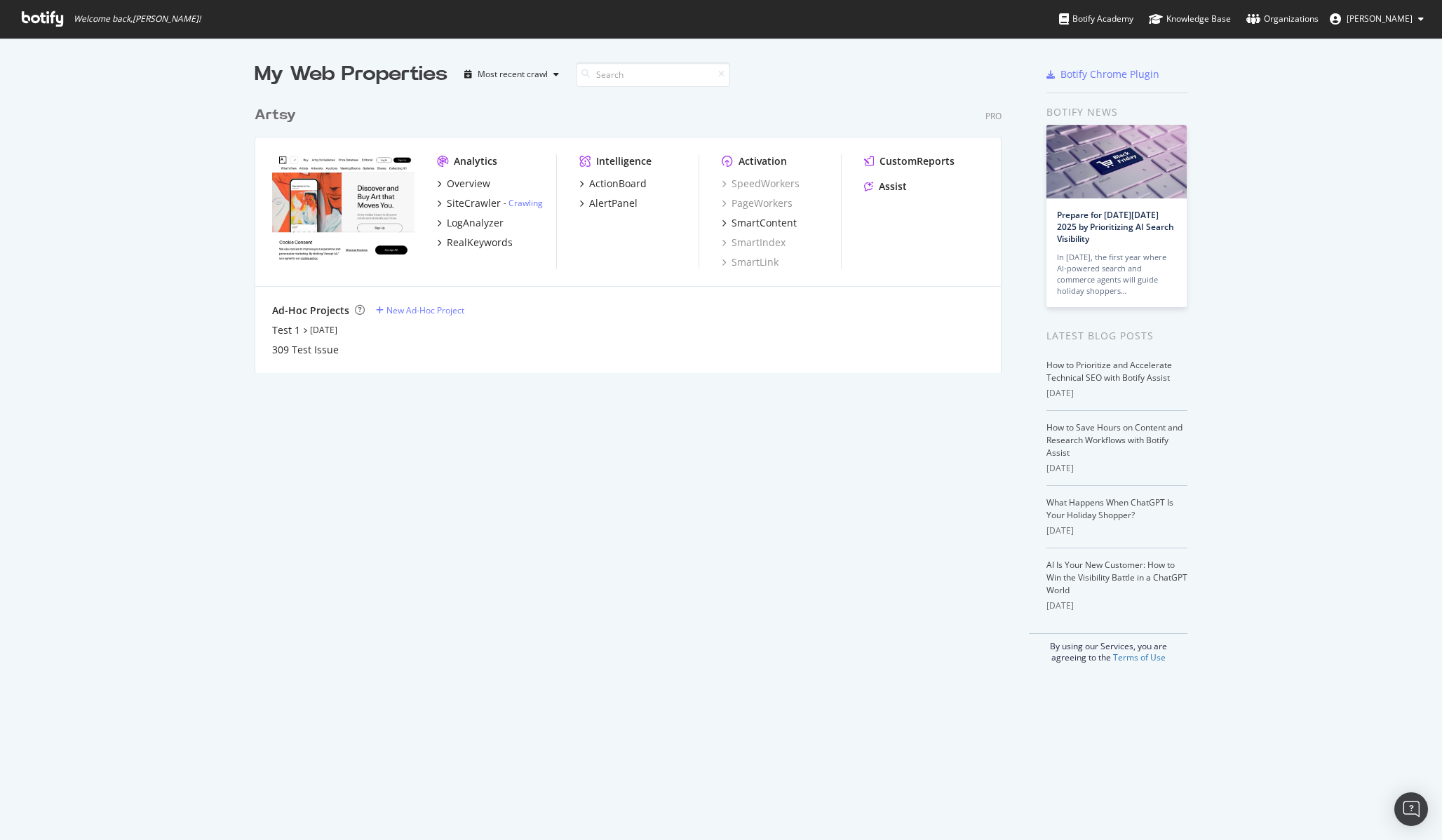
click at [632, 108] on div "Artsy Pro" at bounding box center [628, 115] width 747 height 20
click at [1316, 17] on div "Organizations" at bounding box center [1282, 18] width 72 height 14
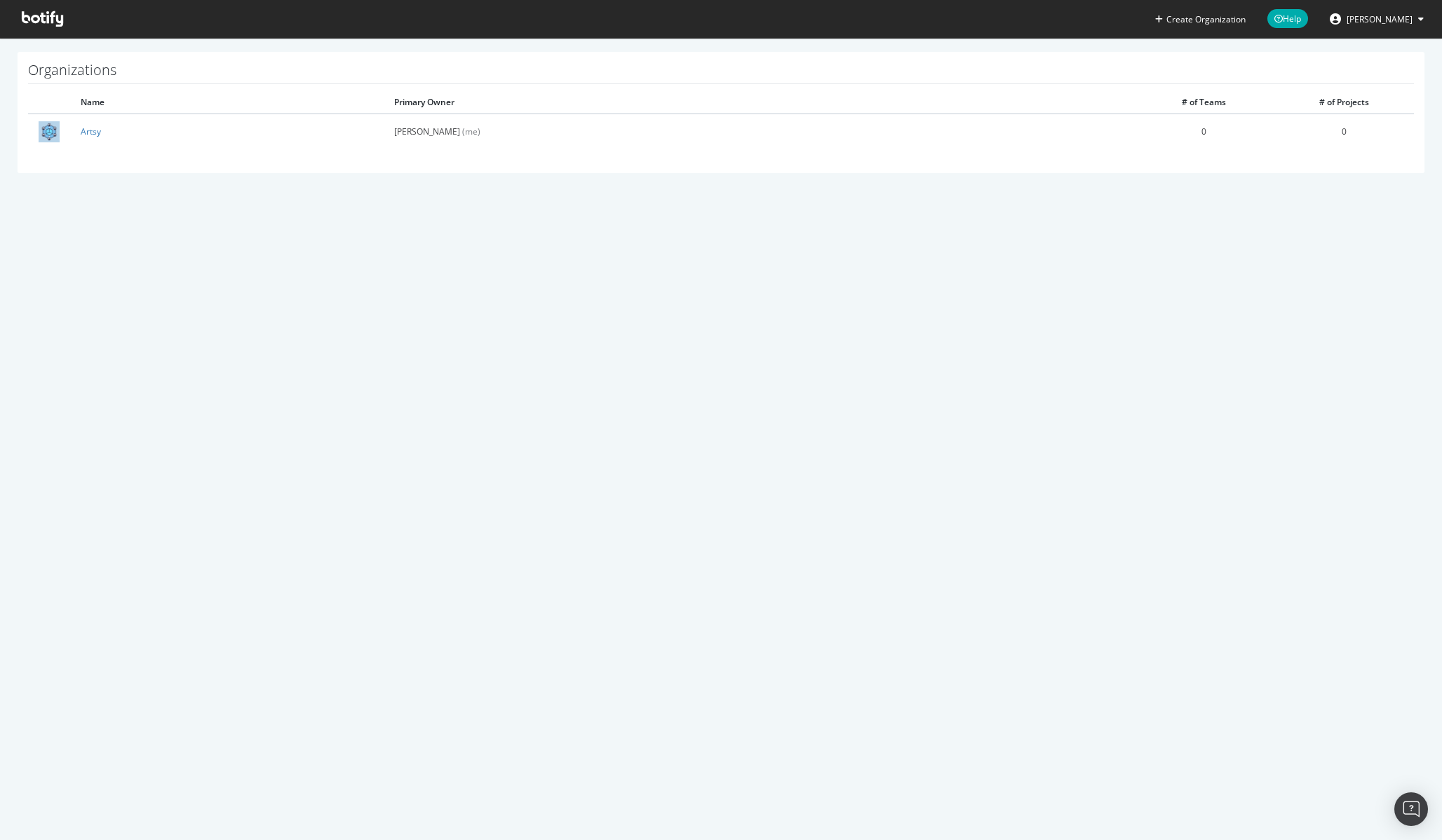
click at [783, 379] on div "Create Organization Help [PERSON_NAME] Organizations Name Primary Owner # of Te…" at bounding box center [721, 420] width 1442 height 840
